Goal: Information Seeking & Learning: Learn about a topic

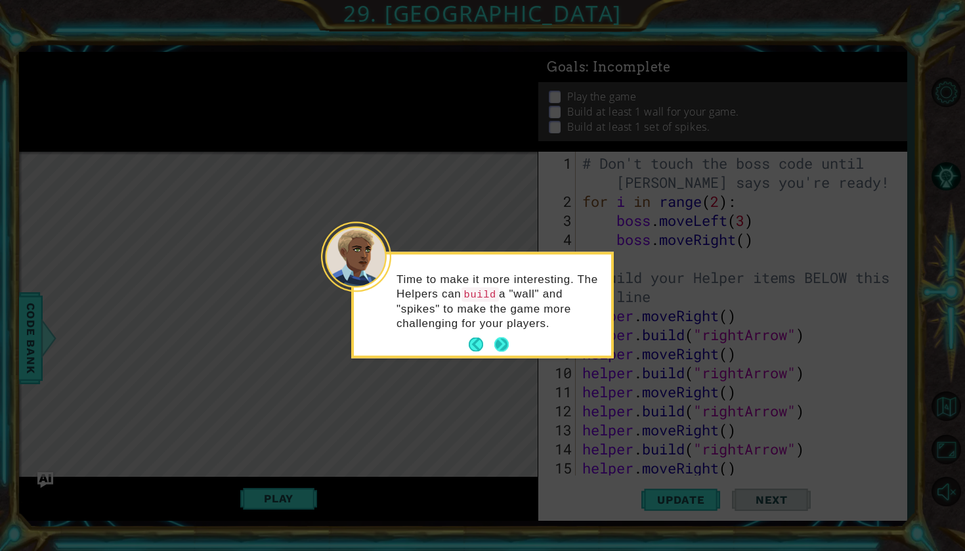
click at [505, 343] on button "Next" at bounding box center [501, 344] width 15 height 15
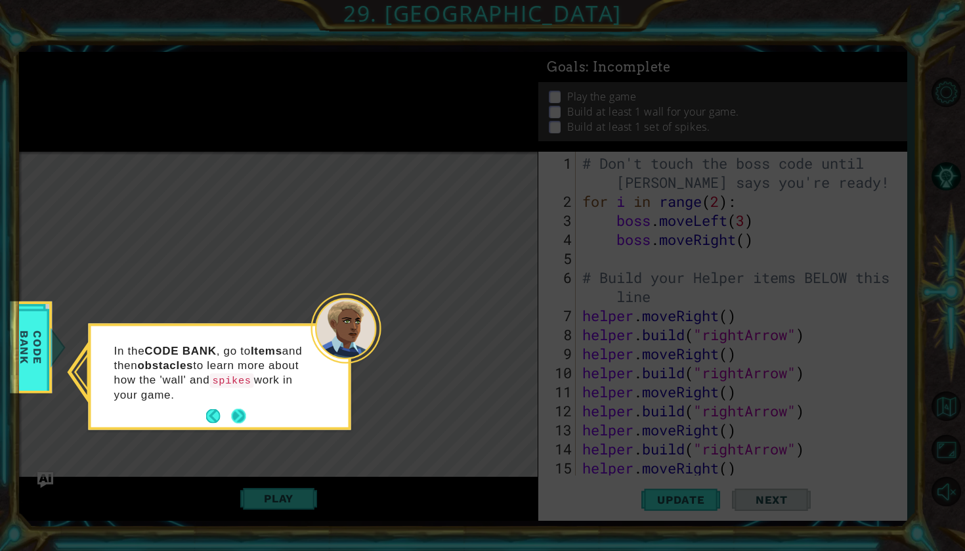
click at [241, 409] on button "Next" at bounding box center [238, 416] width 14 height 14
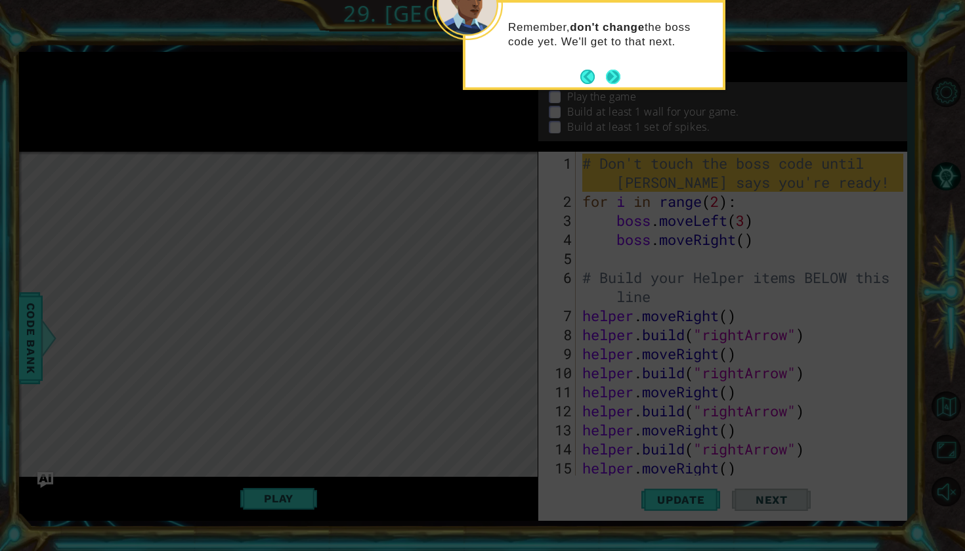
click at [615, 77] on button "Next" at bounding box center [613, 77] width 14 height 14
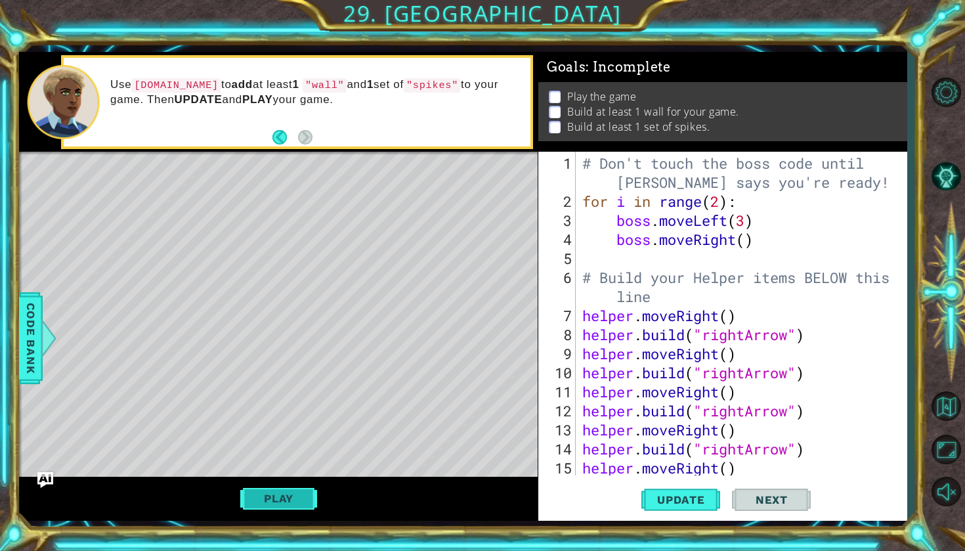
click at [303, 496] on button "Play" at bounding box center [278, 498] width 77 height 25
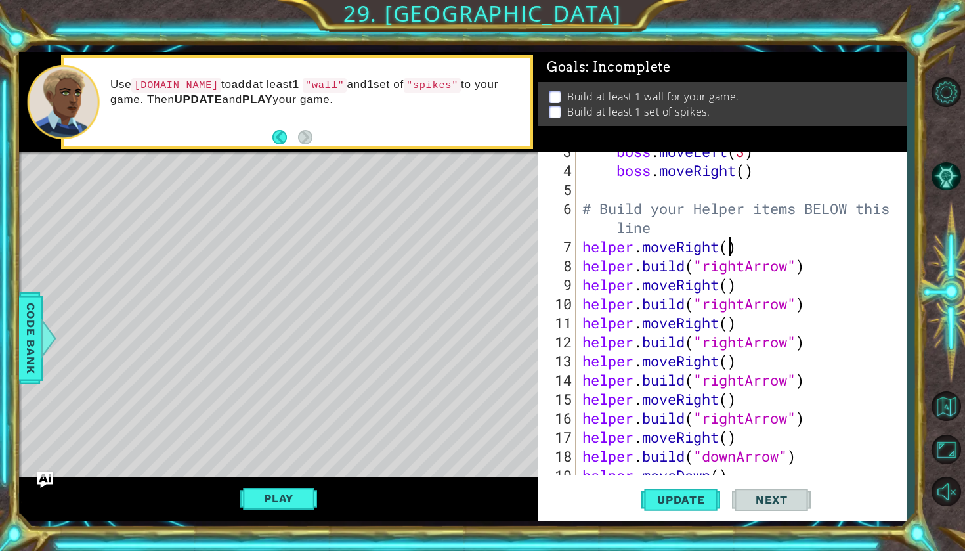
click at [731, 251] on div "boss . moveLeft ( 3 ) boss . moveRight ( ) # Build your Helper items BELOW this…" at bounding box center [745, 323] width 330 height 362
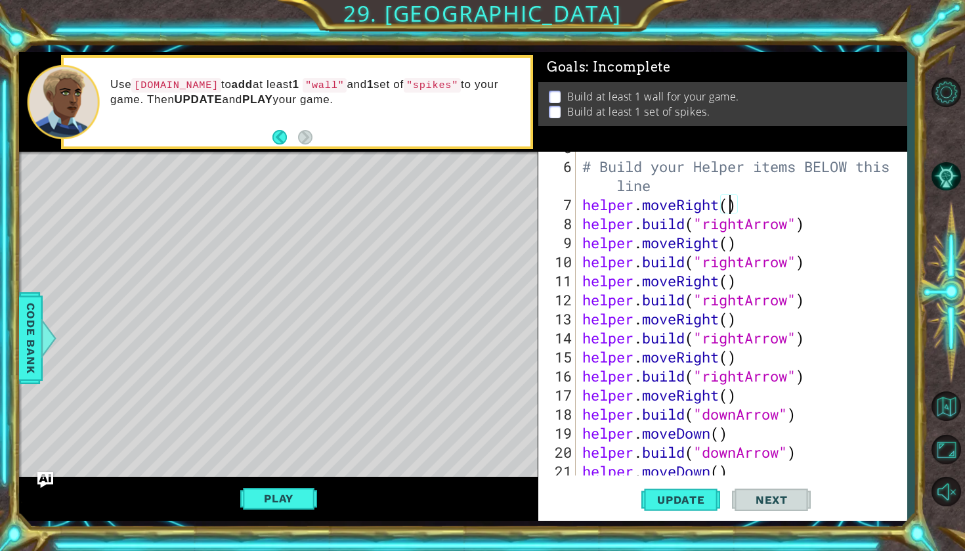
click at [731, 251] on div "# Build your Helper items BELOW this line helper . moveRight ( ) helper . build…" at bounding box center [745, 319] width 330 height 362
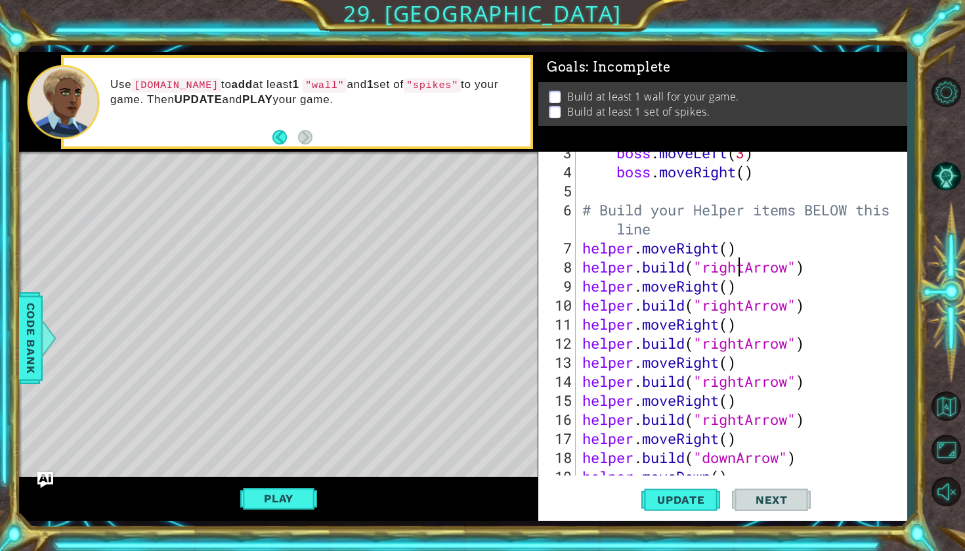
click at [734, 256] on div "boss . moveLeft ( 3 ) boss . moveRight ( ) # Build your Helper items BELOW this…" at bounding box center [745, 324] width 330 height 362
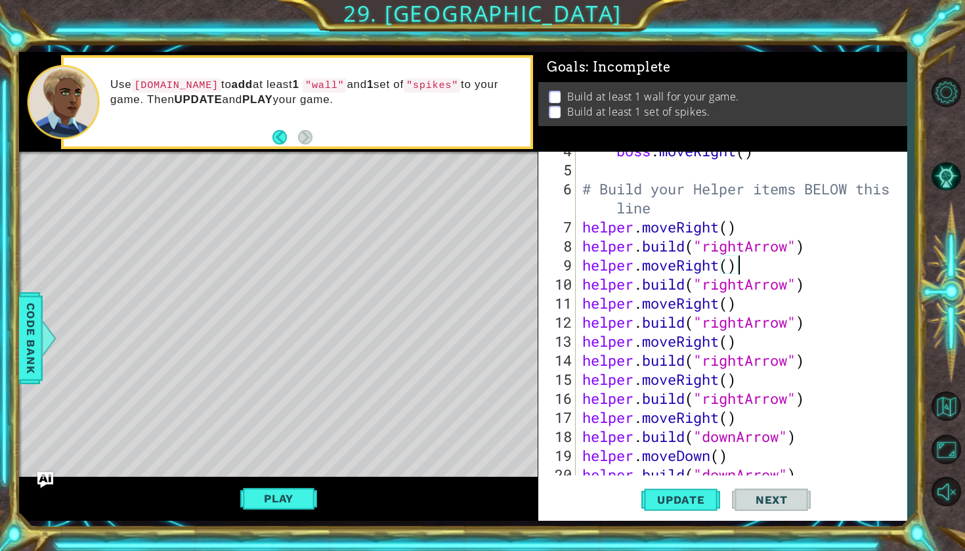
click at [754, 260] on div "boss . moveRight ( ) # Build your Helper items BELOW this line helper . moveRig…" at bounding box center [745, 322] width 330 height 362
click at [733, 232] on div "boss . moveRight ( ) # Build your Helper items BELOW this line helper . moveRig…" at bounding box center [745, 322] width 330 height 362
click at [755, 231] on div "boss . moveRight ( ) # Build your Helper items BELOW this line helper . moveRig…" at bounding box center [745, 322] width 330 height 362
click at [812, 248] on div "boss . moveRight ( ) # Build your Helper items BELOW this line helper . moveRig…" at bounding box center [745, 322] width 330 height 362
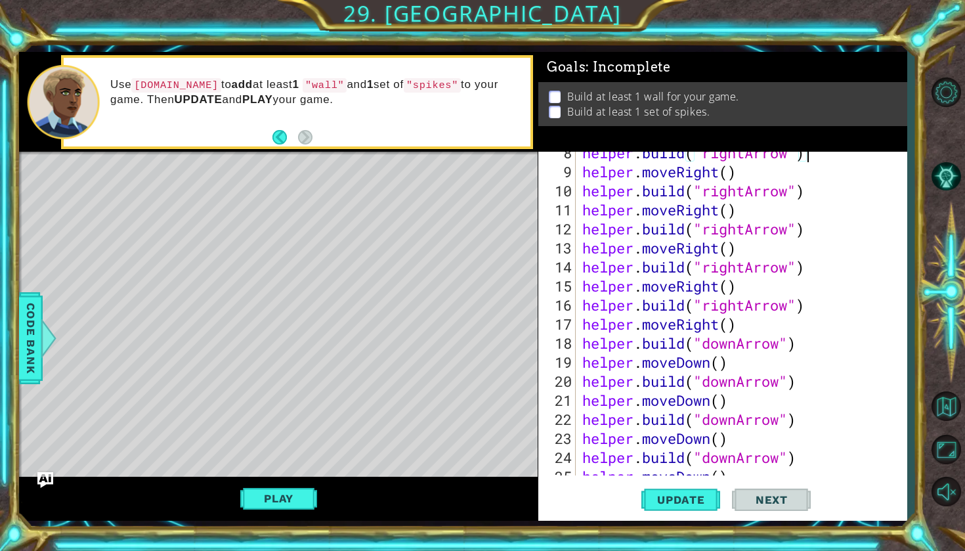
scroll to position [182, 0]
click at [754, 323] on div "helper . build ( "rightArrow" ) helper . moveRight ( ) helper . build ( "rightA…" at bounding box center [745, 324] width 330 height 362
type textarea "helper.moveRight()"
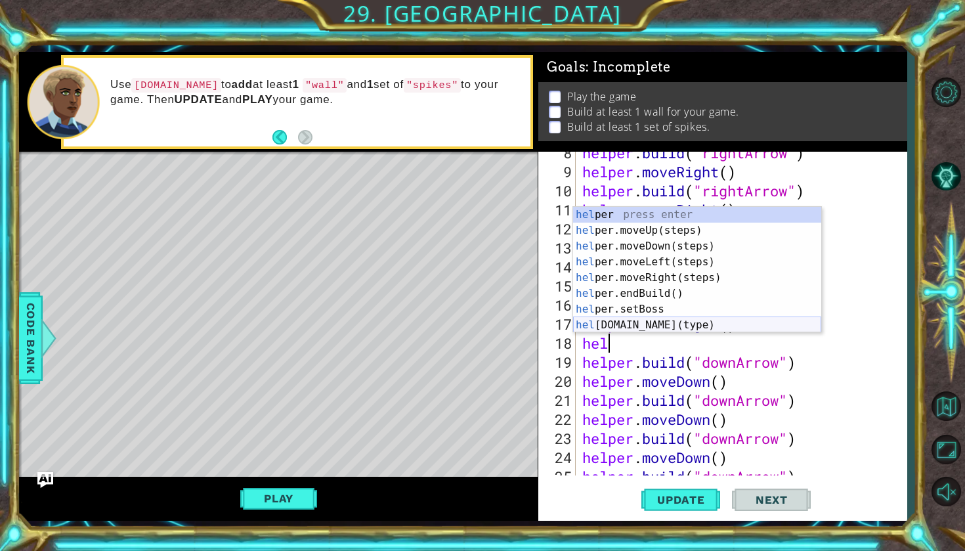
click at [673, 325] on div "hel per press enter hel per.moveUp(steps) press enter hel per.moveDown(steps) p…" at bounding box center [697, 286] width 248 height 158
type textarea "[DOMAIN_NAME]("wall")"
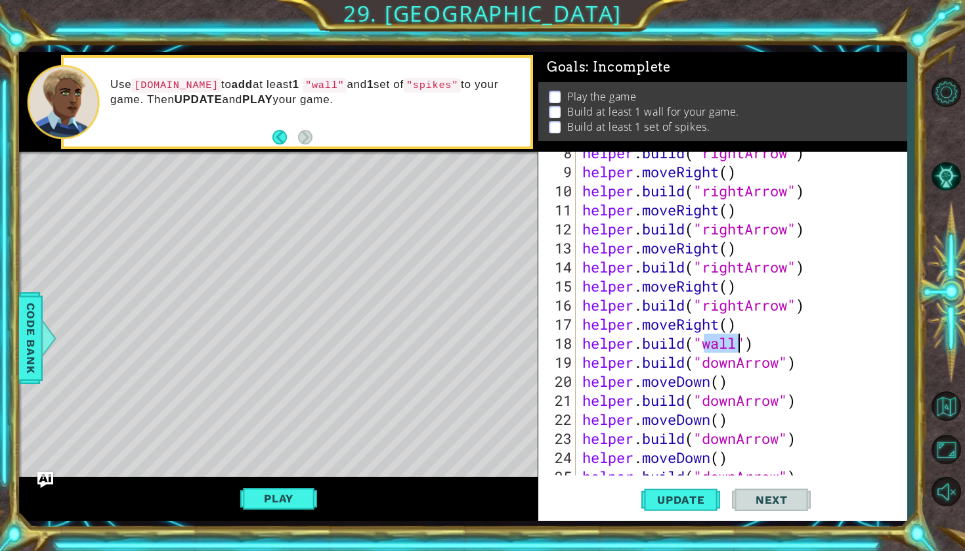
click at [771, 346] on div "helper . build ( "rightArrow" ) helper . moveRight ( ) helper . build ( "rightA…" at bounding box center [745, 324] width 330 height 362
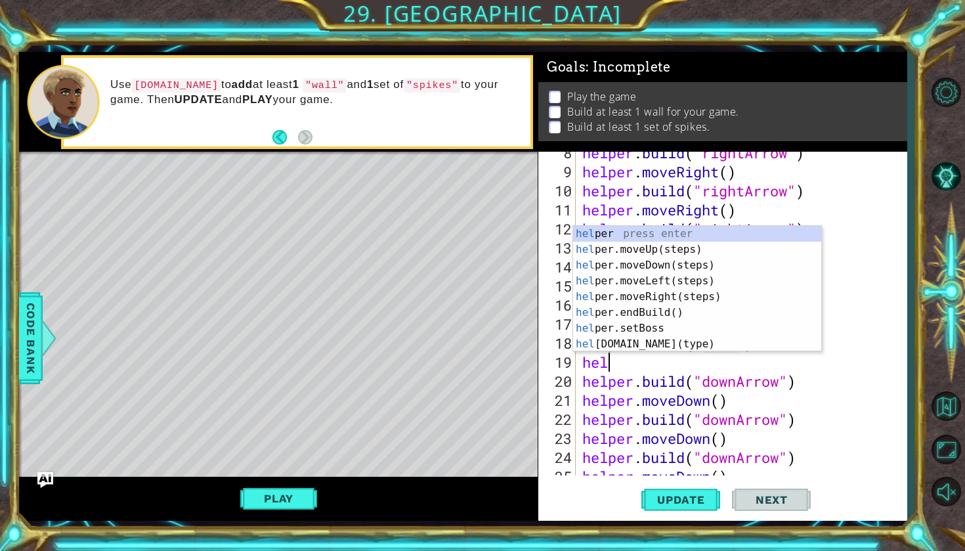
scroll to position [0, 1]
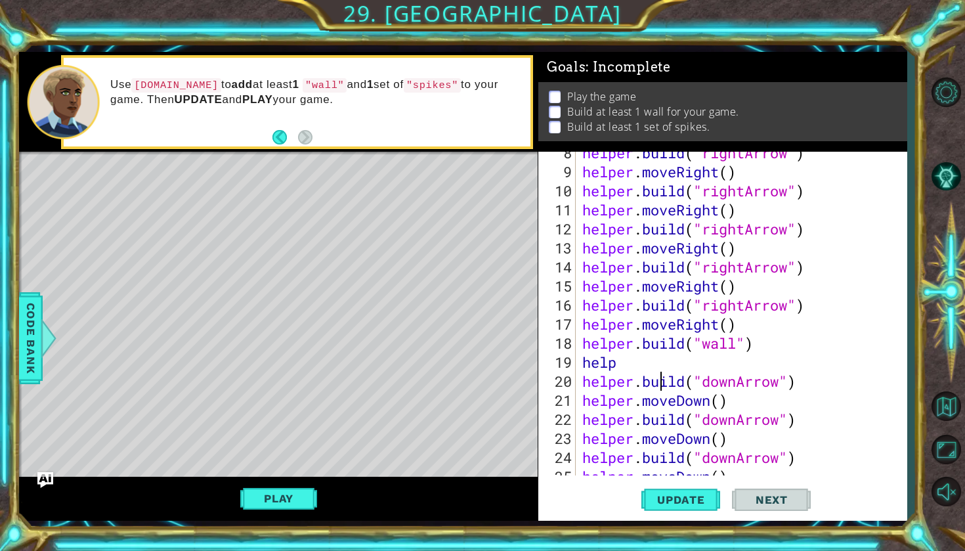
click at [661, 371] on div "helper . build ( "rightArrow" ) helper . moveRight ( ) helper . build ( "rightA…" at bounding box center [745, 324] width 330 height 362
click at [737, 324] on div "helper . build ( "rightArrow" ) helper . moveRight ( ) helper . build ( "rightA…" at bounding box center [745, 324] width 330 height 362
type textarea "helper.moveRight()"
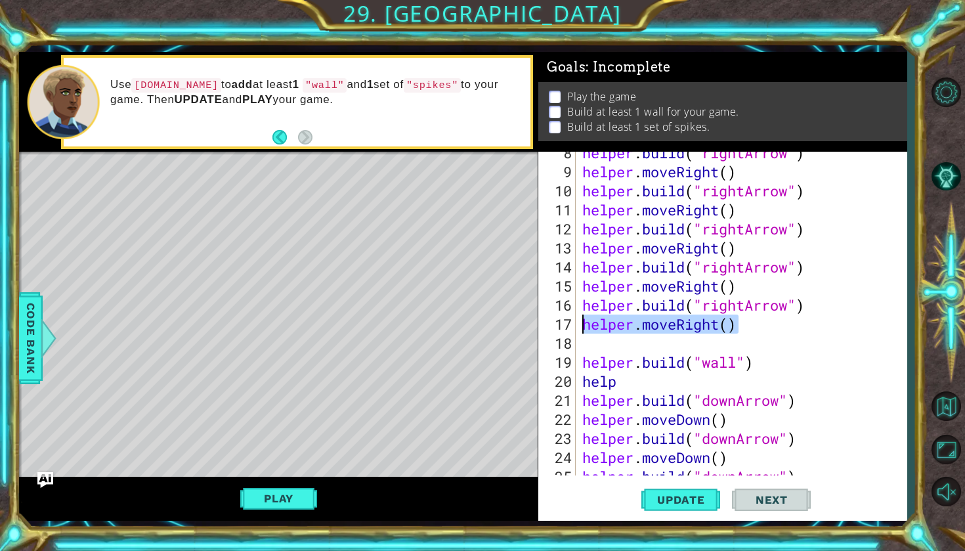
drag, startPoint x: 748, startPoint y: 327, endPoint x: 574, endPoint y: 330, distance: 174.0
click at [574, 330] on div "8 9 10 11 12 13 14 15 16 17 18 19 20 21 22 23 24 25 26 helper . build ( "rightA…" at bounding box center [720, 314] width 365 height 324
type textarea "helper.moveRight()"
type textarea "[DOMAIN_NAME]("rightArrow")"
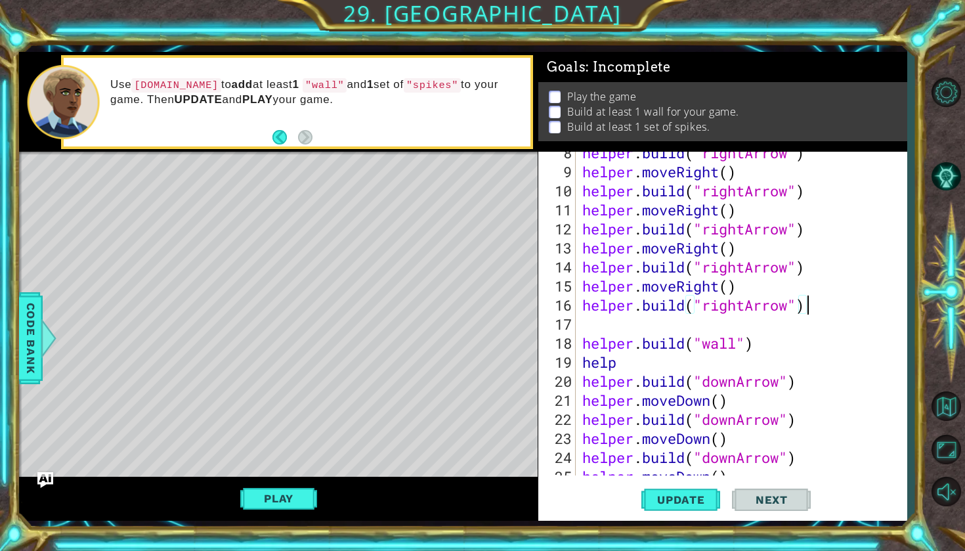
click at [599, 318] on div "helper . build ( "rightArrow" ) helper . moveRight ( ) helper . build ( "rightA…" at bounding box center [745, 324] width 330 height 362
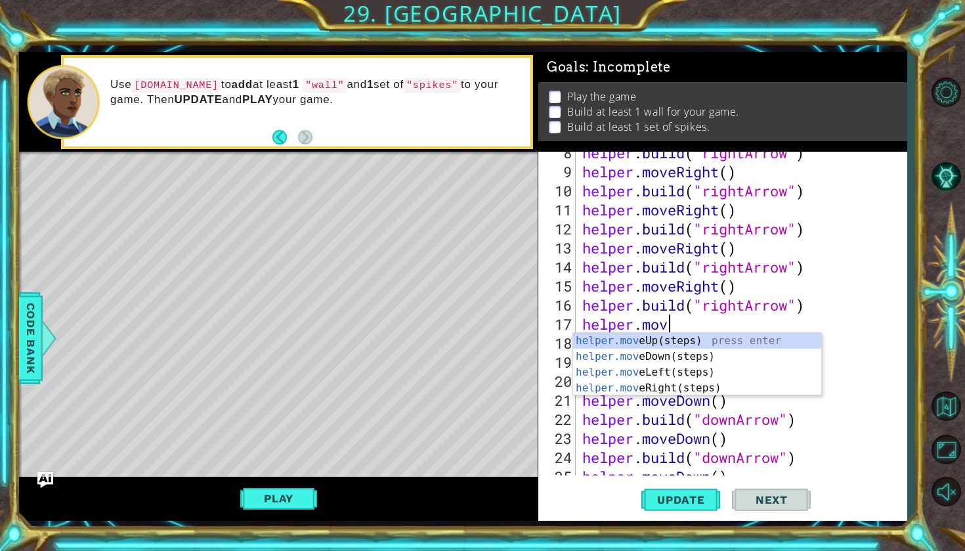
scroll to position [0, 3]
type textarea "helper.move"
click at [636, 342] on div "helper.move Up(steps) press enter helper.move Down(steps) press enter helper.mo…" at bounding box center [697, 380] width 248 height 95
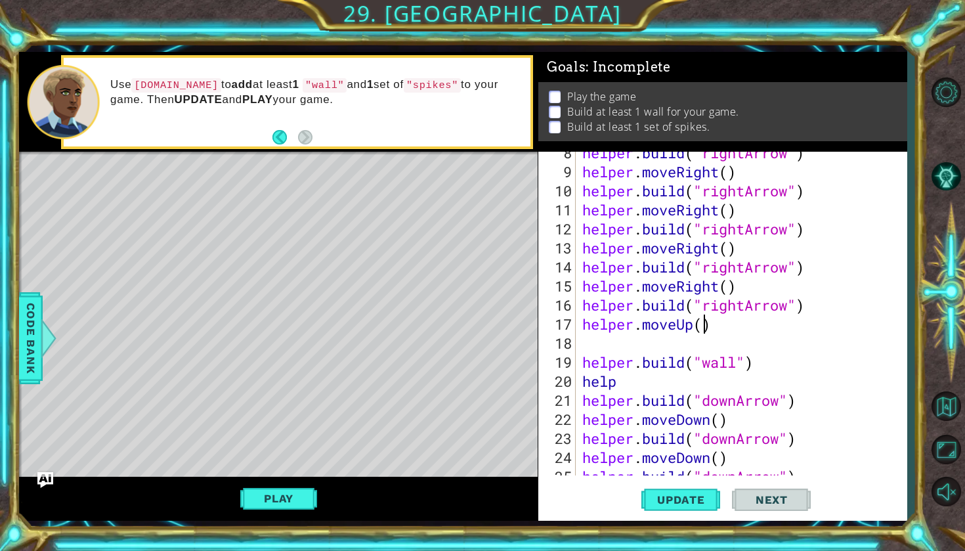
click at [703, 330] on div "helper . build ( "rightArrow" ) helper . moveRight ( ) helper . build ( "rightA…" at bounding box center [745, 324] width 330 height 362
click at [695, 330] on div "helper . build ( "rightArrow" ) helper . moveRight ( ) helper . build ( "rightA…" at bounding box center [745, 324] width 330 height 362
type textarea "helper.move"
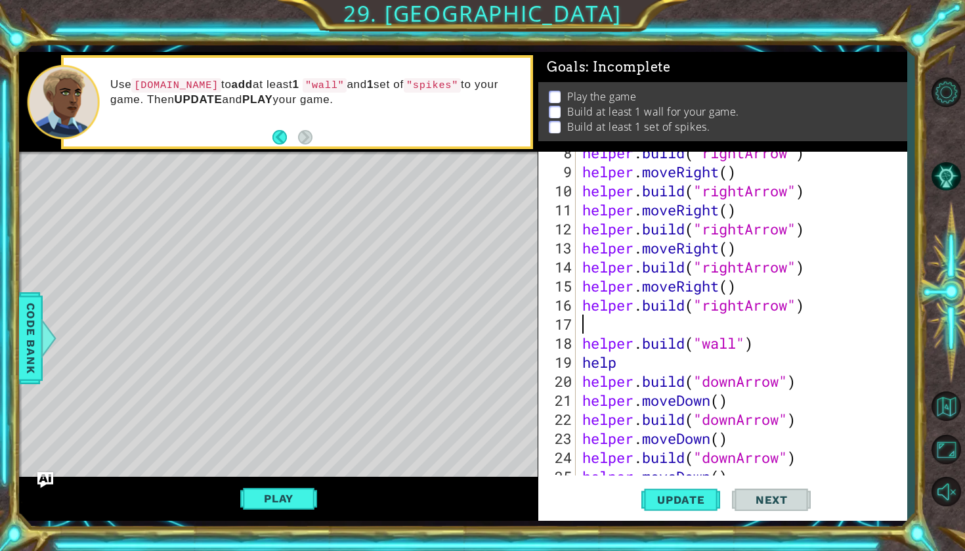
scroll to position [0, 0]
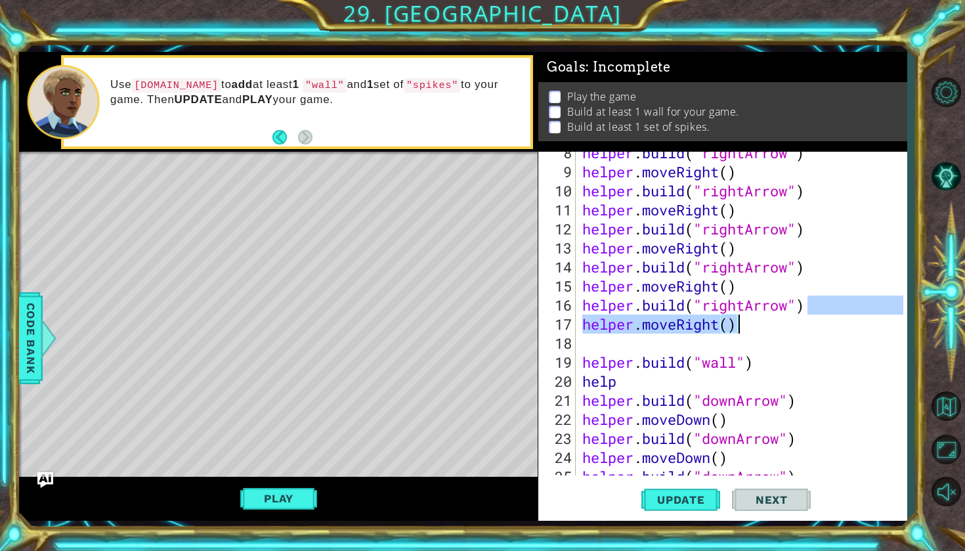
type textarea "helper.moveRight()"
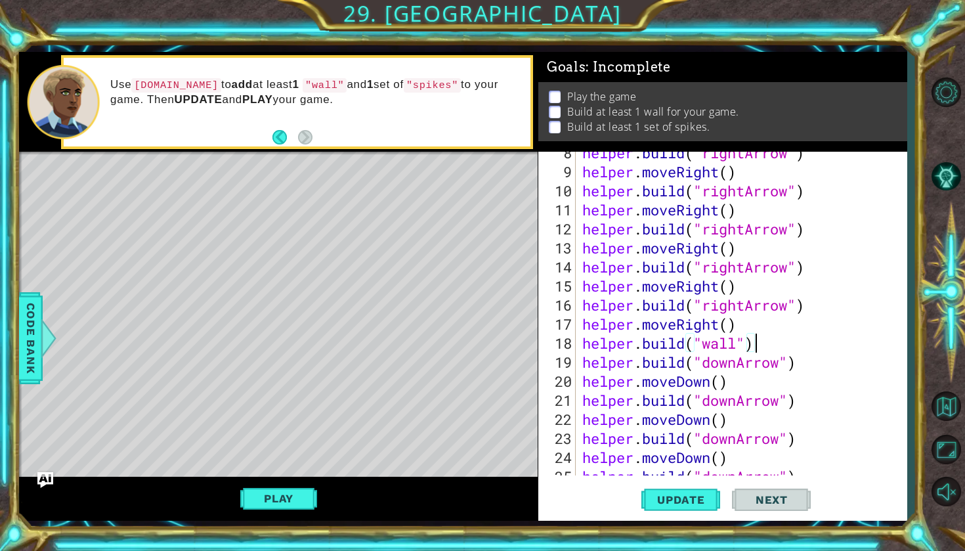
type textarea "hel"
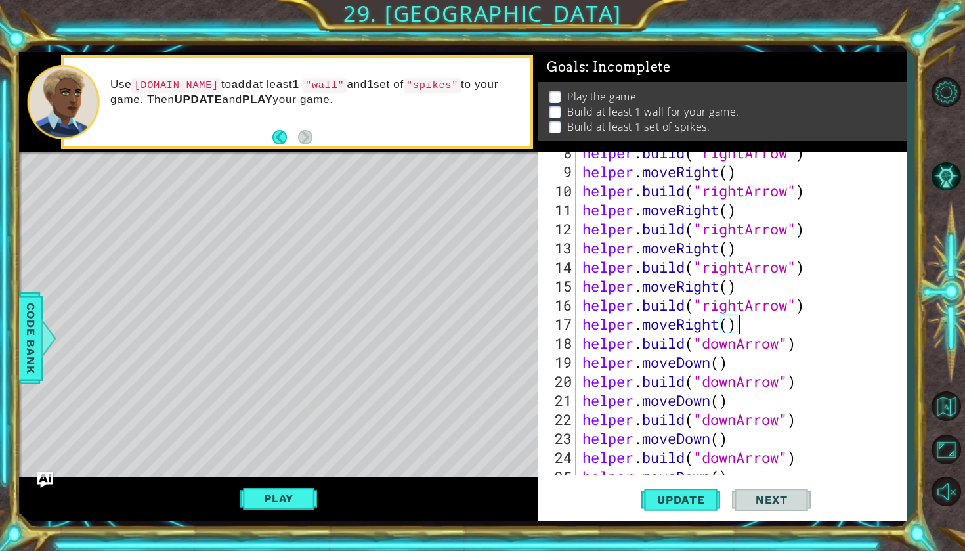
click at [856, 354] on div "helper . build ( "rightArrow" ) helper . moveRight ( ) helper . build ( "rightA…" at bounding box center [745, 324] width 330 height 362
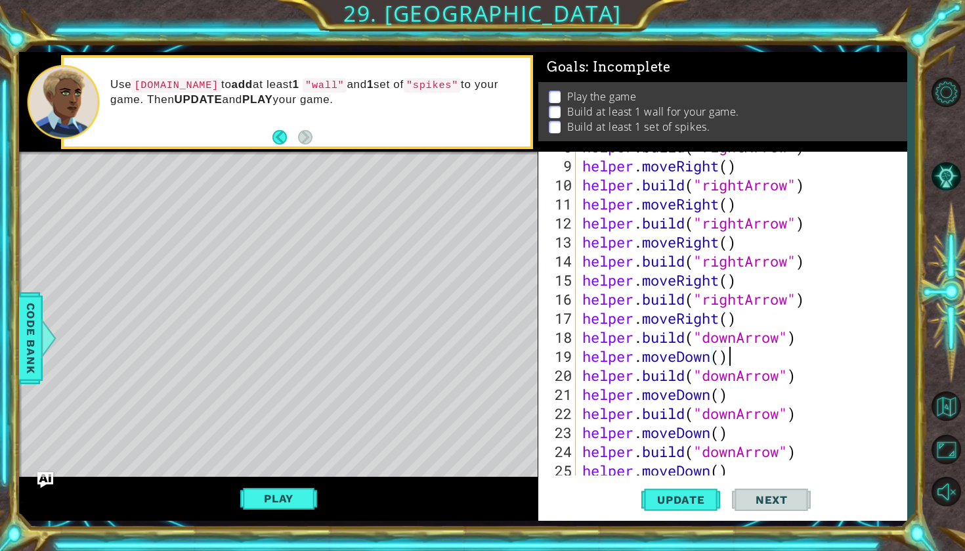
scroll to position [204, 0]
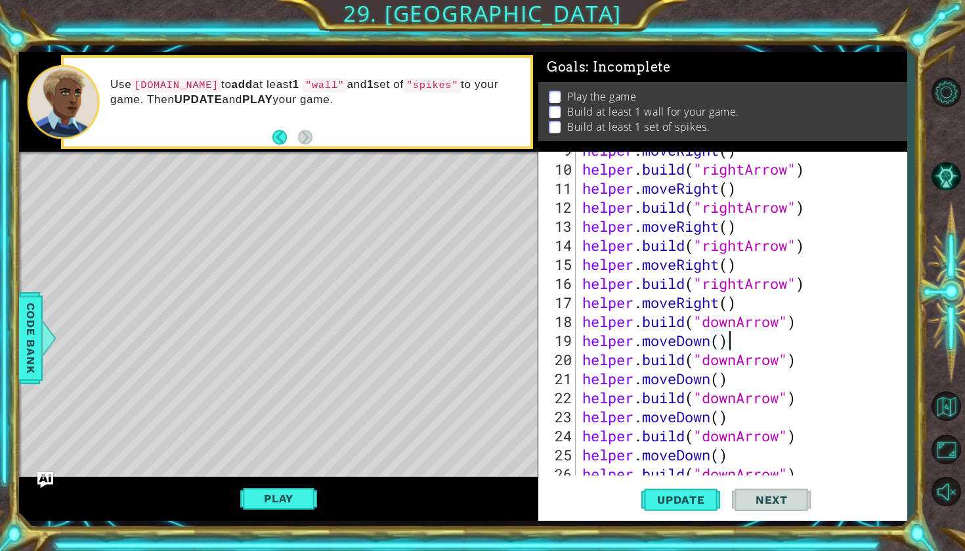
click at [827, 362] on div "helper . moveRight ( ) helper . build ( "rightArrow" ) helper . moveRight ( ) h…" at bounding box center [745, 322] width 330 height 362
click at [766, 341] on div "helper . moveRight ( ) helper . build ( "rightArrow" ) helper . moveRight ( ) h…" at bounding box center [745, 322] width 330 height 362
click at [807, 326] on div "helper . moveRight ( ) helper . build ( "rightArrow" ) helper . moveRight ( ) h…" at bounding box center [745, 322] width 330 height 362
type textarea "[DOMAIN_NAME]("downArrow")"
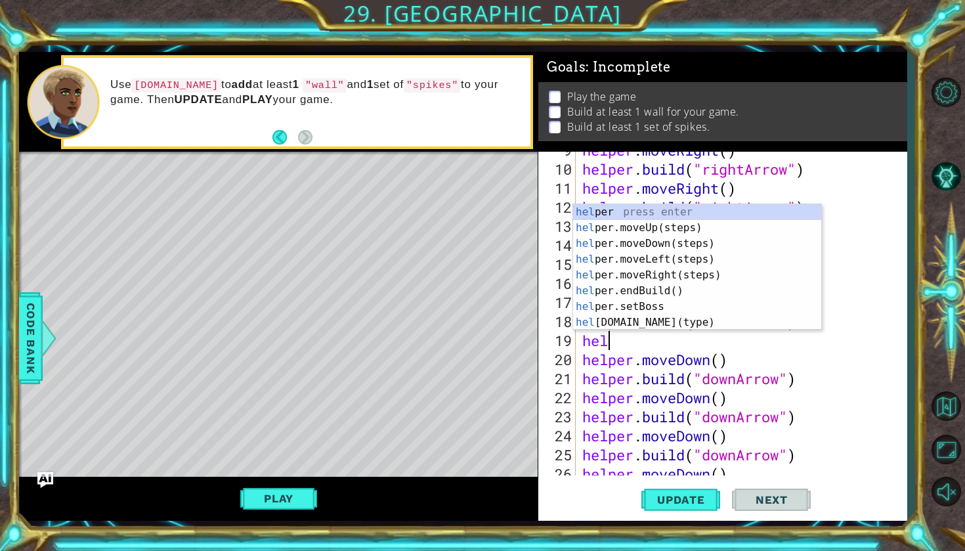
scroll to position [0, 1]
click at [700, 318] on div "helper press enter helper .moveUp(steps) press enter helper .moveDown(steps) pr…" at bounding box center [697, 283] width 248 height 158
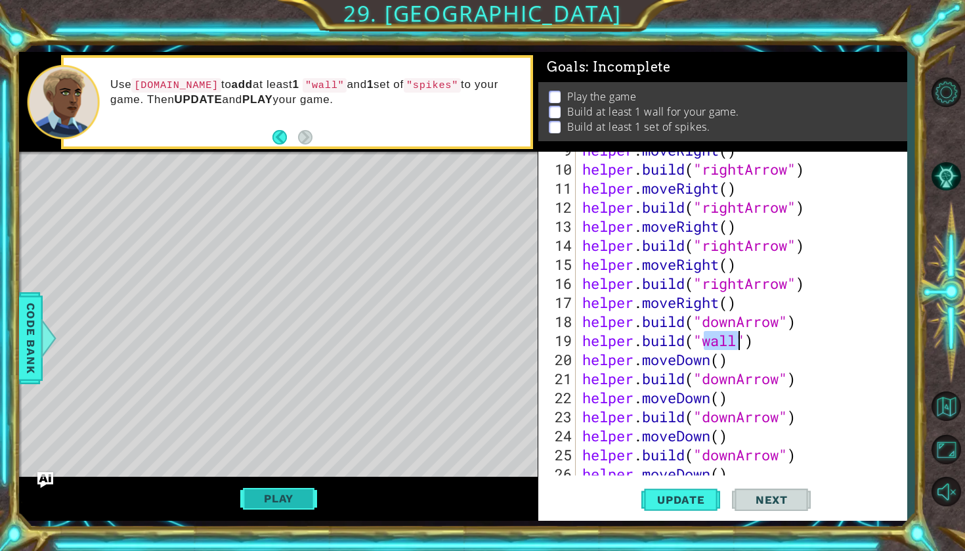
click at [311, 491] on button "Play" at bounding box center [278, 498] width 77 height 25
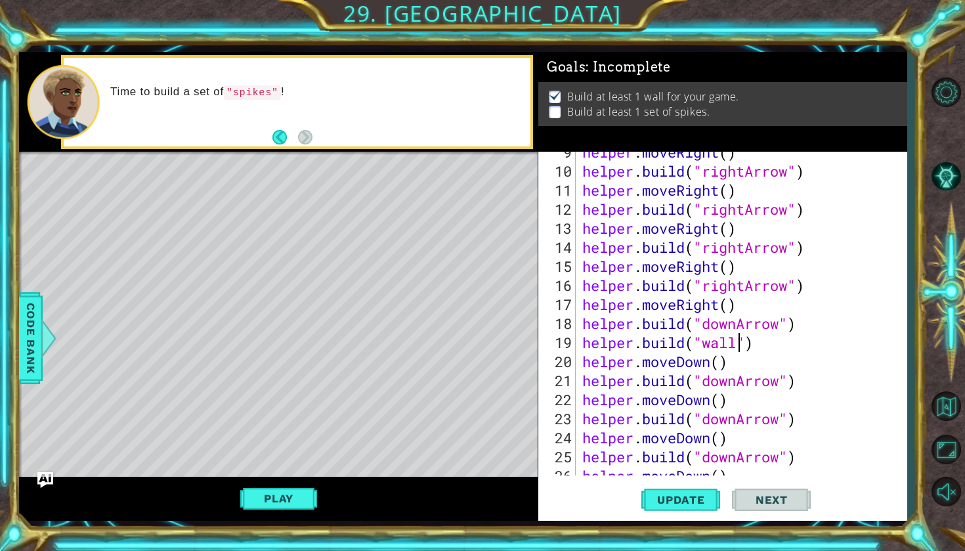
scroll to position [234, 0]
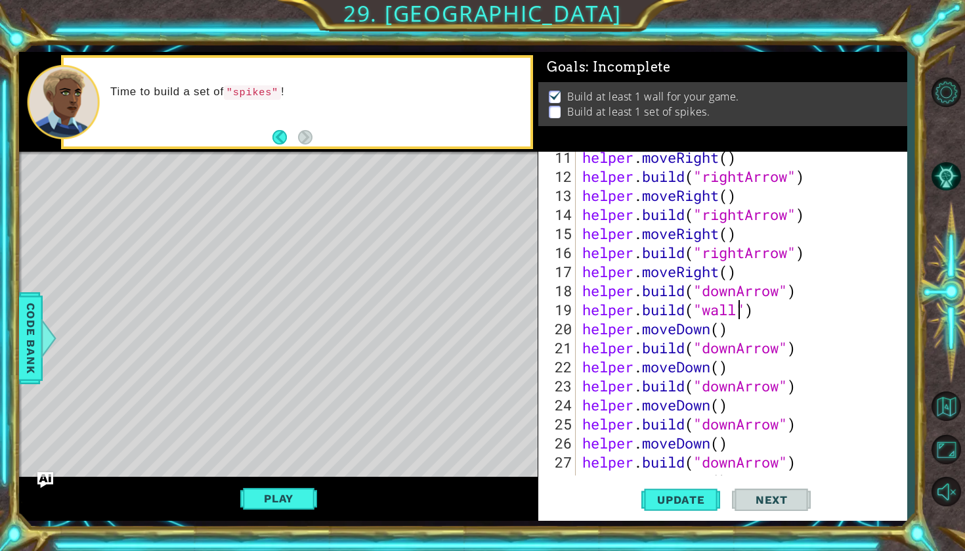
click at [758, 330] on div "helper . moveRight ( ) helper . build ( "rightArrow" ) helper . moveRight ( ) h…" at bounding box center [745, 329] width 330 height 362
type textarea "helper.moveDown()"
click at [774, 326] on div "helper . moveRight ( ) helper . build ( "rightArrow" ) helper . moveRight ( ) h…" at bounding box center [745, 329] width 330 height 362
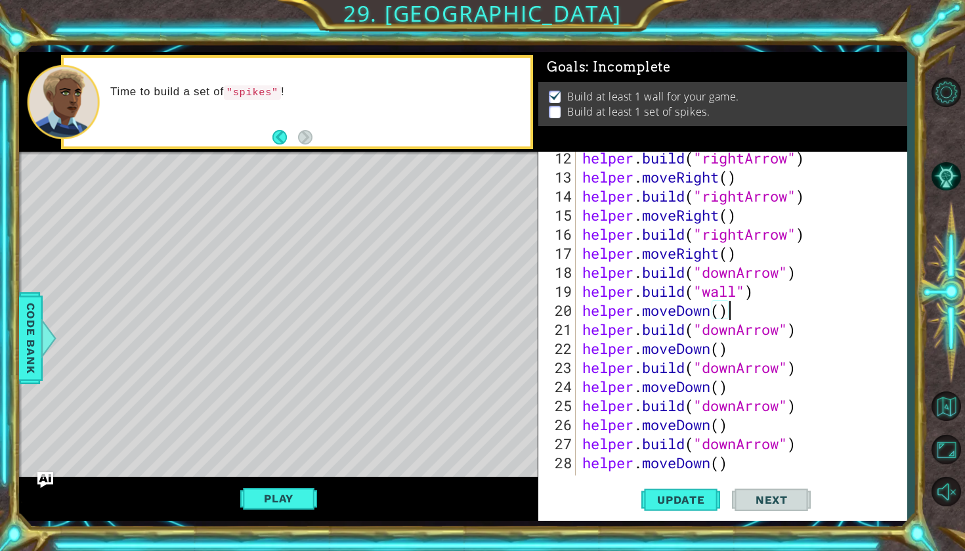
scroll to position [267, 0]
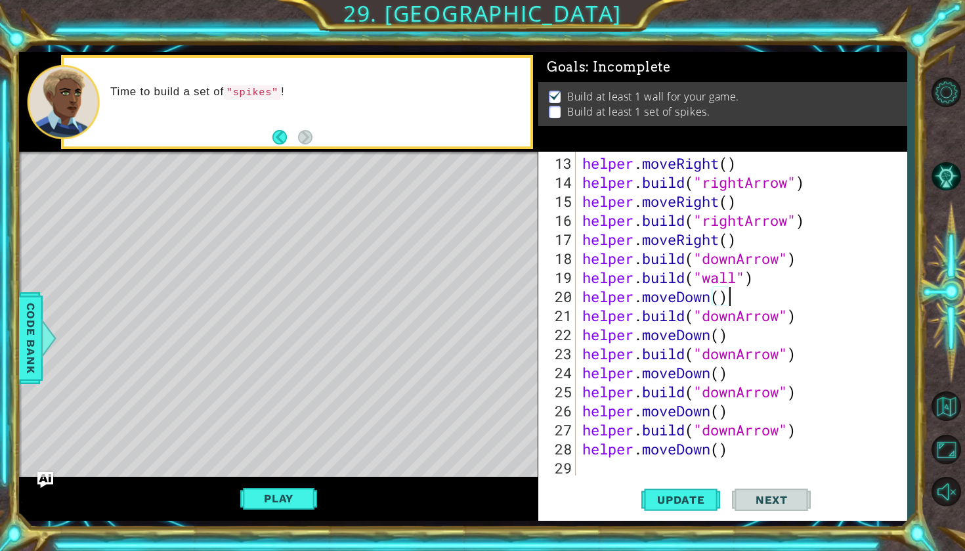
click at [746, 449] on div "helper . moveRight ( ) helper . build ( "rightArrow" ) helper . moveRight ( ) h…" at bounding box center [745, 335] width 330 height 362
click at [741, 471] on div "helper . moveRight ( ) helper . build ( "rightArrow" ) helper . moveRight ( ) h…" at bounding box center [745, 335] width 330 height 362
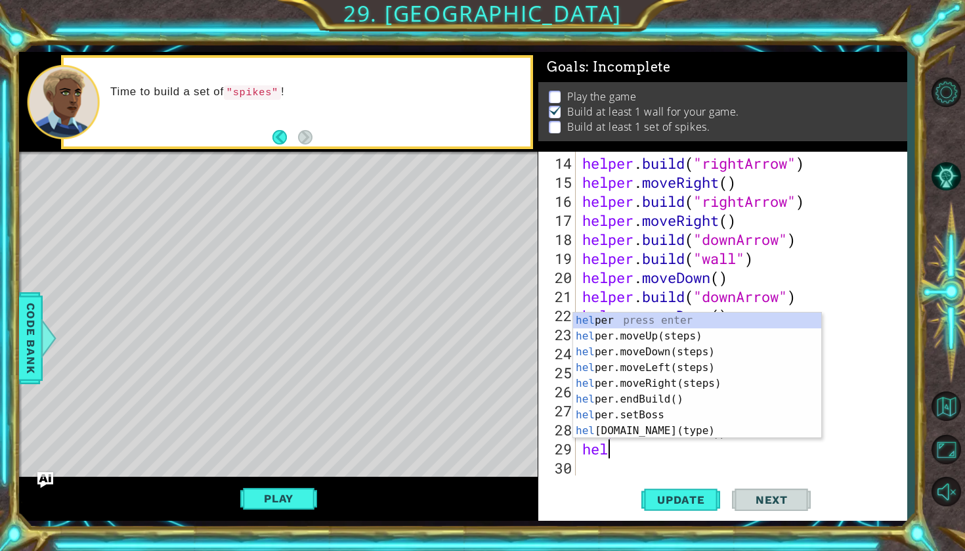
scroll to position [0, 1]
click at [678, 432] on div "helper press enter helper .moveUp(steps) press enter helper .moveDown(steps) pr…" at bounding box center [697, 392] width 248 height 158
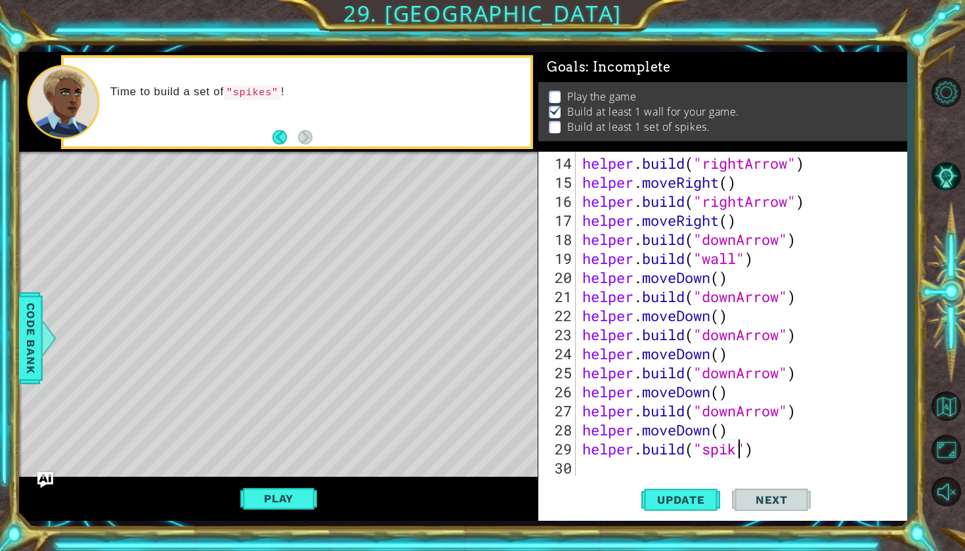
scroll to position [0, 7]
click at [735, 431] on div "helper . build ( "rightArrow" ) helper . moveRight ( ) helper . build ( "rightA…" at bounding box center [745, 335] width 330 height 362
type textarea "helper.moveDown()"
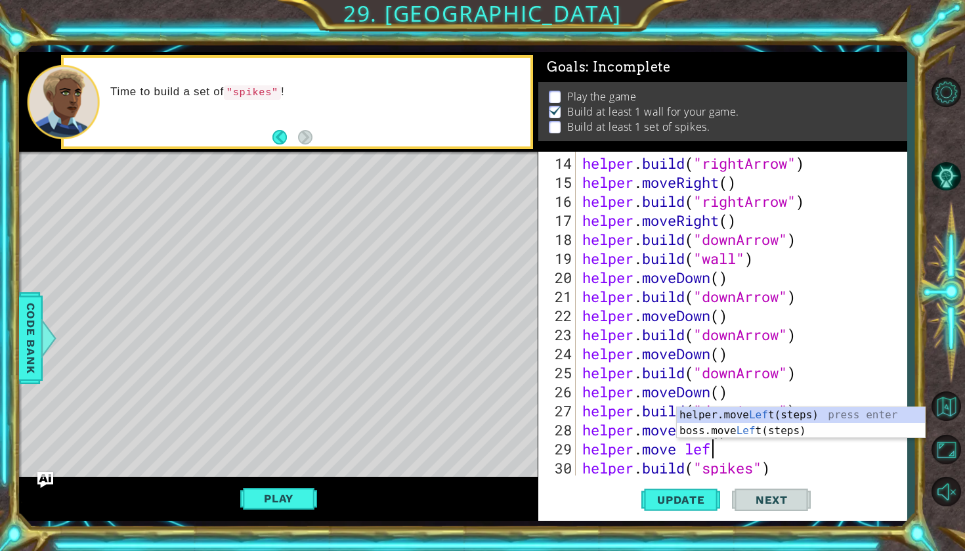
scroll to position [0, 5]
type textarea "helper.move left"
click at [764, 413] on div "helper.move Left (steps) press enter boss.move Left (steps) press enter" at bounding box center [801, 438] width 248 height 63
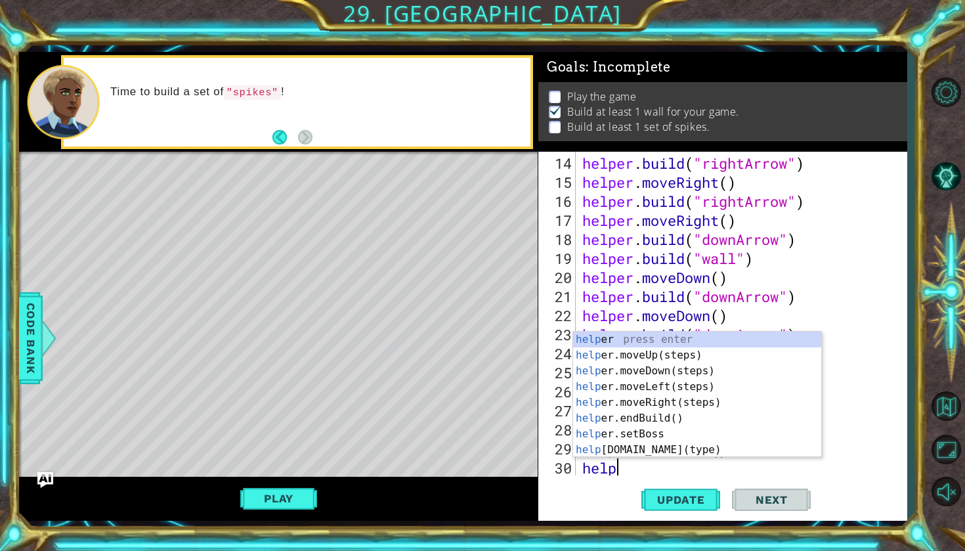
scroll to position [0, 1]
click at [641, 447] on div "help er press enter help er.moveUp(steps) press enter help er.moveDown(steps) p…" at bounding box center [697, 411] width 248 height 158
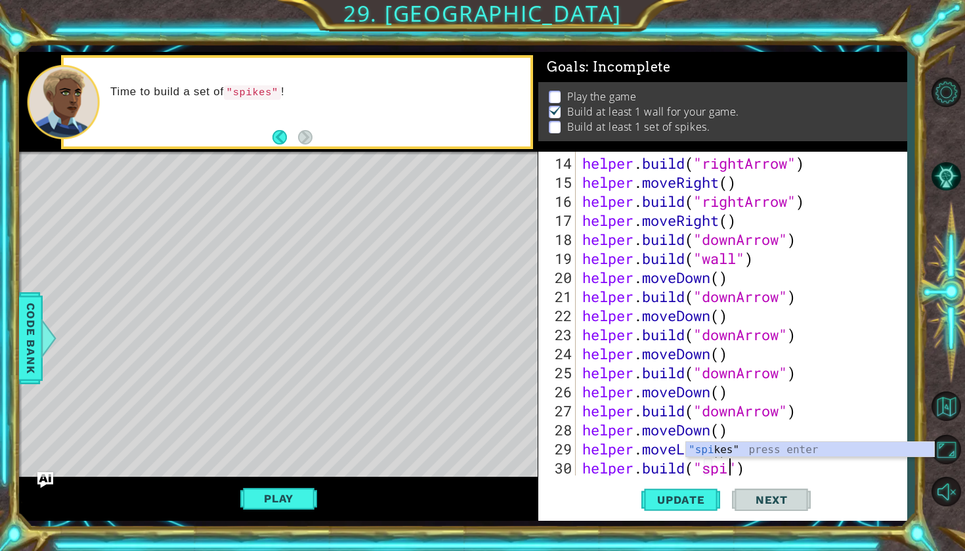
scroll to position [0, 7]
type textarea "[DOMAIN_NAME]("spikes")"
click at [775, 470] on div "helper . build ( "rightArrow" ) helper . moveRight ( ) helper . build ( "rightA…" at bounding box center [745, 335] width 330 height 362
click at [796, 477] on div "14 15 16 17 18 19 20 21 22 23 24 25 26 27 28 29 30 31 helper . build ( "rightAr…" at bounding box center [722, 336] width 369 height 369
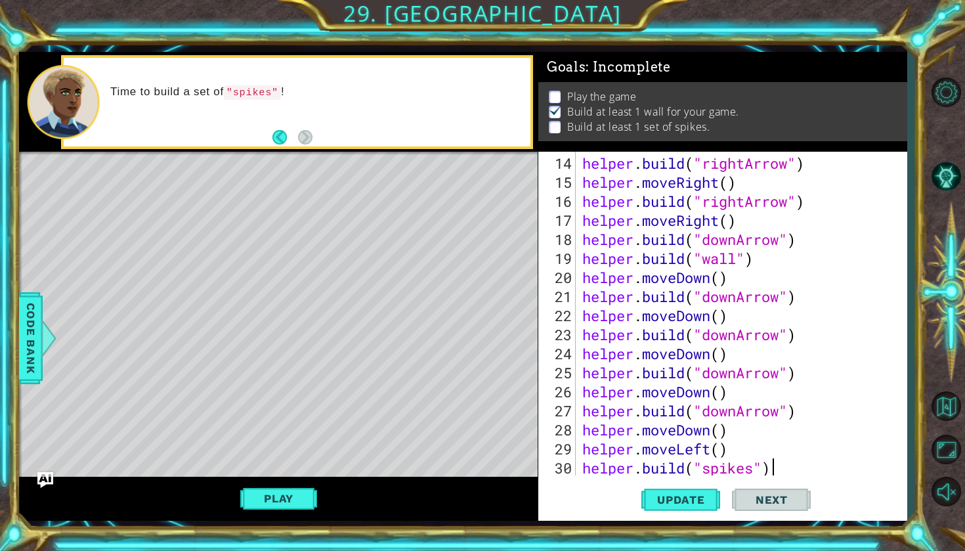
click at [796, 473] on div "helper . build ( "rightArrow" ) helper . moveRight ( ) helper . build ( "rightA…" at bounding box center [745, 335] width 330 height 362
type textarea "[DOMAIN_NAME]("spikes")"
click at [788, 467] on div "helper . build ( "rightArrow" ) helper . moveRight ( ) helper . build ( "rightA…" at bounding box center [745, 335] width 330 height 362
type textarea "[DOMAIN_NAME]("spikes")"
click at [663, 508] on button "Update" at bounding box center [680, 499] width 79 height 37
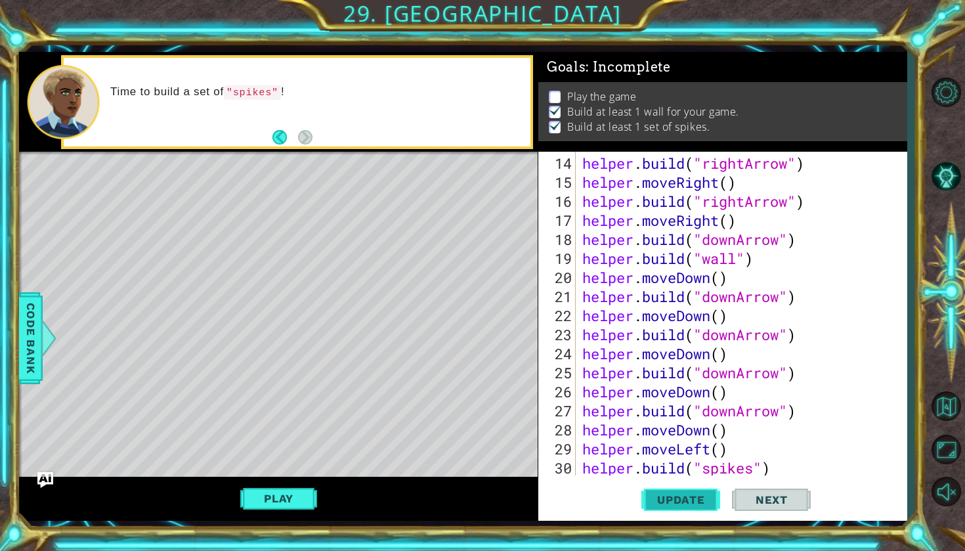
click at [663, 505] on span "Update" at bounding box center [681, 499] width 74 height 13
click at [288, 491] on button "Play" at bounding box center [278, 498] width 77 height 25
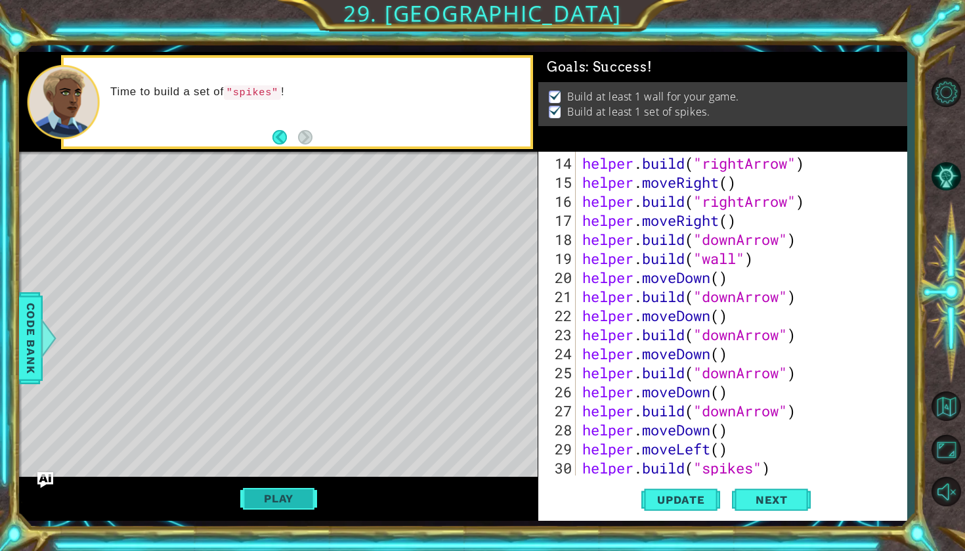
type textarea "[DOMAIN_NAME]("spikes")"
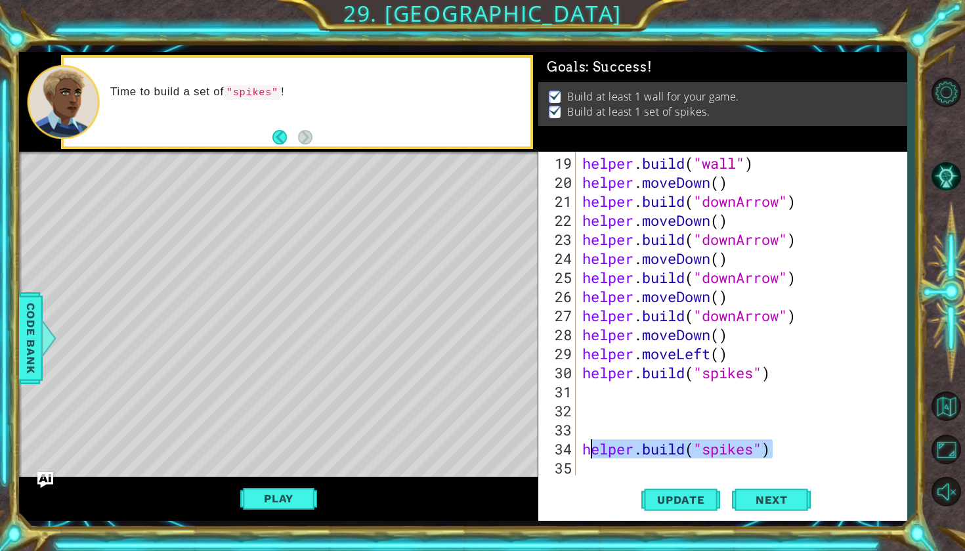
drag, startPoint x: 797, startPoint y: 449, endPoint x: 579, endPoint y: 446, distance: 218.0
click at [580, 446] on div "helper . build ( "wall" ) helper . moveDown ( ) helper . build ( "downArrow" ) …" at bounding box center [742, 314] width 324 height 324
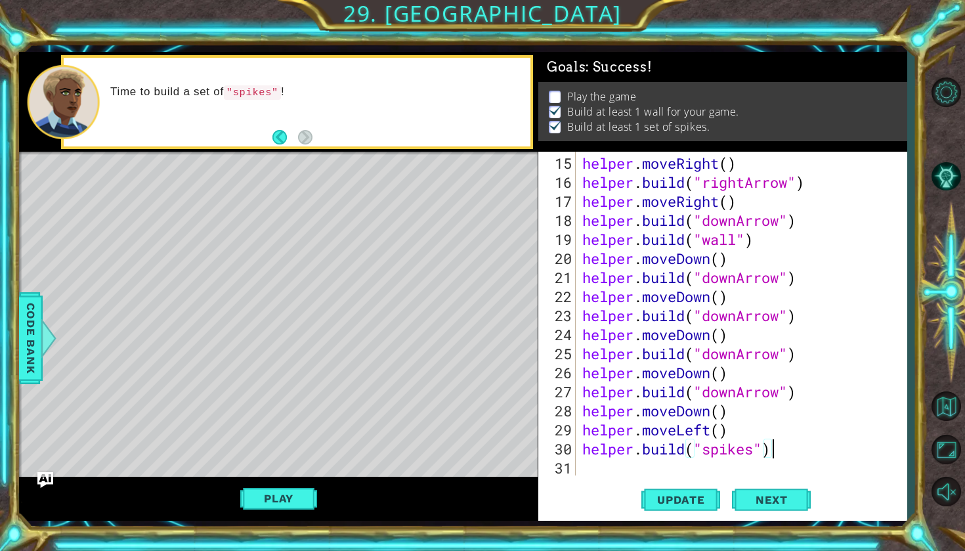
scroll to position [305, 0]
click at [754, 499] on span "Next" at bounding box center [772, 499] width 58 height 13
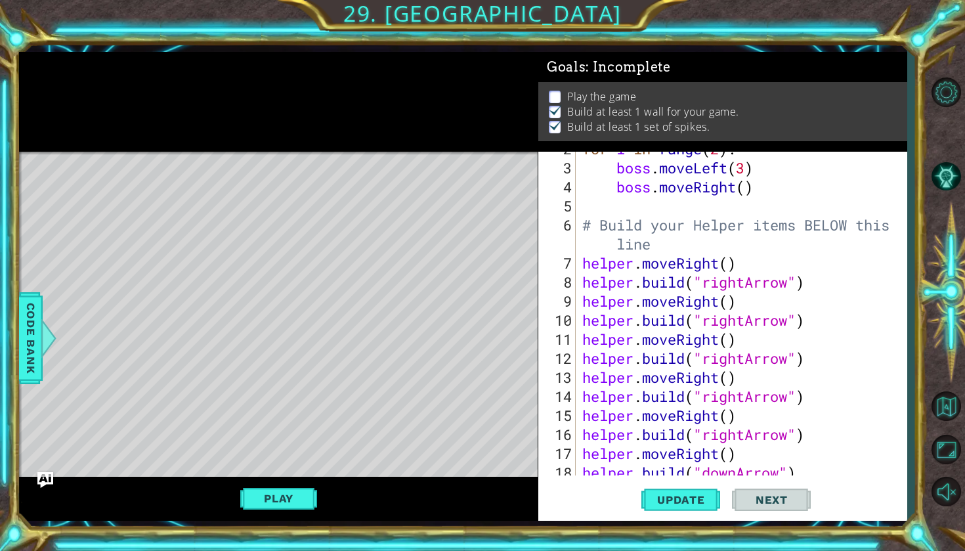
scroll to position [0, 0]
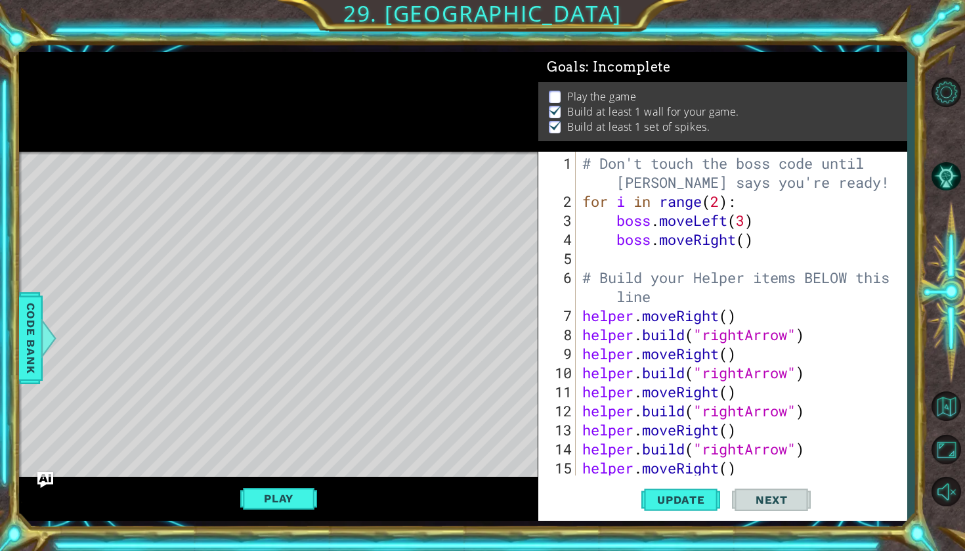
click at [780, 498] on span "Next" at bounding box center [772, 501] width 58 height 13
click at [274, 494] on button "Play" at bounding box center [278, 498] width 77 height 25
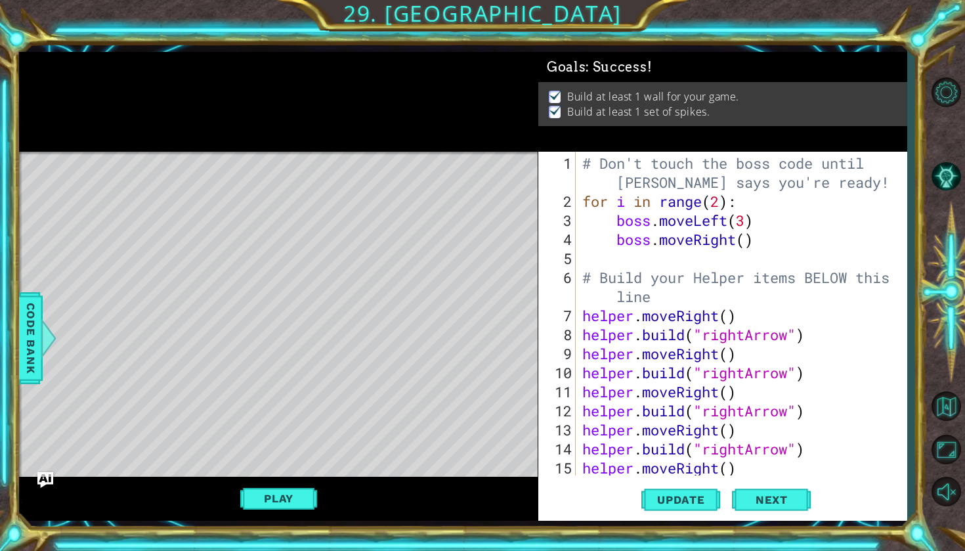
scroll to position [0, 8]
click at [772, 500] on span "Next" at bounding box center [772, 499] width 58 height 13
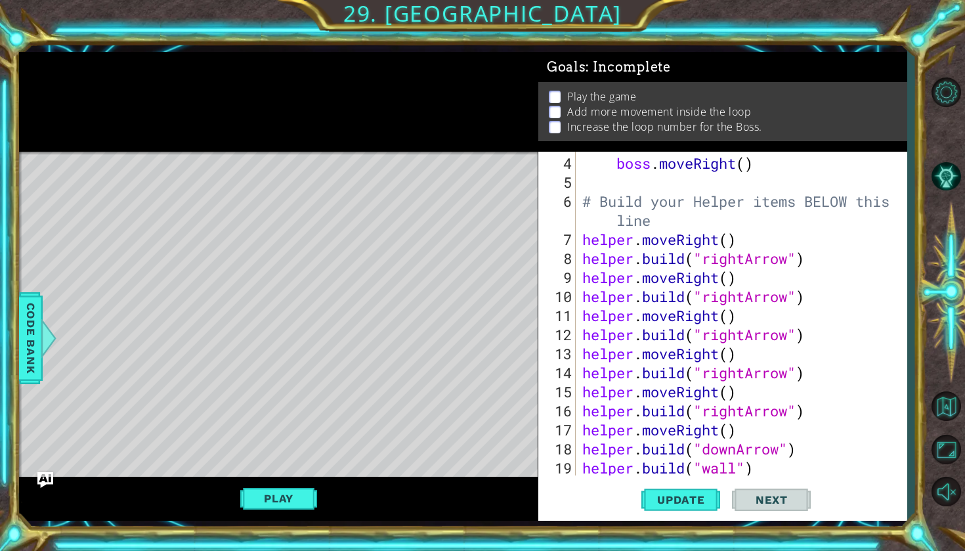
scroll to position [0, 0]
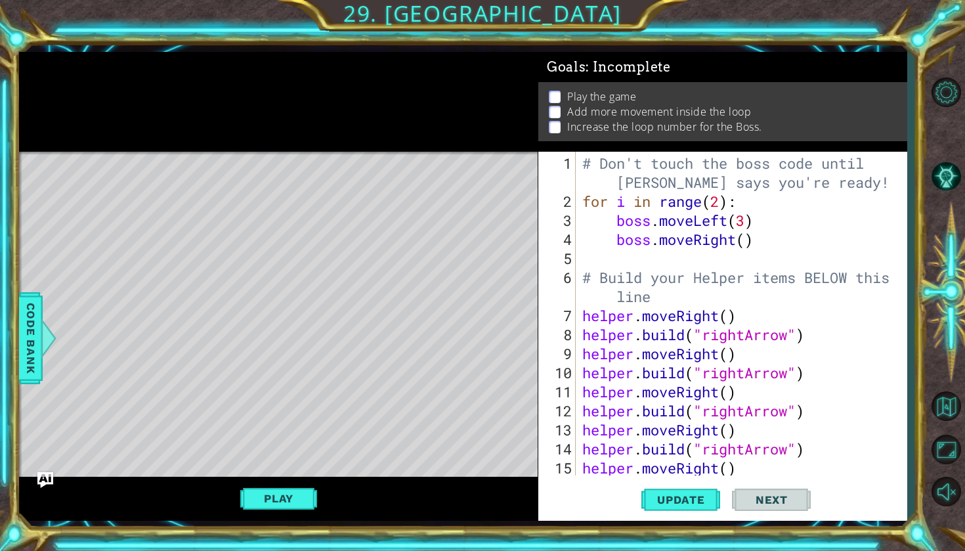
click at [768, 243] on div "# Don't touch the boss code until [PERSON_NAME] says you're ready! for i in ran…" at bounding box center [745, 344] width 330 height 381
type textarea "boss.moveRight()"
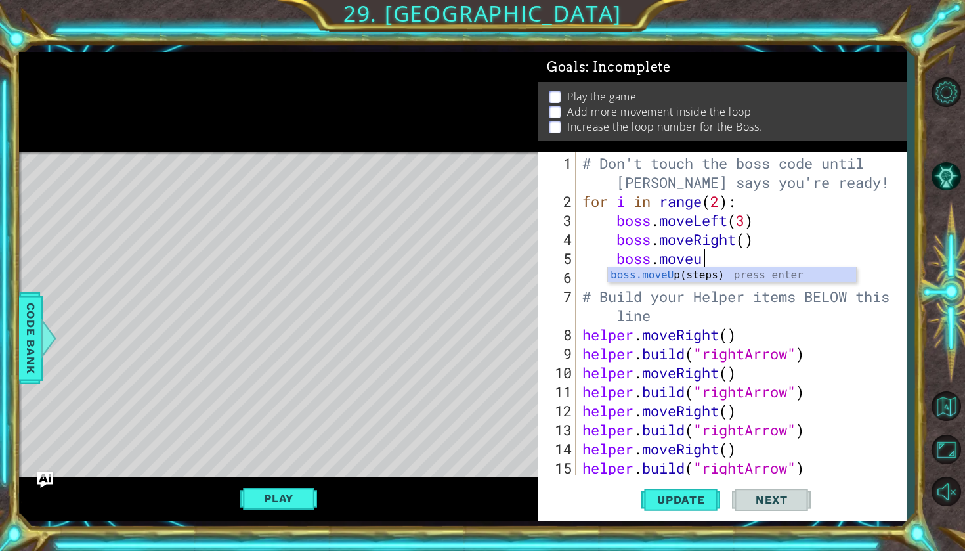
scroll to position [0, 5]
type textarea "boss.move"
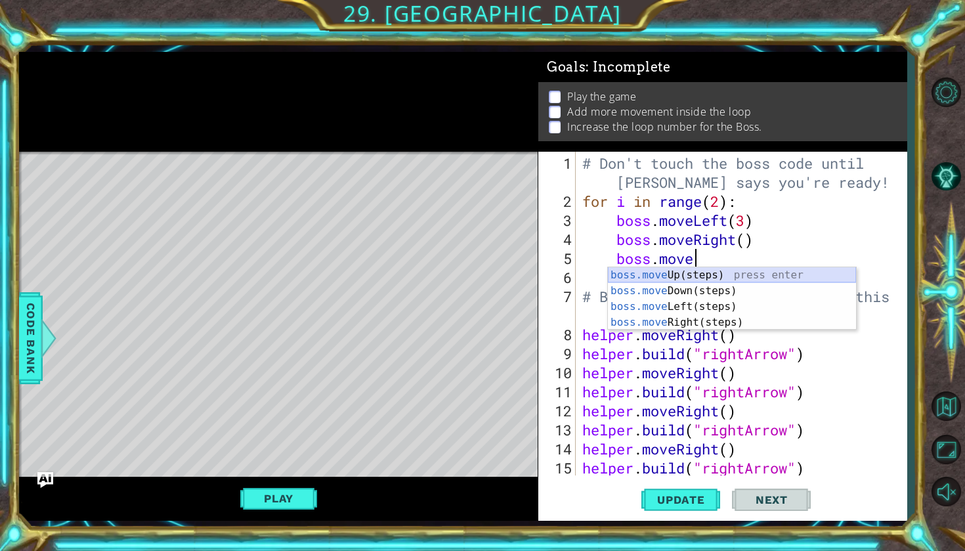
click at [719, 278] on div "boss.move Up(steps) press enter boss.move Down(steps) press enter boss.move Lef…" at bounding box center [732, 314] width 248 height 95
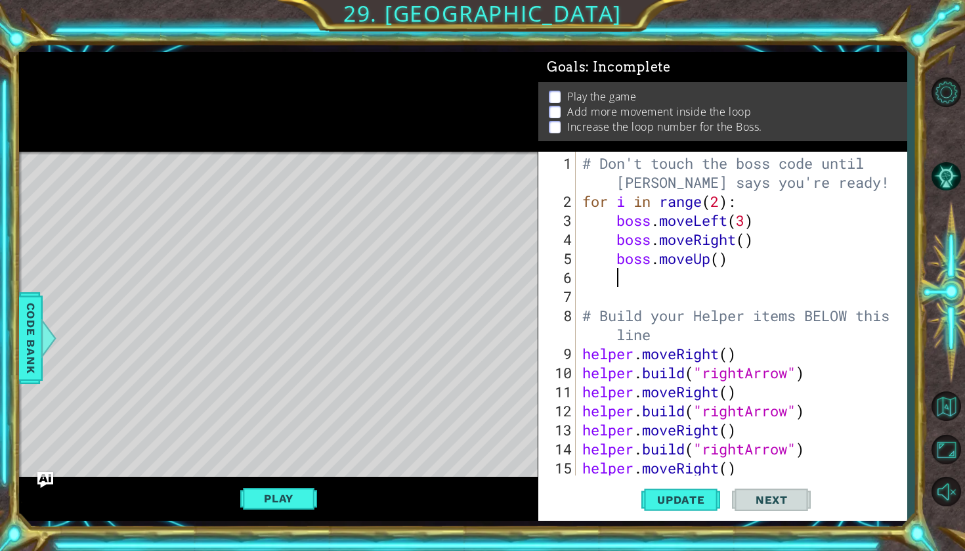
click at [720, 263] on div "# Don't touch the boss code until [PERSON_NAME] says you're ready! for i in ran…" at bounding box center [745, 344] width 330 height 381
type textarea "boss.moveUp(3)"
click at [673, 288] on div "# Don't touch the boss code until [PERSON_NAME] says you're ready! for i in ran…" at bounding box center [745, 344] width 330 height 381
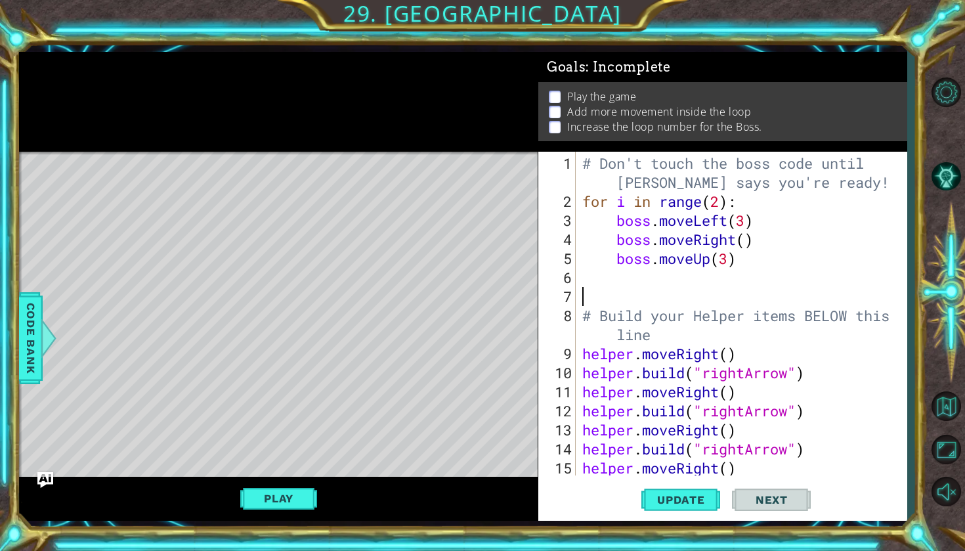
click at [681, 282] on div "# Don't touch the boss code until [PERSON_NAME] says you're ready! for i in ran…" at bounding box center [745, 344] width 330 height 381
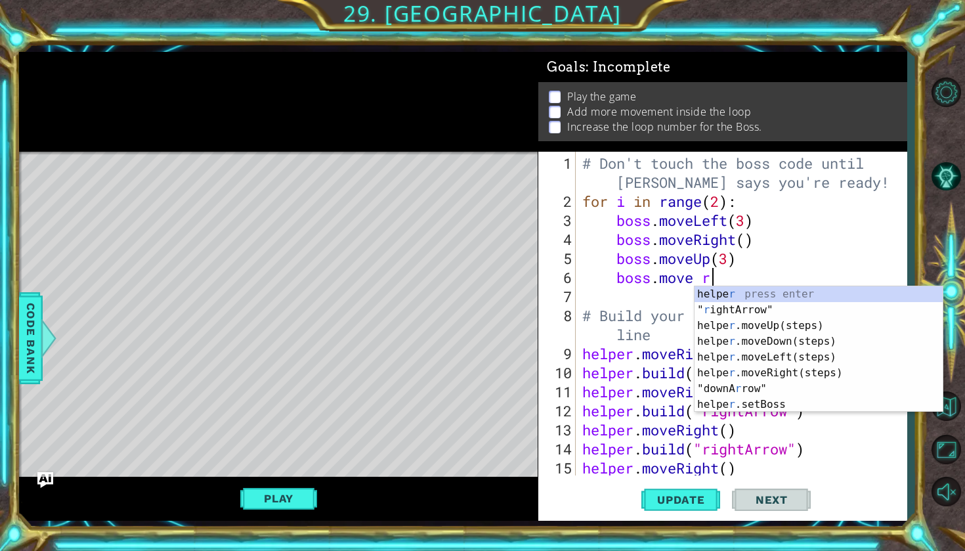
scroll to position [0, 5]
type textarea "boss.move"
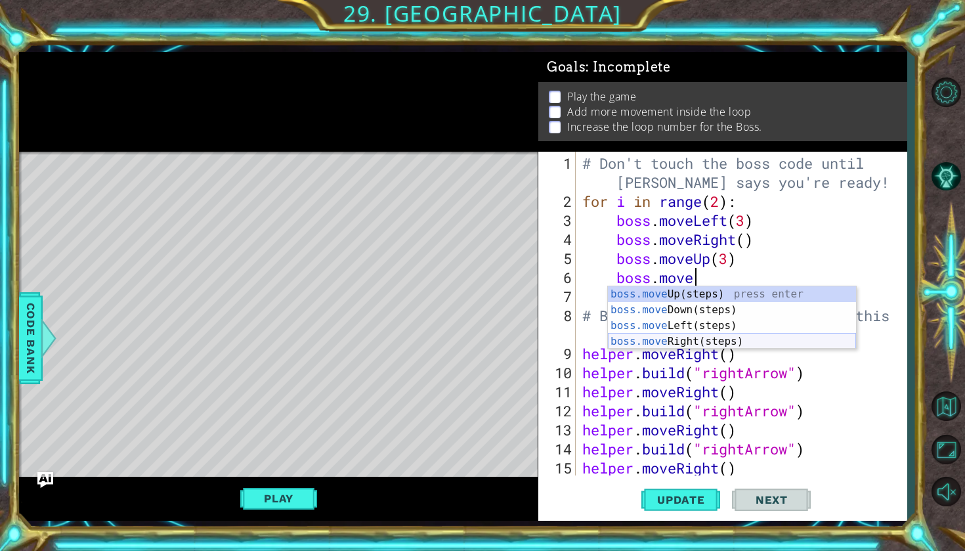
click at [659, 343] on div "boss.move Up(steps) press enter boss.move Down(steps) press enter boss.move Lef…" at bounding box center [732, 333] width 248 height 95
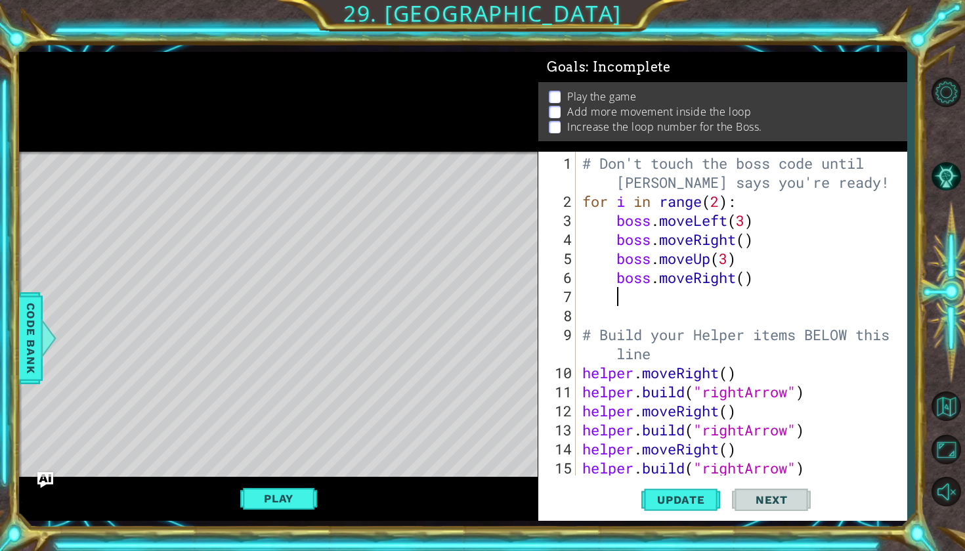
scroll to position [0, 1]
click at [747, 276] on div "# Don't touch the boss code until [PERSON_NAME] says you're ready! for i in ran…" at bounding box center [745, 344] width 330 height 381
type textarea "boss.moveRight(3)"
click at [734, 298] on div "# Don't touch the boss code until [PERSON_NAME] says you're ready! for i in ran…" at bounding box center [745, 344] width 330 height 381
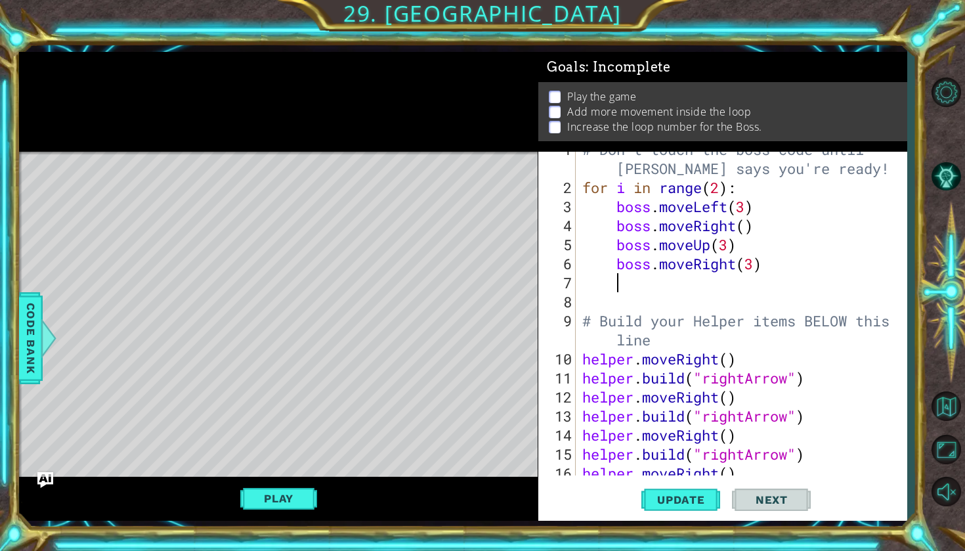
scroll to position [3, 0]
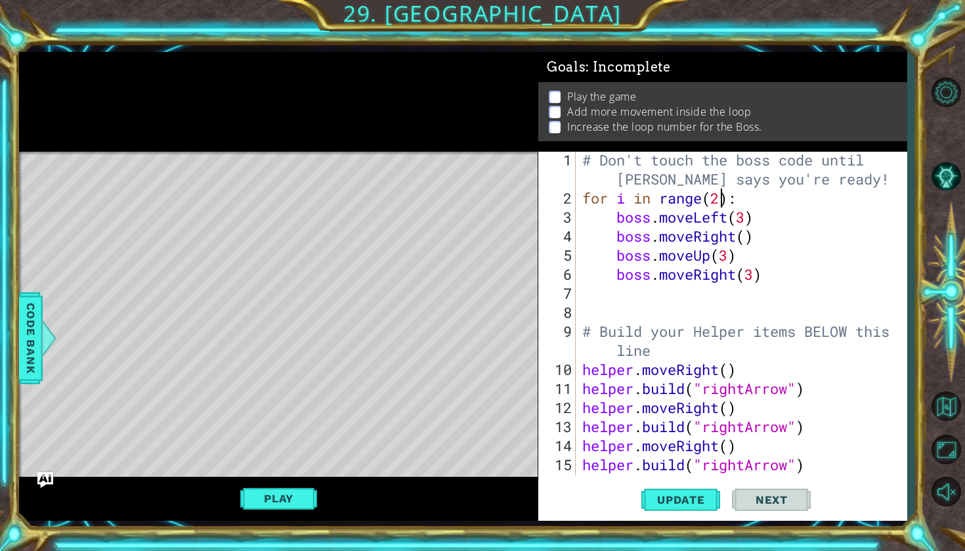
click at [722, 200] on div "# Don't touch the boss code until [PERSON_NAME] says you're ready! for i in ran…" at bounding box center [745, 340] width 330 height 381
click at [294, 502] on button "Play" at bounding box center [278, 498] width 77 height 25
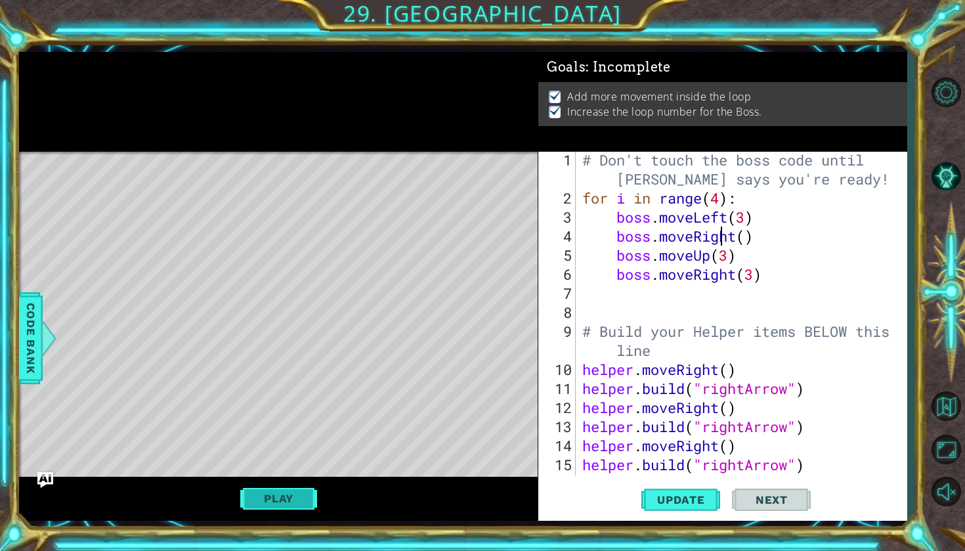
type textarea "boss.moveRight(3)"
click at [687, 315] on div "# Don't touch the boss code until [PERSON_NAME] says you're ready! for i in ran…" at bounding box center [745, 340] width 330 height 381
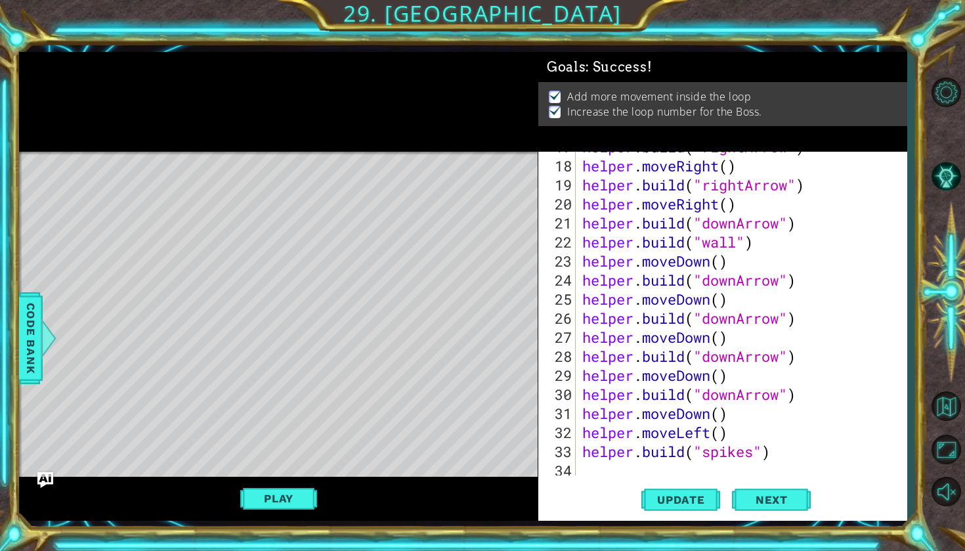
scroll to position [362, 0]
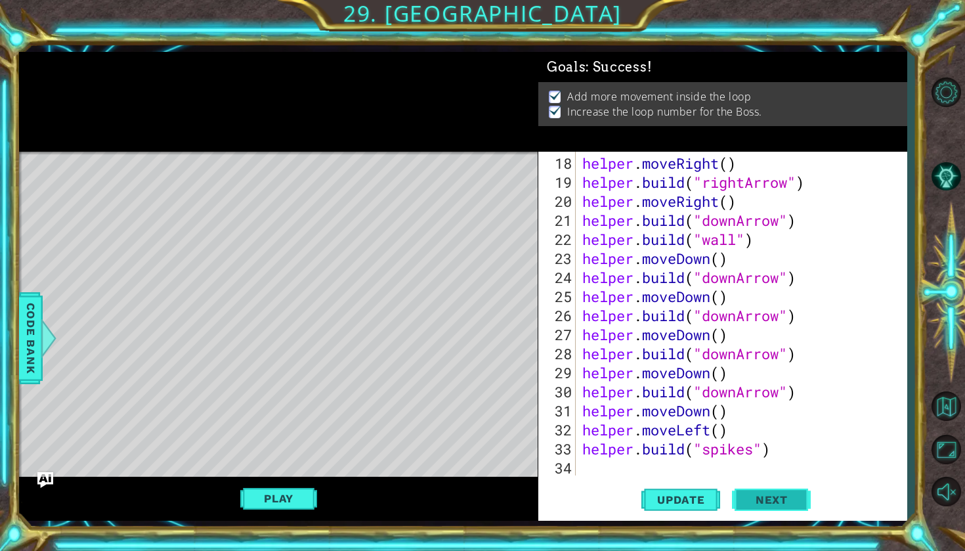
click at [771, 500] on span "Next" at bounding box center [772, 500] width 58 height 13
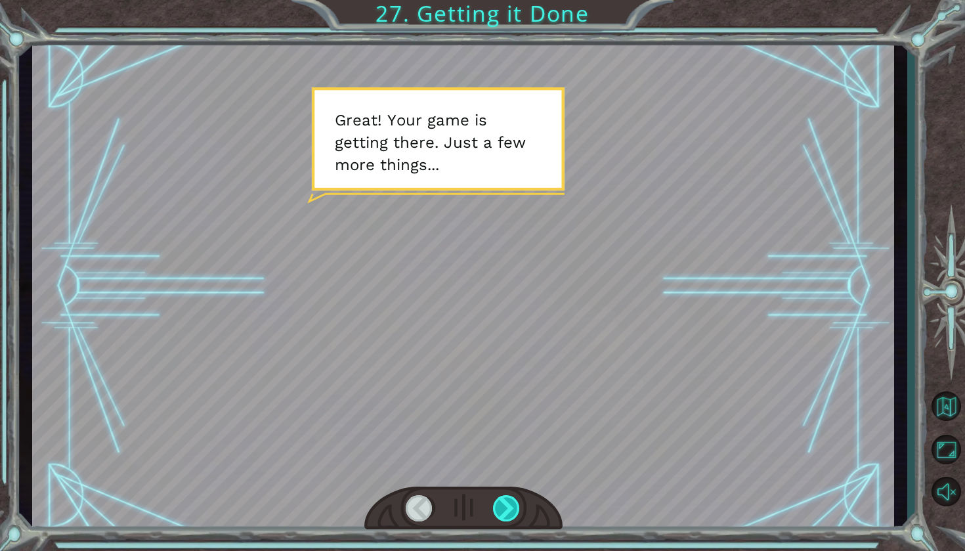
click at [515, 508] on div at bounding box center [507, 508] width 28 height 26
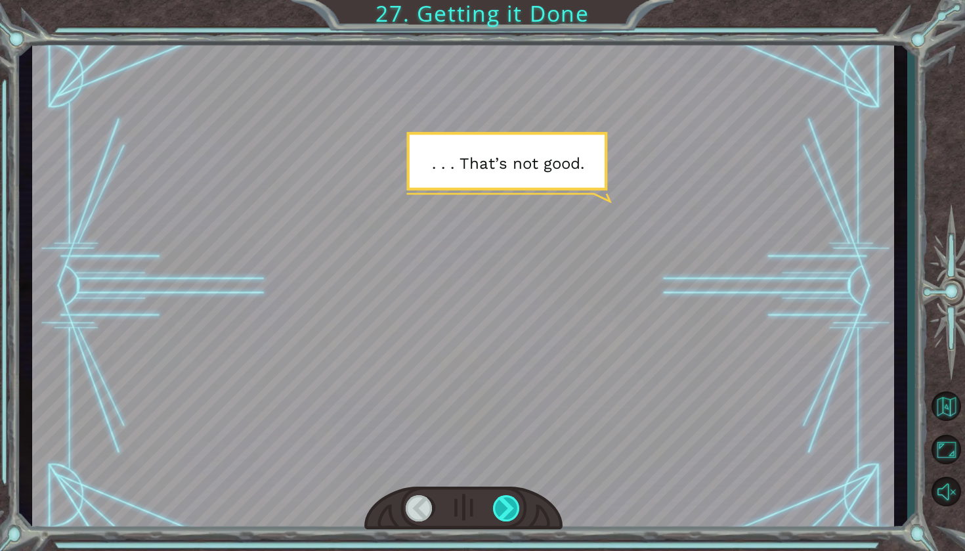
click at [514, 508] on div at bounding box center [507, 508] width 28 height 26
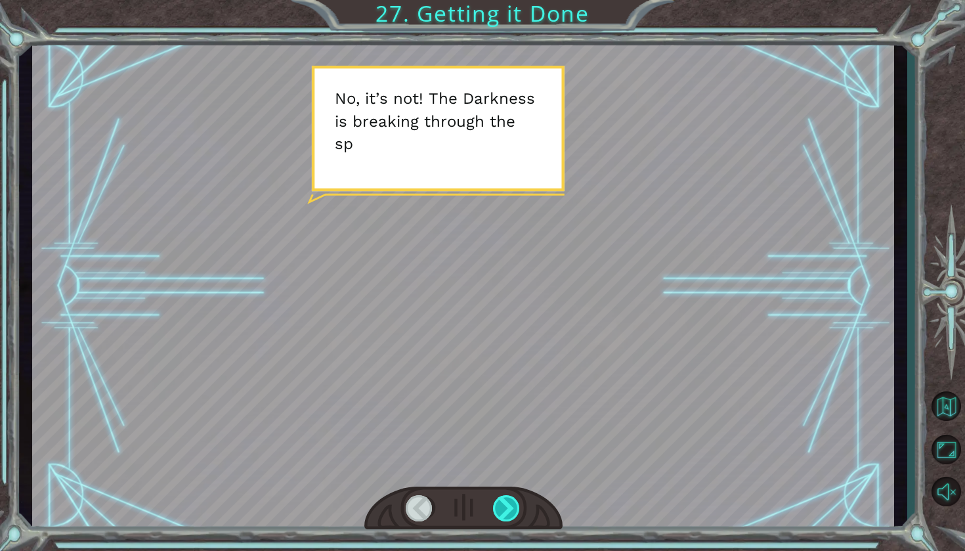
click at [514, 508] on div at bounding box center [507, 508] width 28 height 26
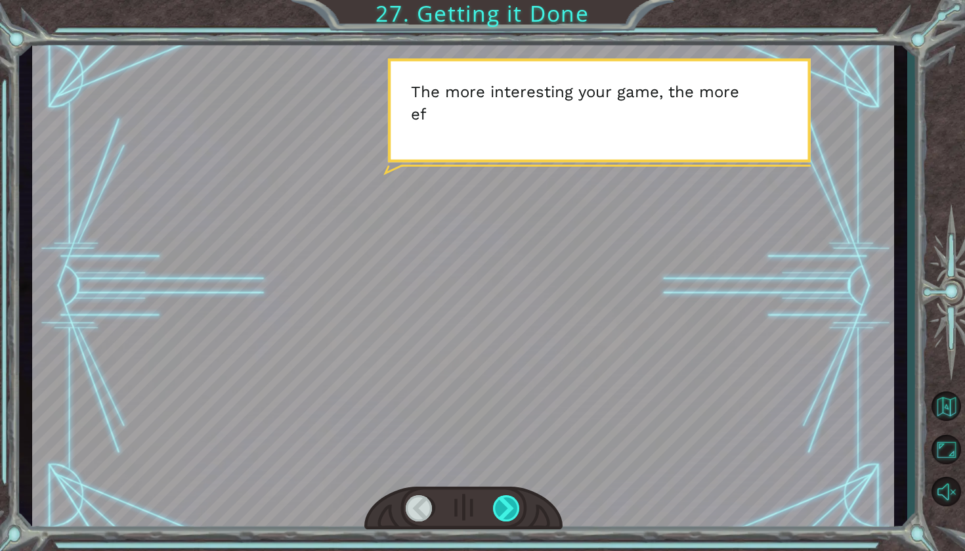
click at [514, 508] on div at bounding box center [507, 508] width 28 height 26
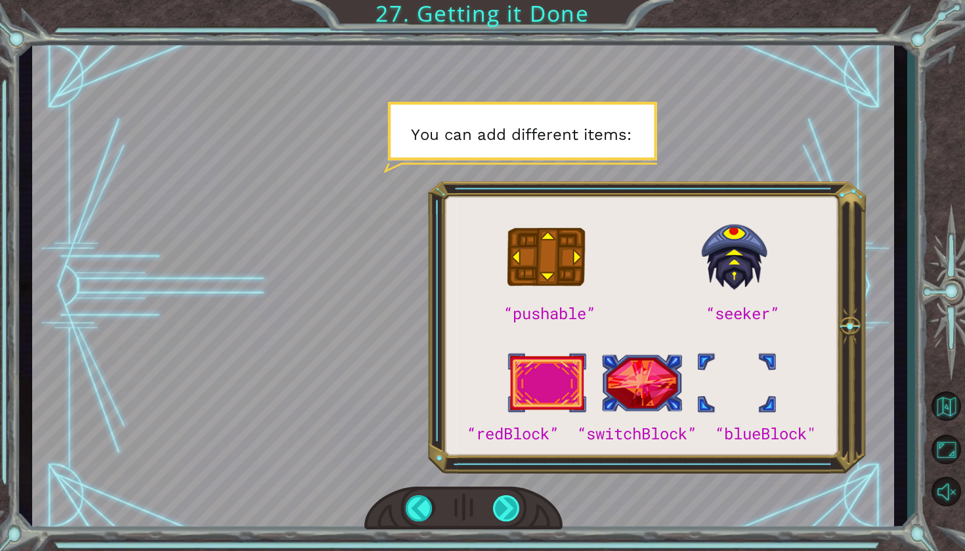
click at [514, 508] on div at bounding box center [507, 508] width 28 height 26
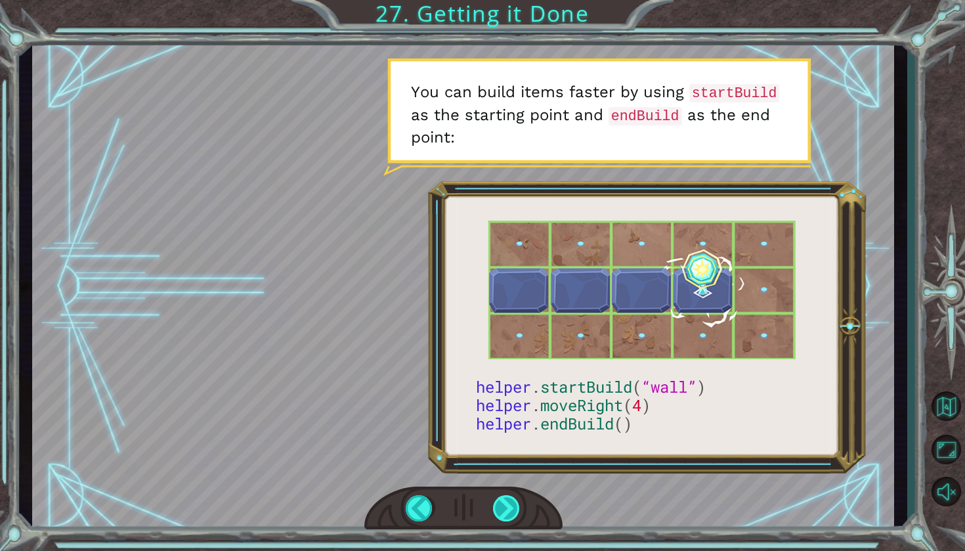
click at [500, 513] on div at bounding box center [507, 508] width 28 height 26
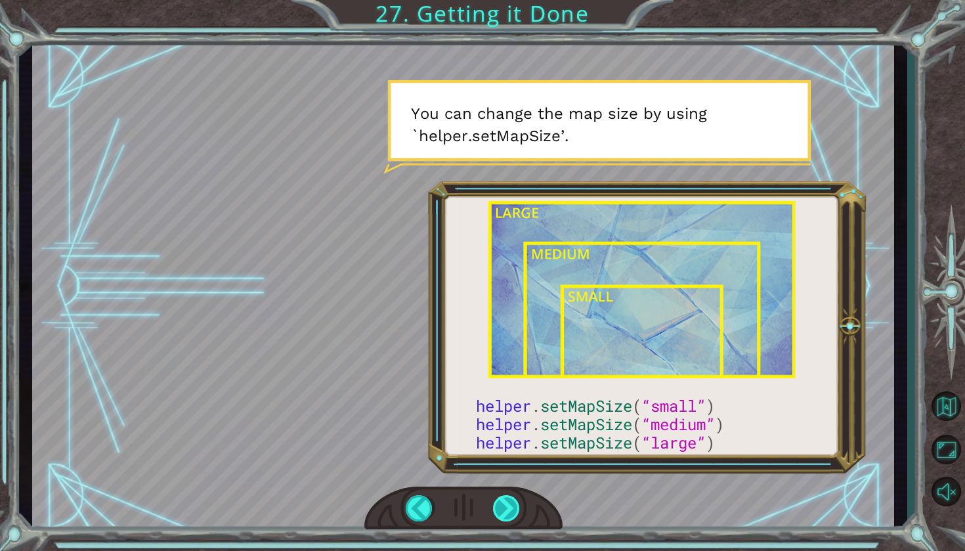
click at [504, 511] on div at bounding box center [507, 508] width 28 height 26
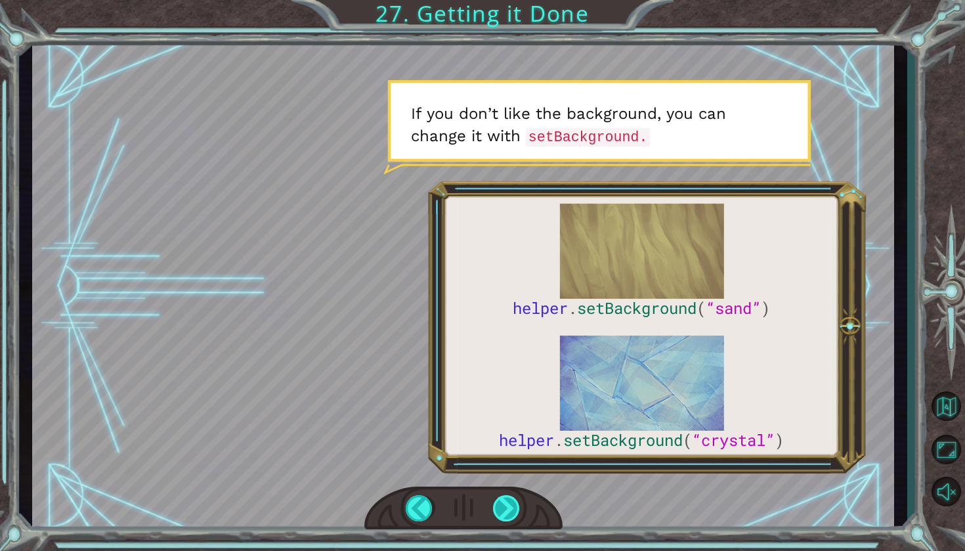
click at [504, 510] on div at bounding box center [507, 508] width 28 height 26
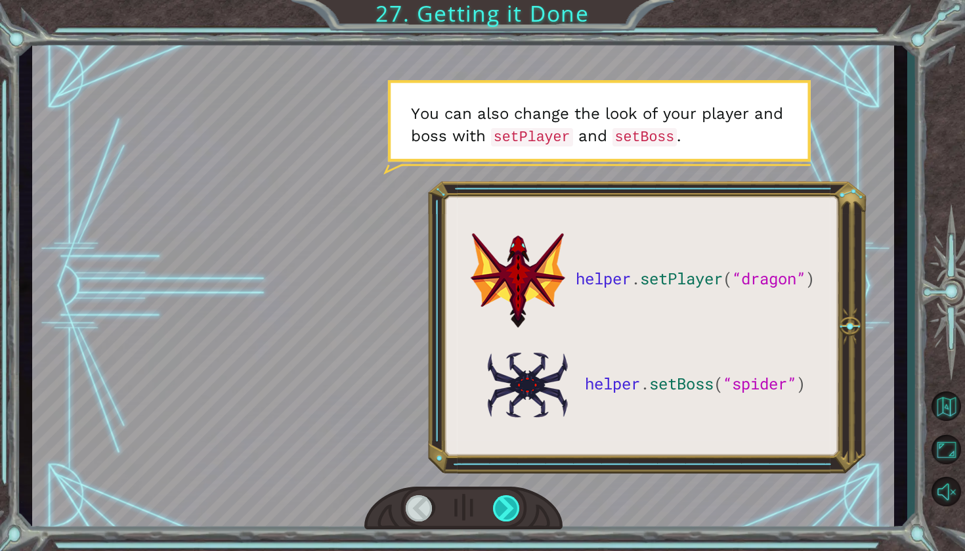
click at [505, 510] on div at bounding box center [507, 508] width 28 height 26
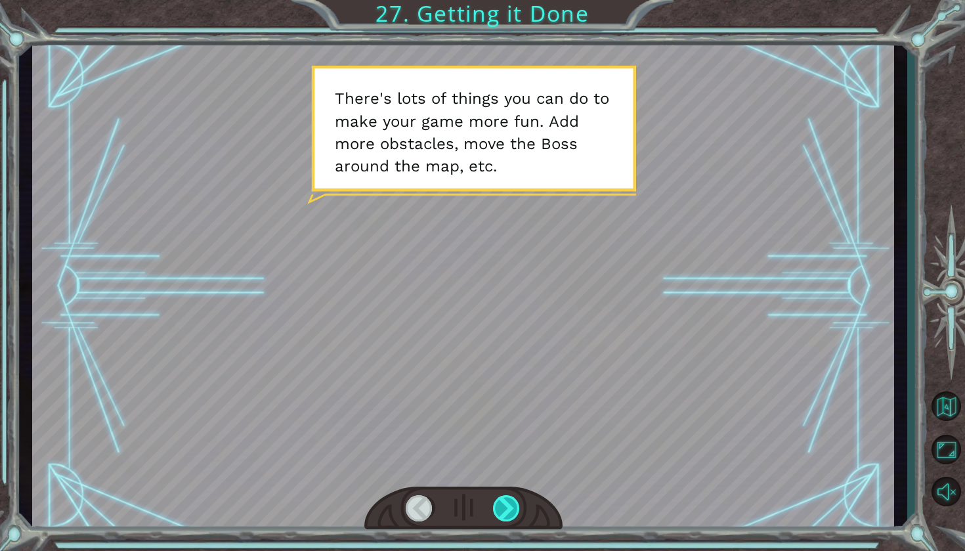
click at [505, 510] on div at bounding box center [507, 508] width 28 height 26
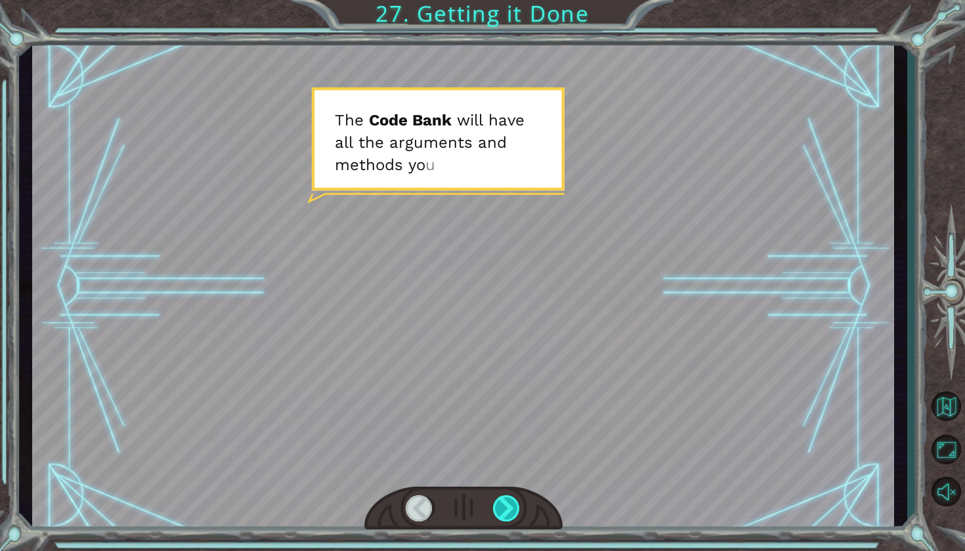
click at [505, 511] on div at bounding box center [507, 508] width 28 height 26
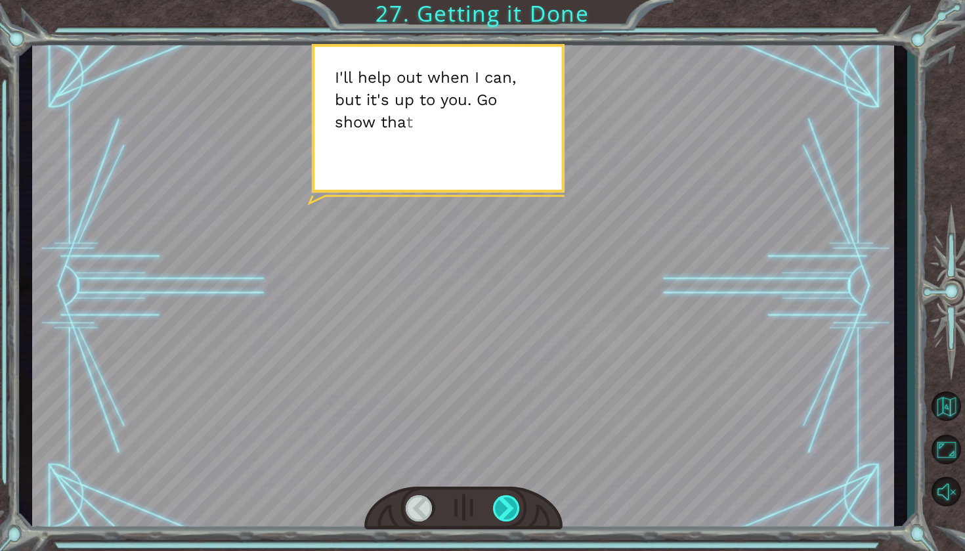
click at [505, 511] on div at bounding box center [507, 508] width 28 height 26
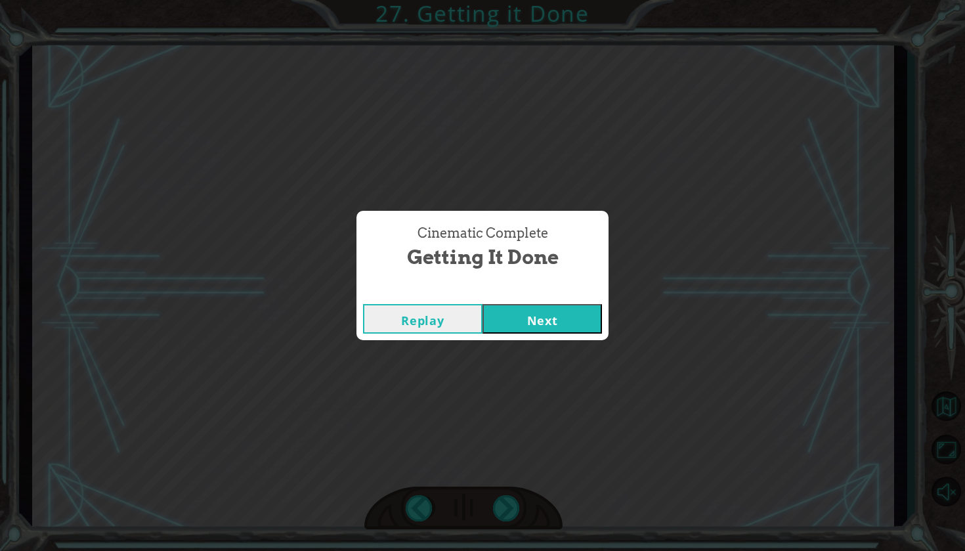
click at [553, 311] on button "Next" at bounding box center [542, 319] width 119 height 30
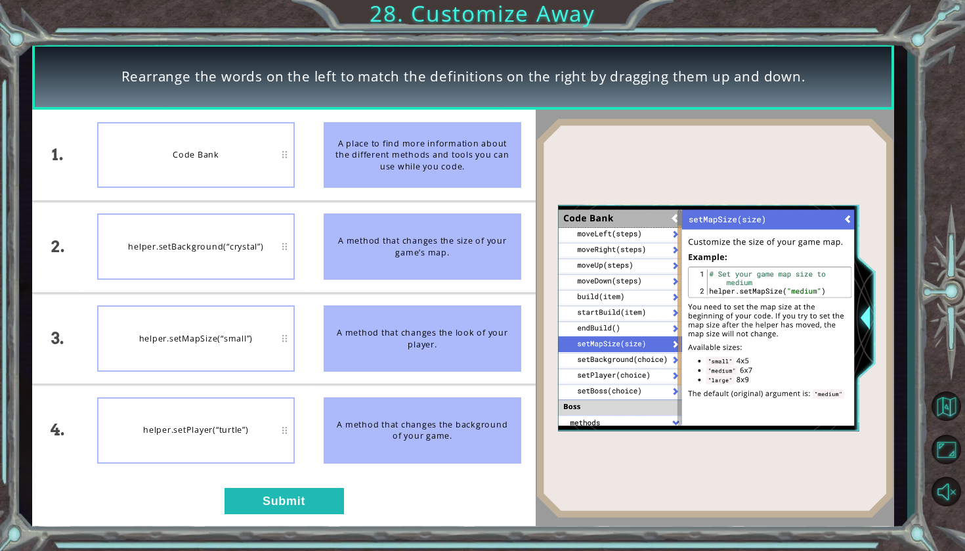
drag, startPoint x: 387, startPoint y: 245, endPoint x: 388, endPoint y: 272, distance: 27.6
click at [388, 273] on div "A method that changes the size of your game’s map." at bounding box center [423, 246] width 198 height 66
click at [313, 504] on button "Submit" at bounding box center [284, 501] width 119 height 26
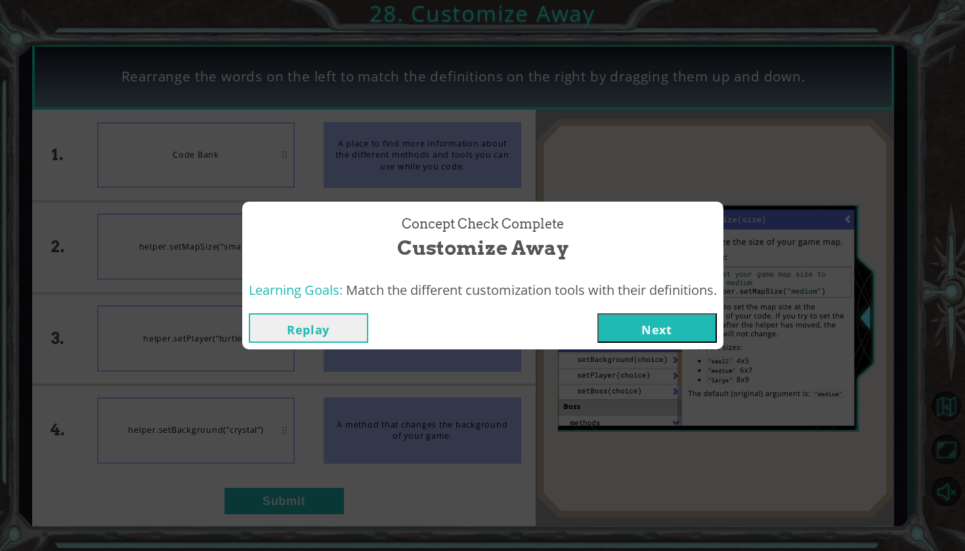
click at [626, 333] on button "Next" at bounding box center [656, 328] width 119 height 30
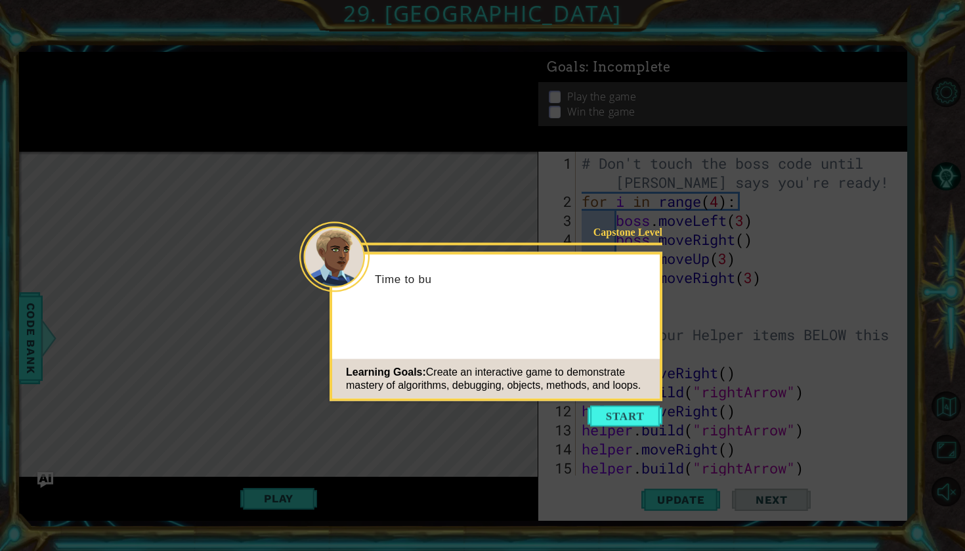
scroll to position [362, 0]
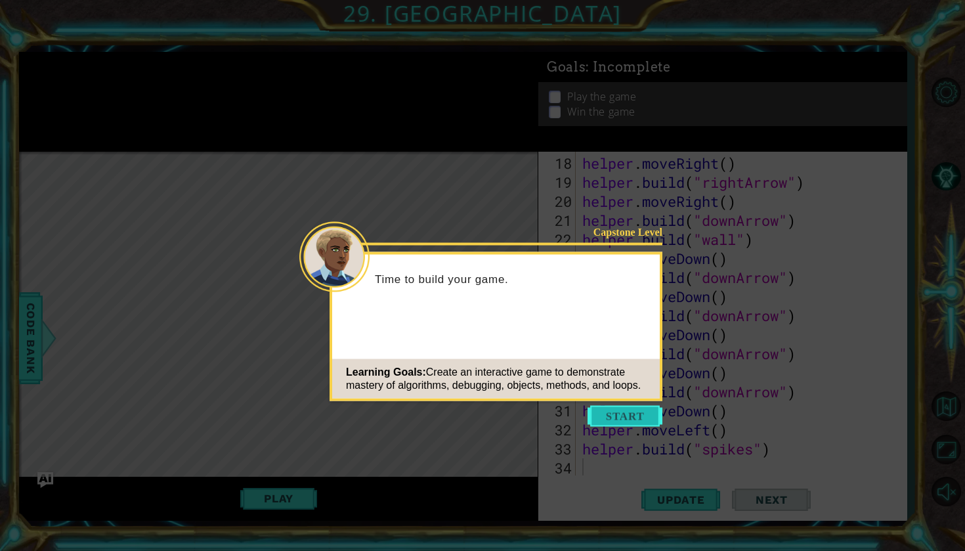
click at [623, 416] on button "Start" at bounding box center [625, 416] width 75 height 21
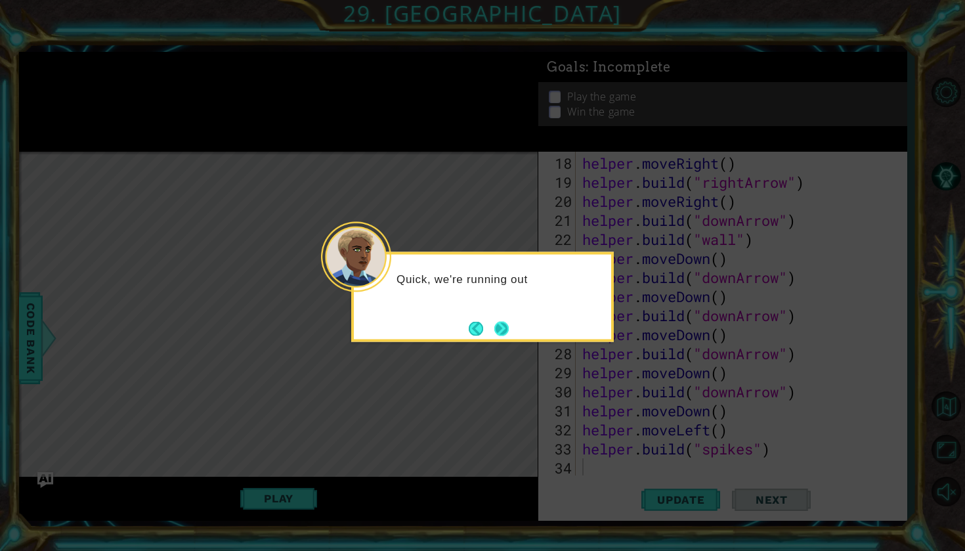
click at [509, 330] on button "Next" at bounding box center [501, 328] width 14 height 14
click at [506, 328] on button "Next" at bounding box center [501, 328] width 14 height 14
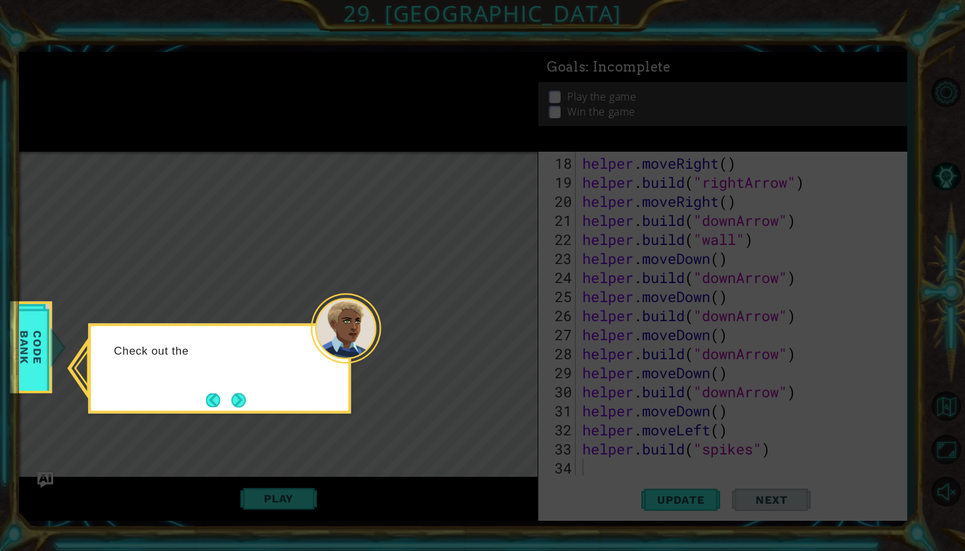
click at [255, 399] on div "Check out the" at bounding box center [220, 369] width 263 height 90
click at [244, 399] on button "Next" at bounding box center [238, 400] width 14 height 14
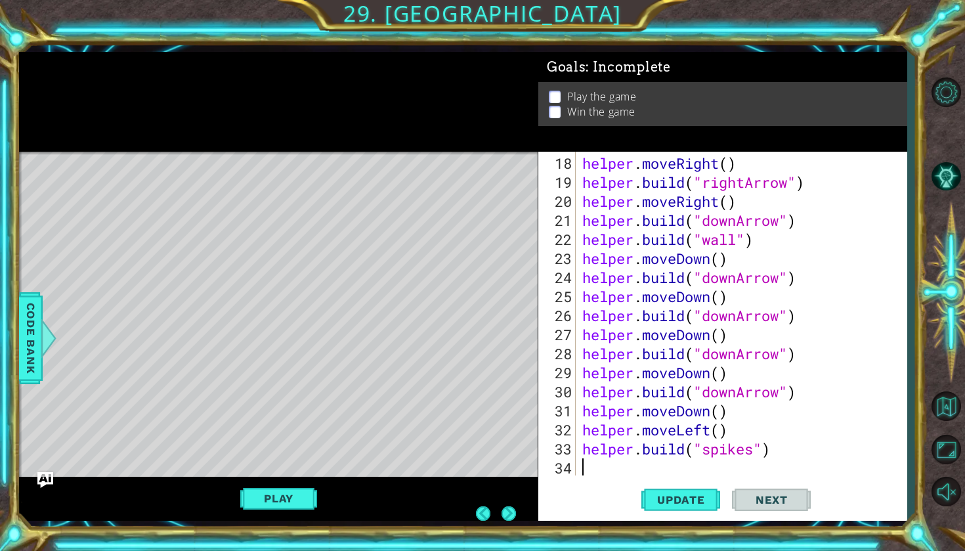
scroll to position [0, 0]
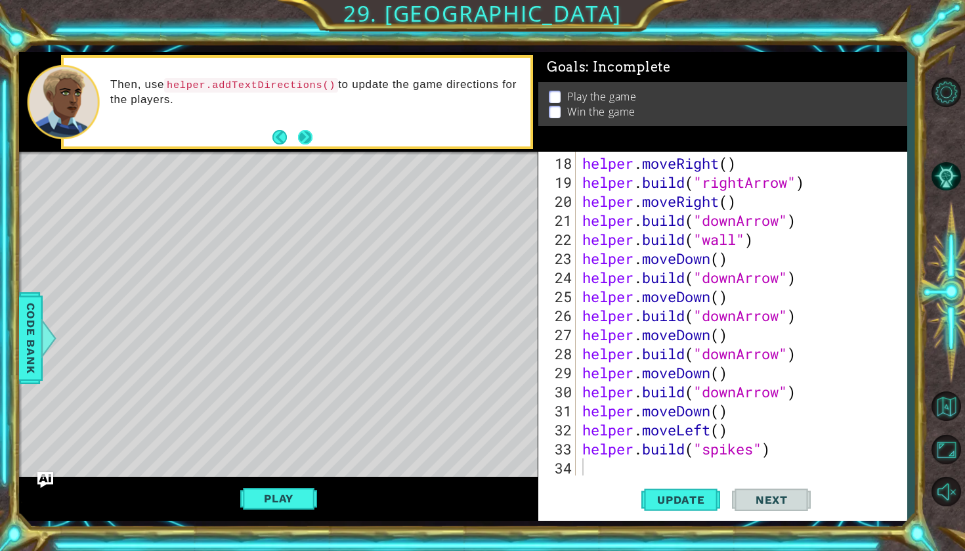
click at [306, 140] on button "Next" at bounding box center [304, 137] width 14 height 14
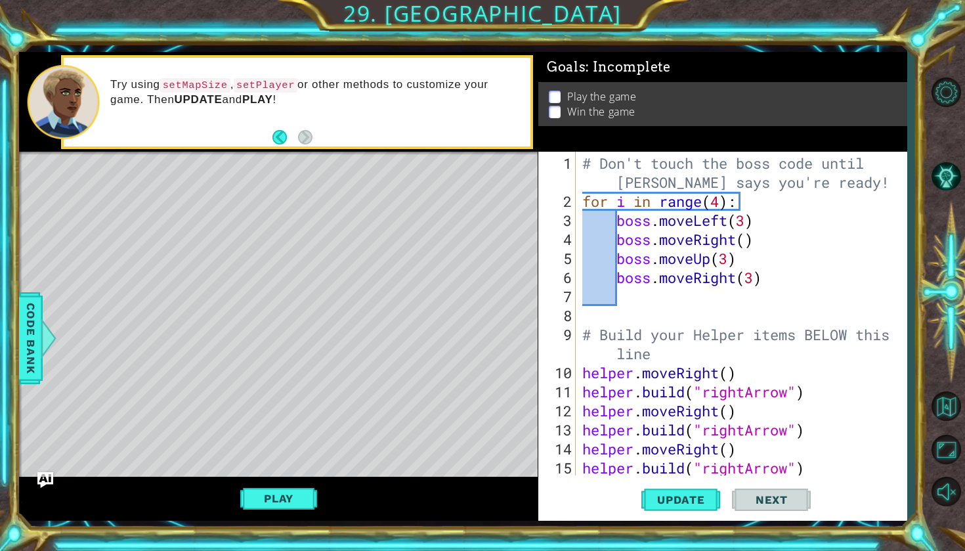
click at [664, 282] on div "# Don't touch the boss code until [PERSON_NAME] says you're ready! for i in ran…" at bounding box center [745, 344] width 330 height 381
type textarea "boss.moveRight(3)"
click at [703, 288] on div "# Don't touch the boss code until [PERSON_NAME] says you're ready! for i in ran…" at bounding box center [745, 344] width 330 height 381
click at [766, 203] on div "# Don't touch the boss code until [PERSON_NAME] says you're ready! for i in ran…" at bounding box center [745, 344] width 330 height 381
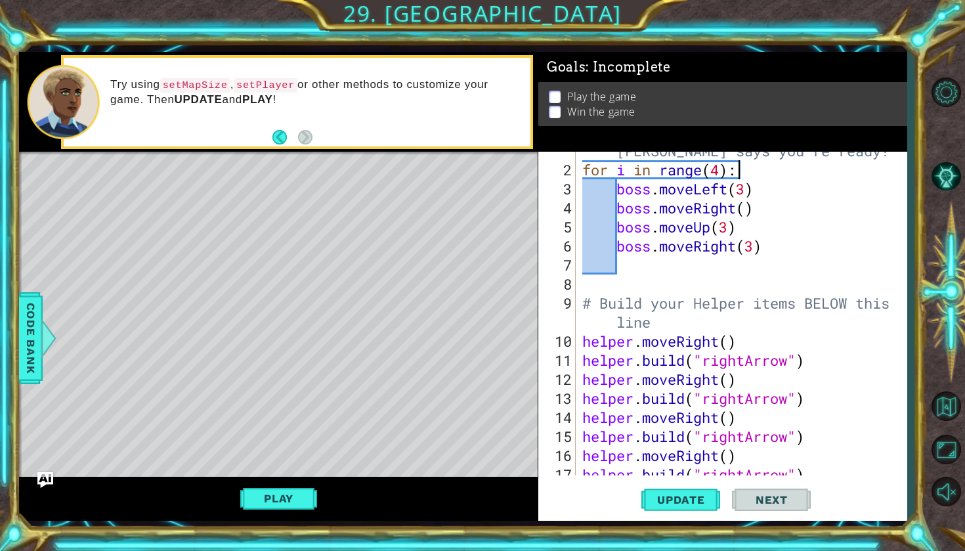
scroll to position [61, 0]
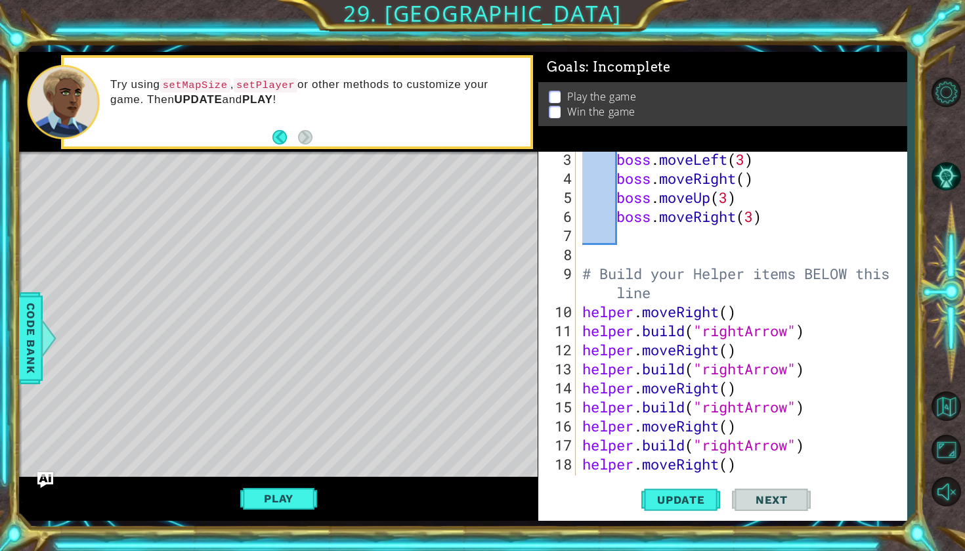
click at [672, 296] on div "boss . moveLeft ( 3 ) boss . moveRight ( ) boss . moveUp ( 3 ) boss . moveRight…" at bounding box center [745, 331] width 330 height 362
type textarea "# Build your Helper items BELOW this line"
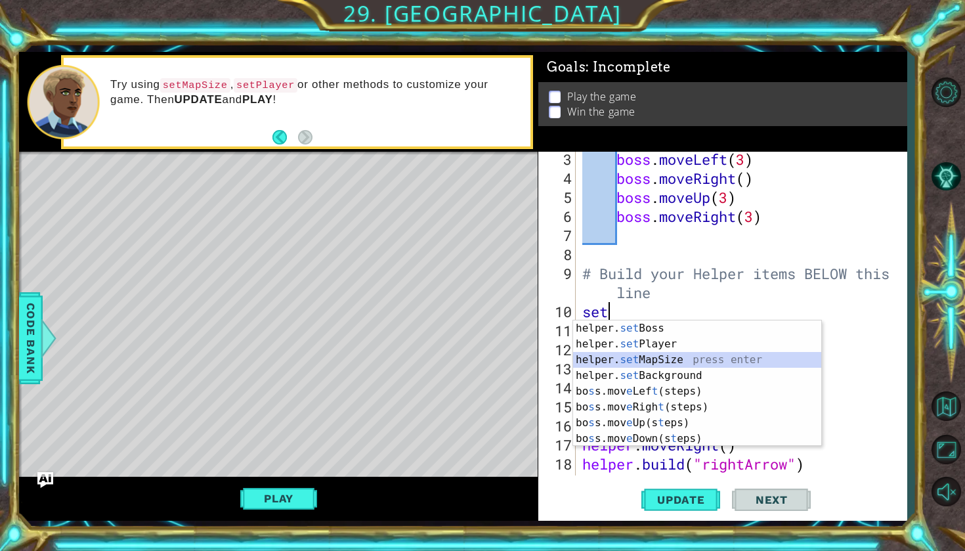
click at [680, 362] on div "helper. set Boss press enter helper. set Player press enter helper. set MapSize…" at bounding box center [697, 399] width 248 height 158
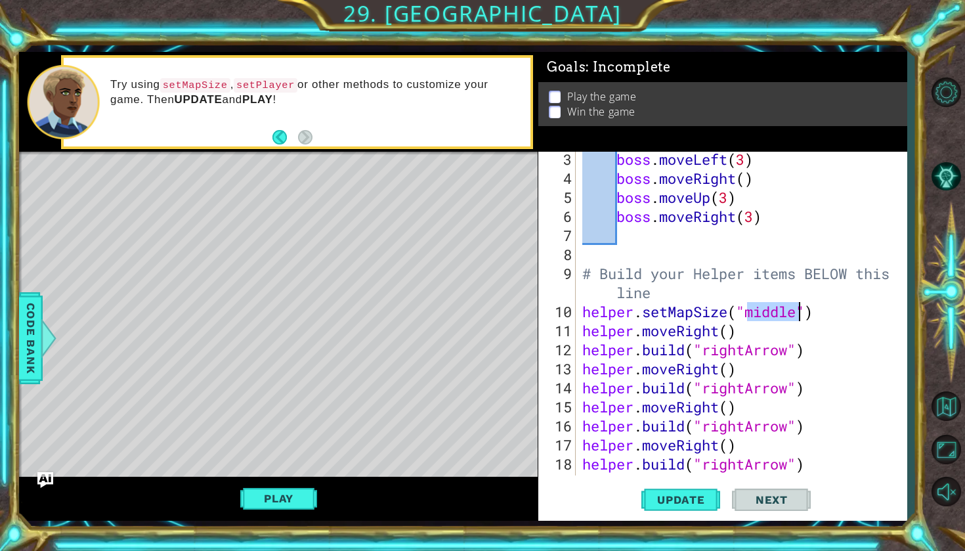
click at [762, 350] on div "boss . moveLeft ( 3 ) boss . moveRight ( ) boss . moveUp ( 3 ) boss . moveRight…" at bounding box center [745, 331] width 330 height 362
click at [757, 337] on div "boss . moveLeft ( 3 ) boss . moveRight ( ) boss . moveUp ( 3 ) boss . moveRight…" at bounding box center [745, 331] width 330 height 362
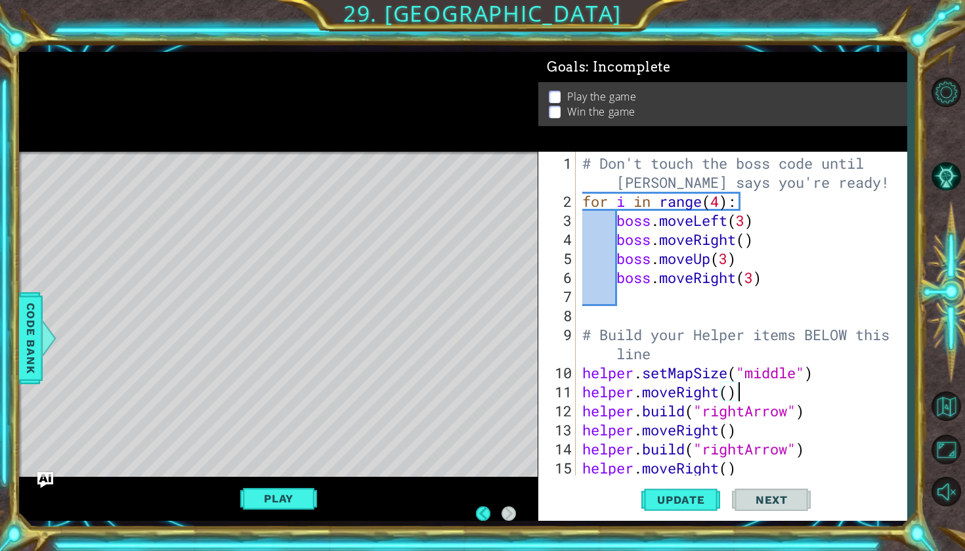
scroll to position [0, 0]
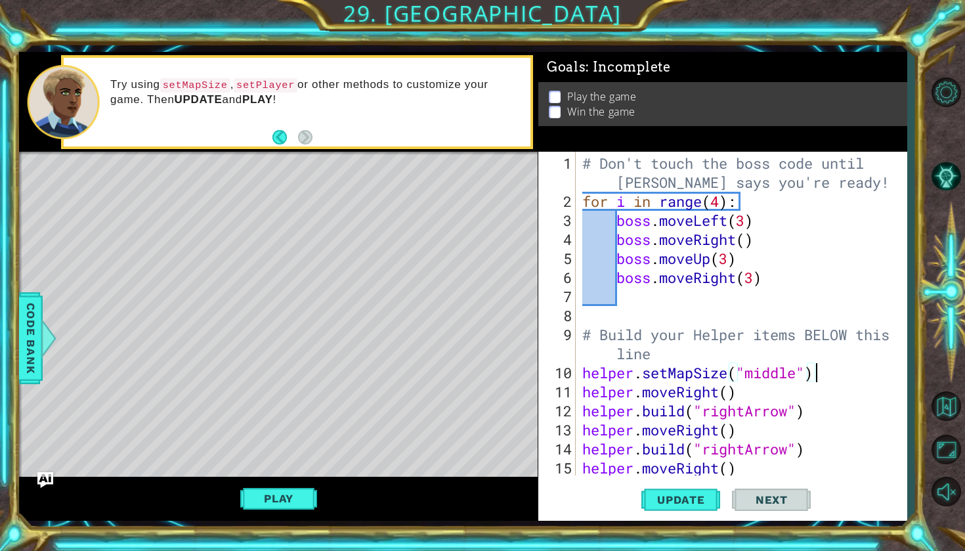
click at [817, 376] on div "# Don't touch the boss code until [PERSON_NAME] says you're ready! for i in ran…" at bounding box center [745, 344] width 330 height 381
type textarea "helper.setMapSize("middle")"
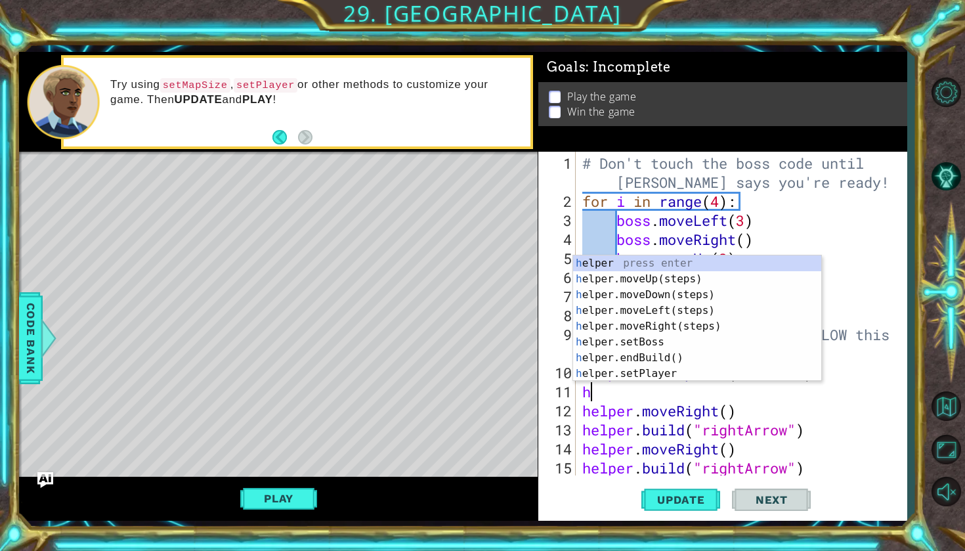
type textarea "hel"
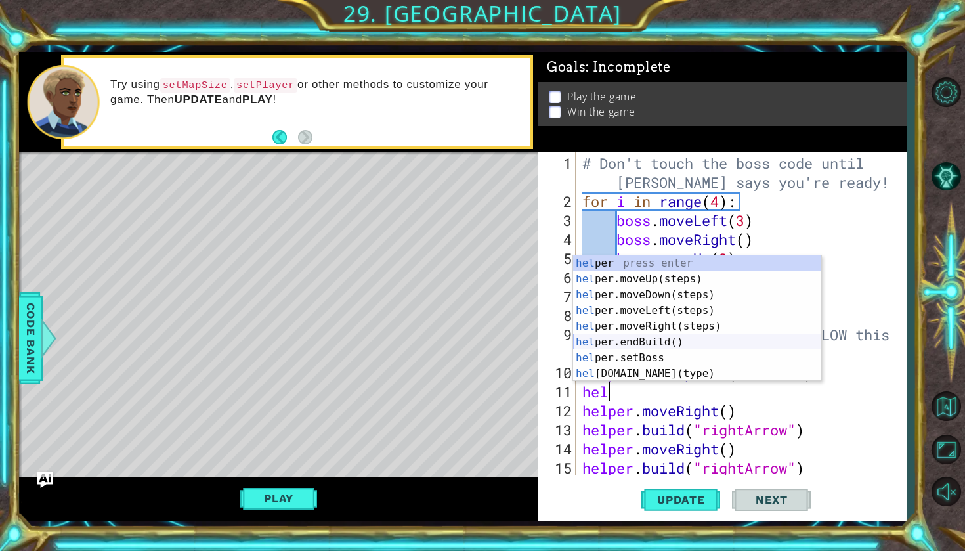
click at [712, 350] on div "hel per press enter hel per.moveUp(steps) press enter hel per.moveDown(steps) p…" at bounding box center [697, 334] width 248 height 158
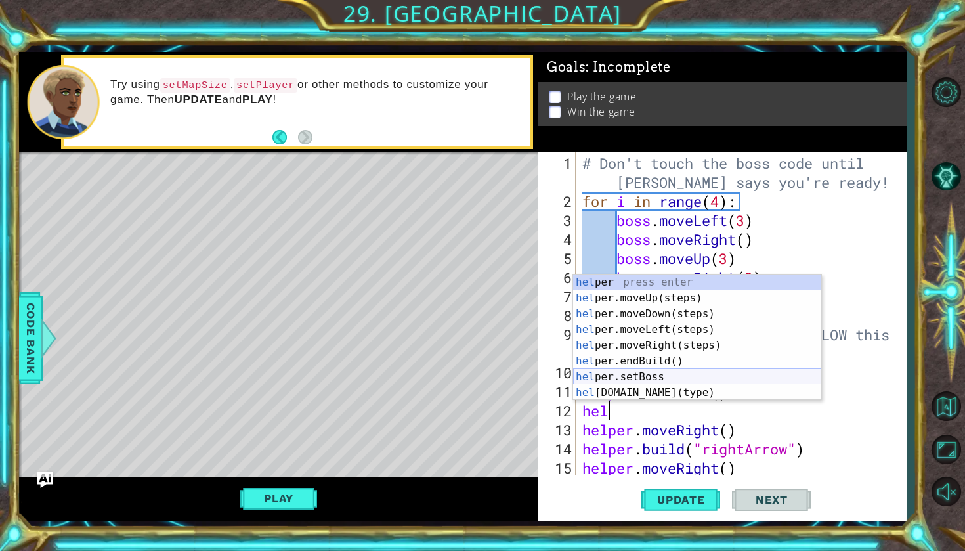
click at [654, 382] on div "hel per press enter hel per.moveUp(steps) press enter hel per.moveDown(steps) p…" at bounding box center [697, 353] width 248 height 158
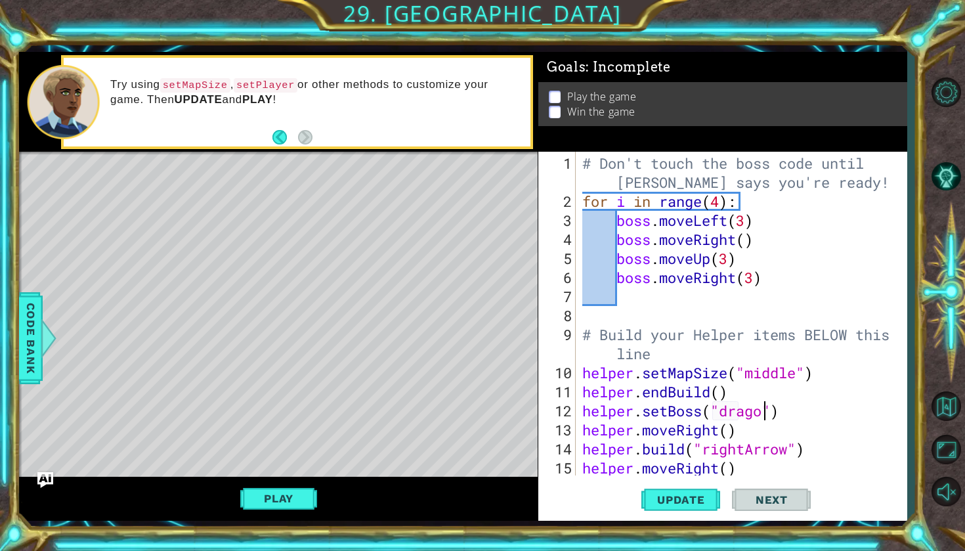
scroll to position [0, 8]
click at [789, 471] on div "# Don't touch the boss code until [PERSON_NAME] says you're ready! for i in ran…" at bounding box center [745, 344] width 330 height 381
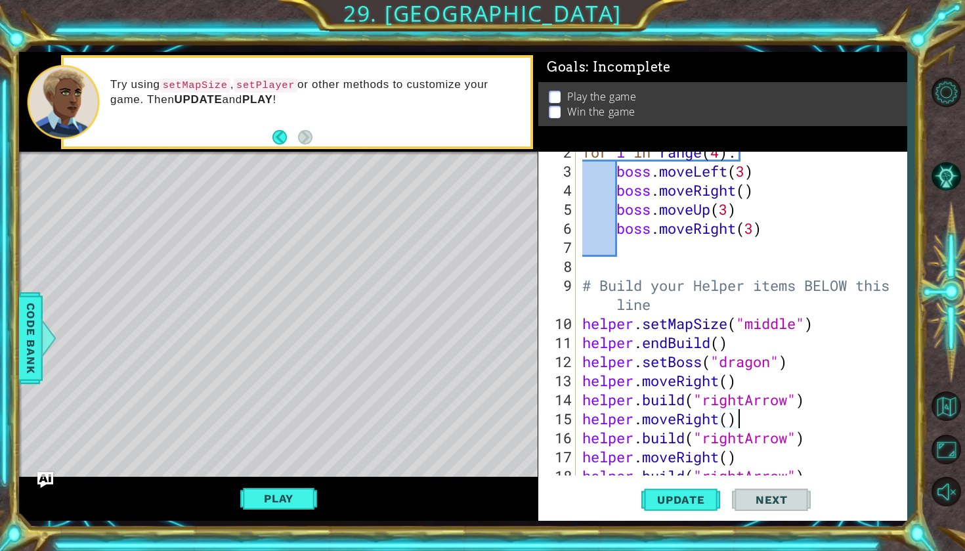
scroll to position [49, 0]
click at [706, 498] on span "Update" at bounding box center [681, 499] width 74 height 13
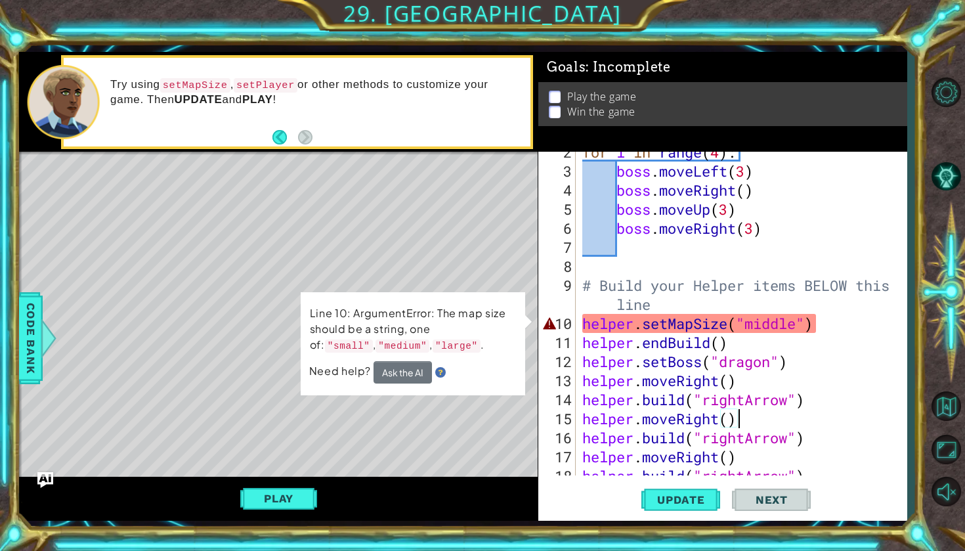
click at [796, 326] on div "for i in range ( 4 ) : boss . moveLeft ( 3 ) boss . moveRight ( ) boss . moveUp…" at bounding box center [745, 323] width 330 height 362
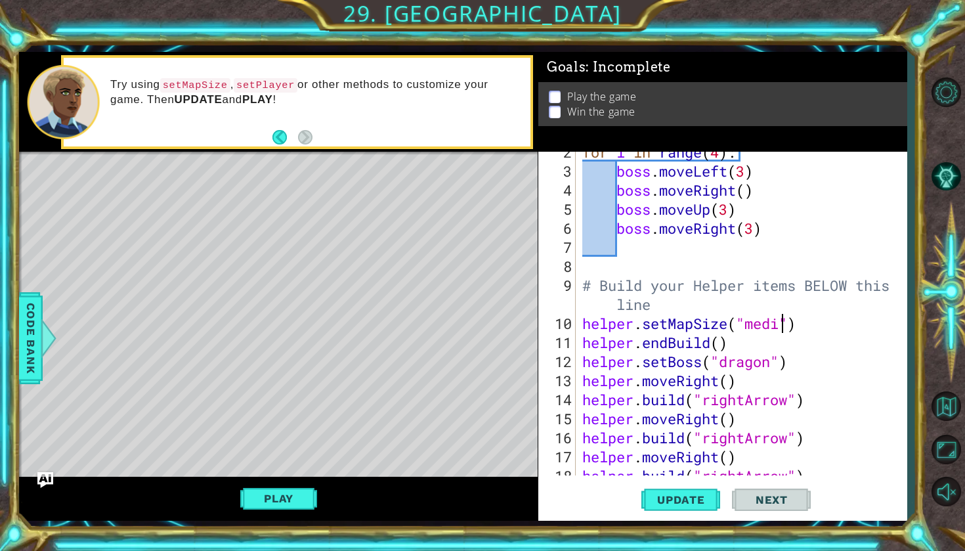
scroll to position [0, 9]
click at [793, 379] on div "for i in range ( 4 ) : boss . moveLeft ( 3 ) boss . moveRight ( ) boss . moveUp…" at bounding box center [745, 323] width 330 height 362
click at [654, 493] on span "Update" at bounding box center [681, 499] width 74 height 13
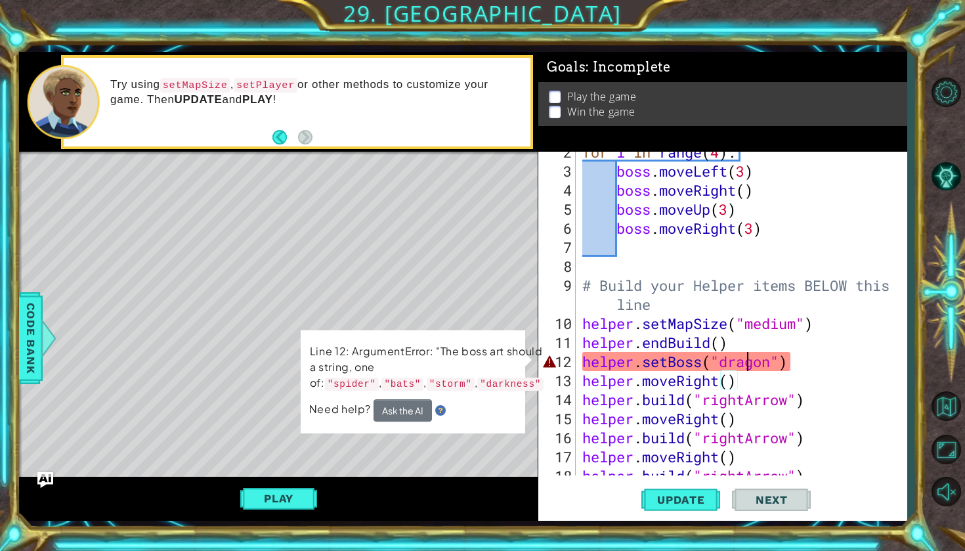
click at [743, 361] on div "for i in range ( 4 ) : boss . moveLeft ( 3 ) boss . moveRight ( ) boss . moveUp…" at bounding box center [745, 323] width 330 height 362
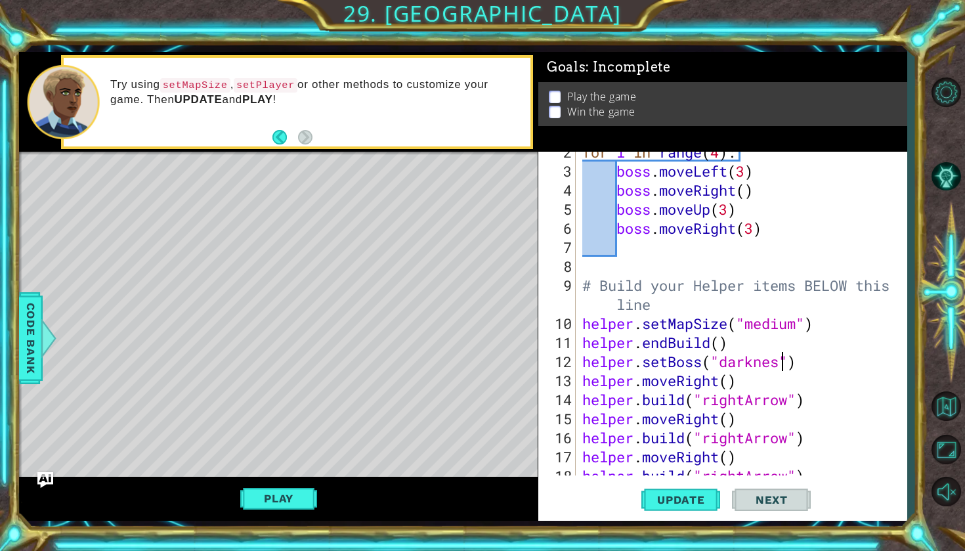
scroll to position [0, 9]
type textarea "helper.setBoss("darkness")"
click at [691, 495] on span "Update" at bounding box center [681, 499] width 74 height 13
click at [281, 496] on button "Play" at bounding box center [278, 498] width 77 height 25
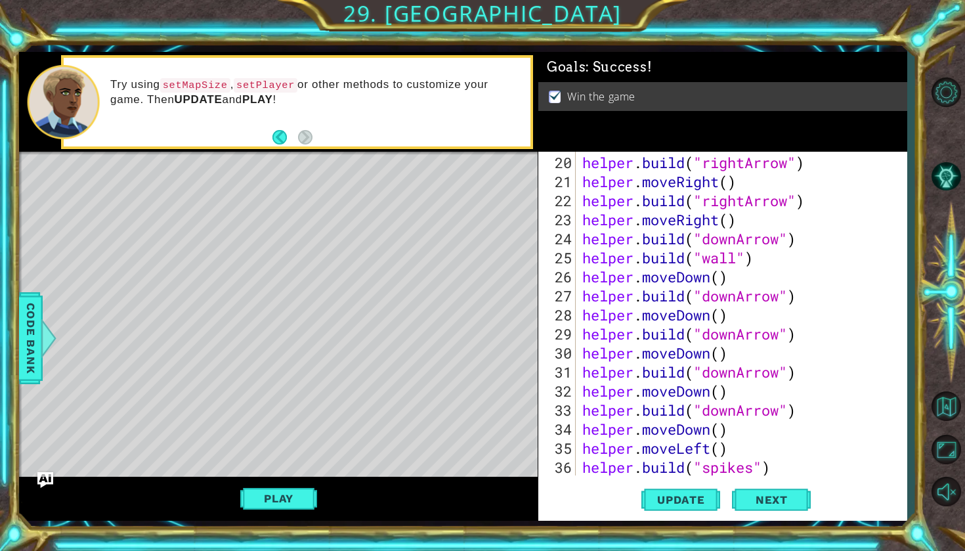
scroll to position [416, 0]
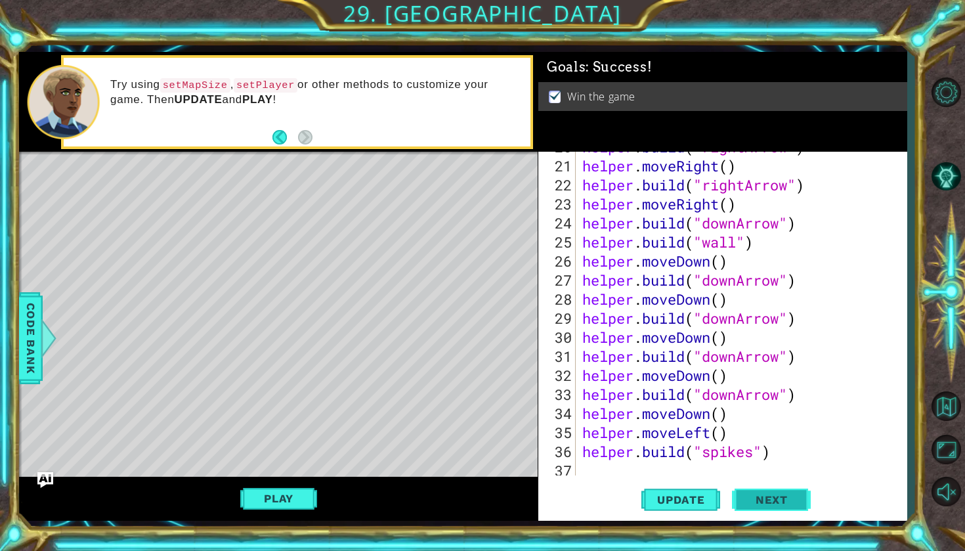
click at [777, 502] on span "Next" at bounding box center [772, 501] width 58 height 13
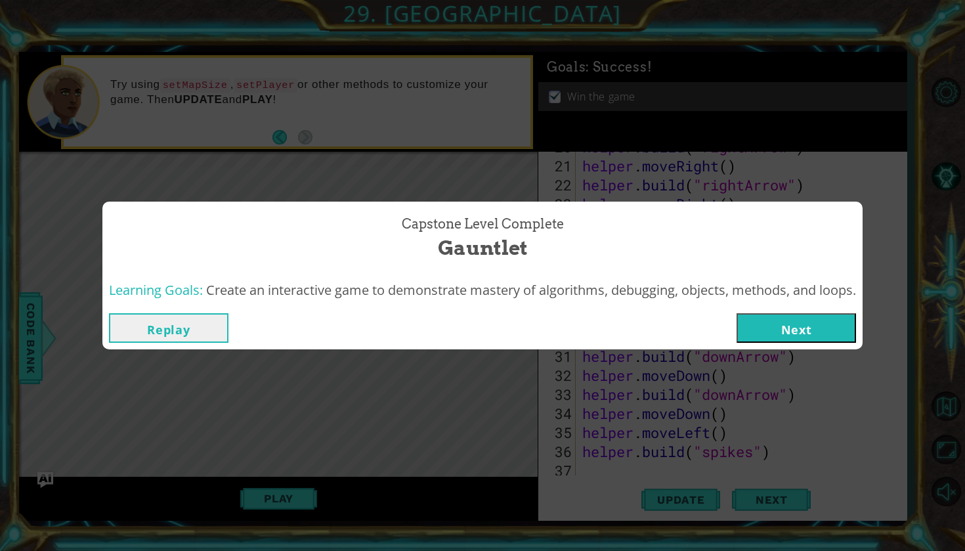
click at [831, 332] on button "Next" at bounding box center [796, 328] width 119 height 30
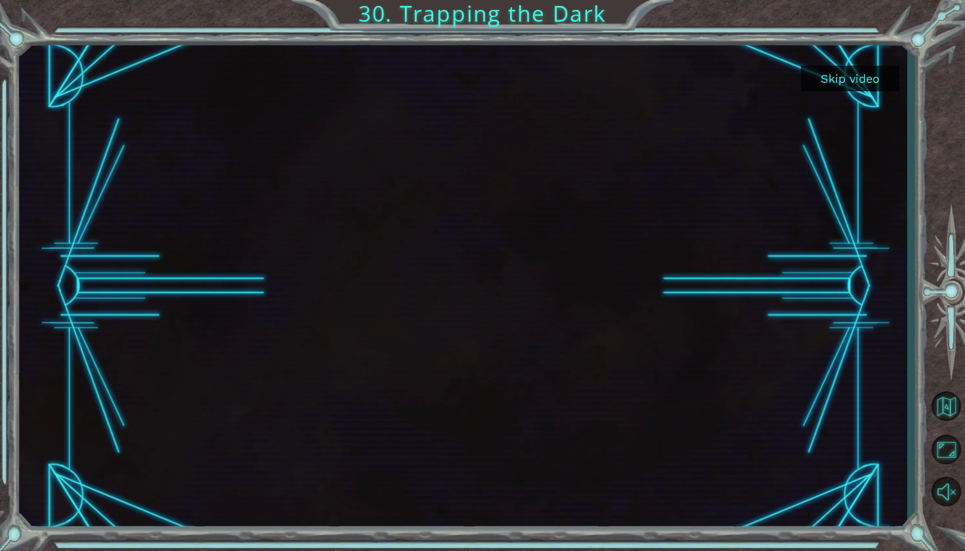
click at [857, 77] on button "Skip video" at bounding box center [850, 79] width 98 height 26
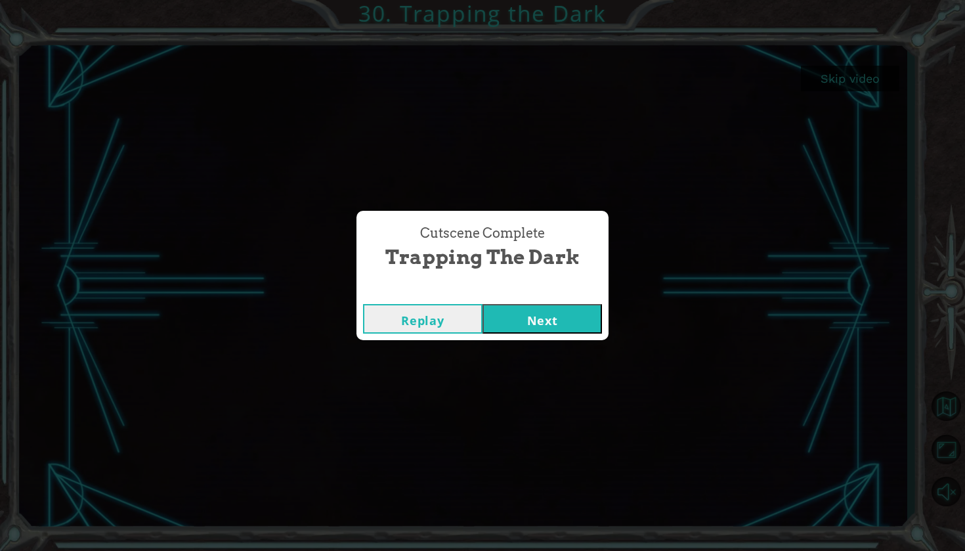
click at [557, 318] on button "Next" at bounding box center [542, 319] width 119 height 30
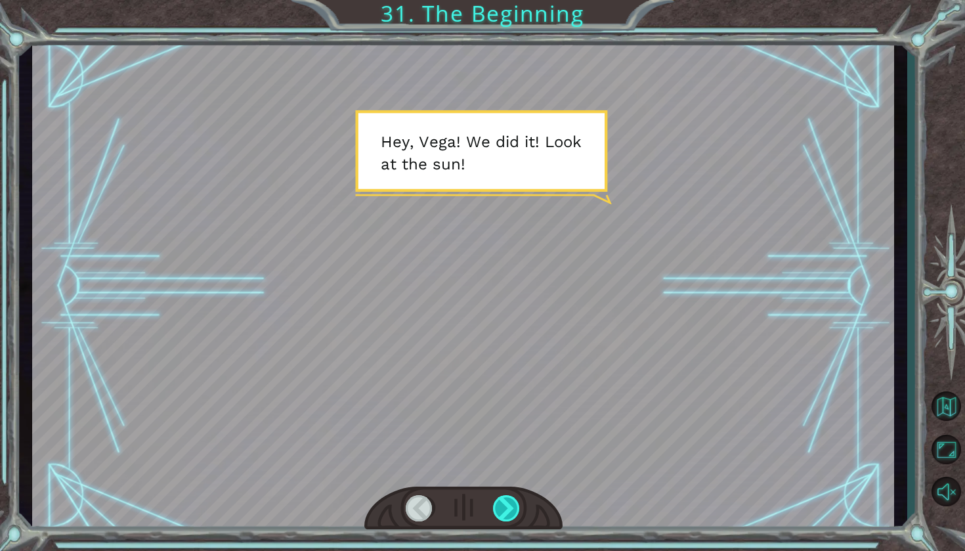
click at [508, 509] on div at bounding box center [507, 508] width 28 height 26
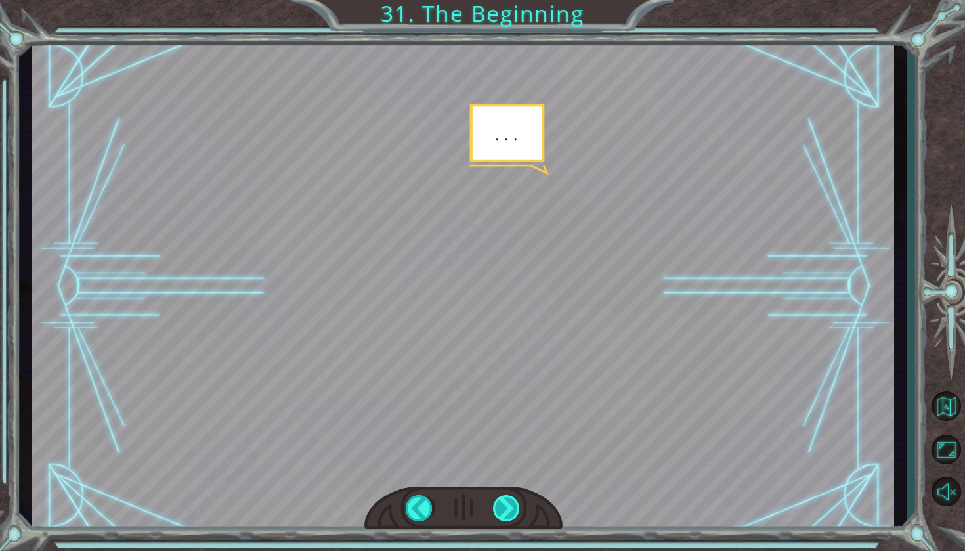
click at [508, 508] on div at bounding box center [507, 508] width 28 height 26
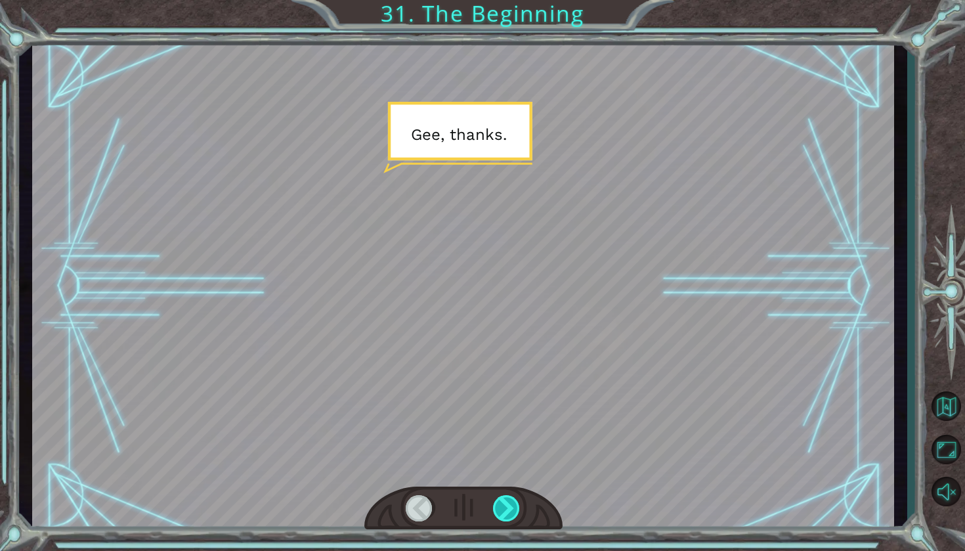
click at [508, 508] on div at bounding box center [507, 508] width 28 height 26
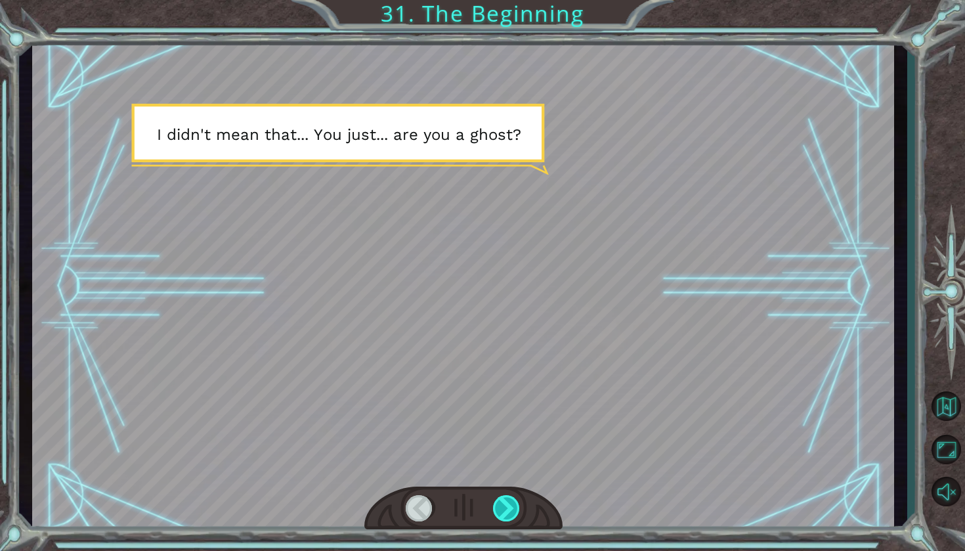
click at [508, 508] on div at bounding box center [507, 508] width 28 height 26
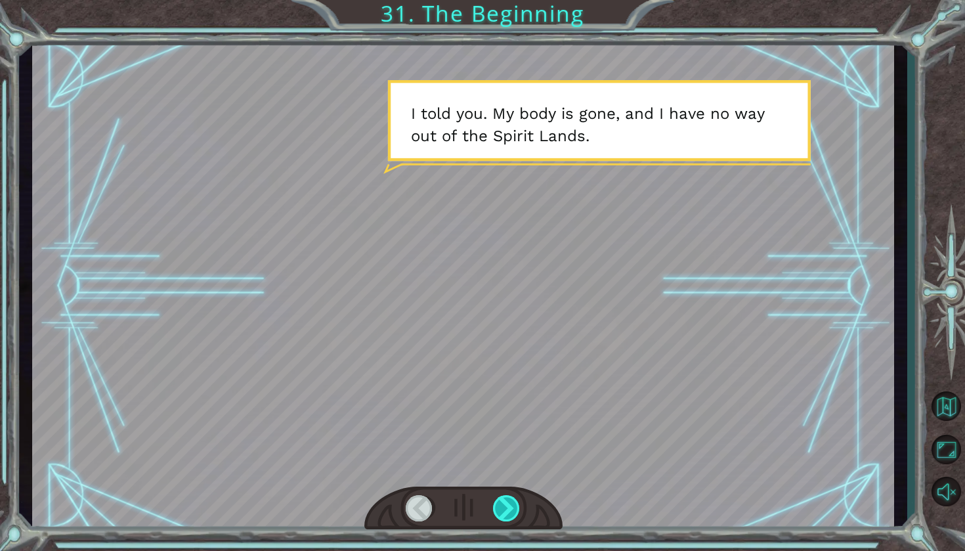
click at [508, 508] on div at bounding box center [507, 508] width 28 height 26
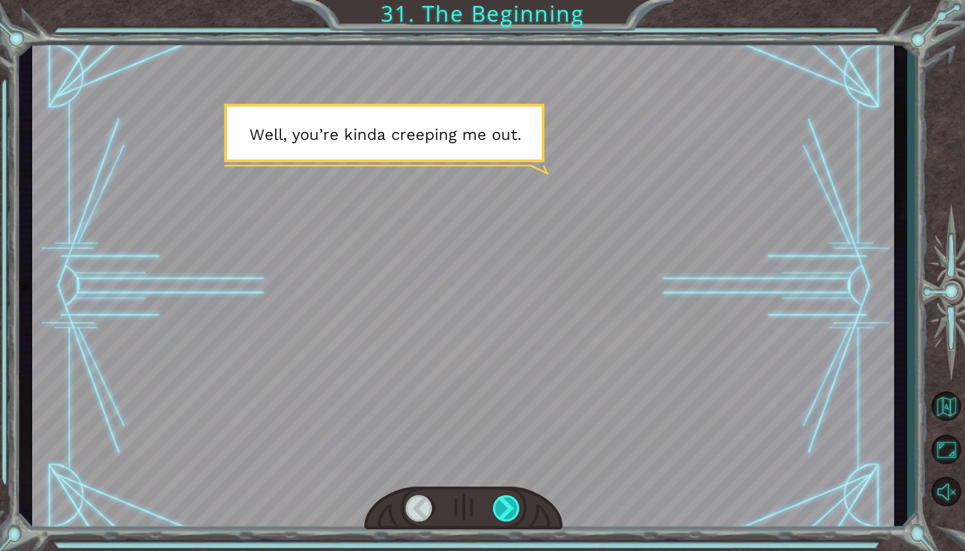
click at [508, 508] on div at bounding box center [507, 508] width 28 height 26
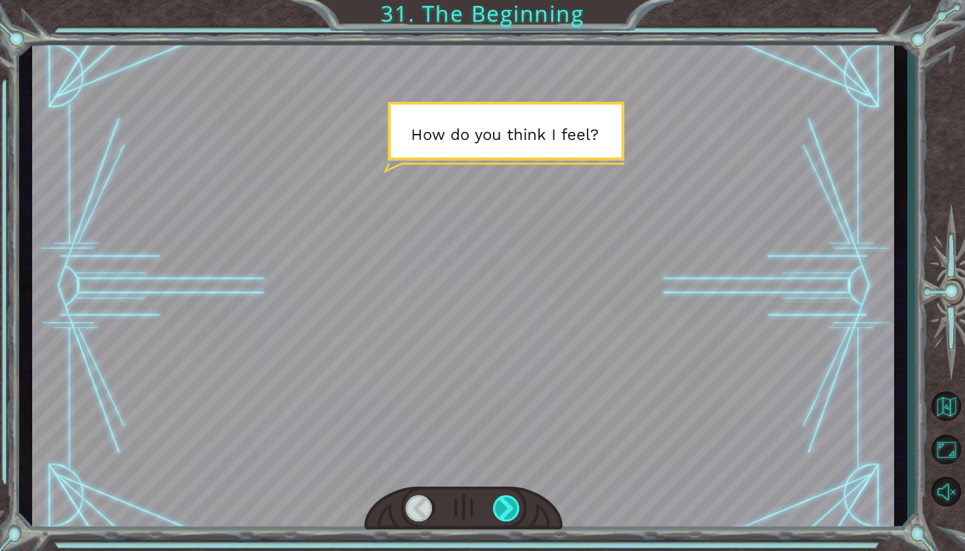
click at [508, 508] on div at bounding box center [507, 508] width 28 height 26
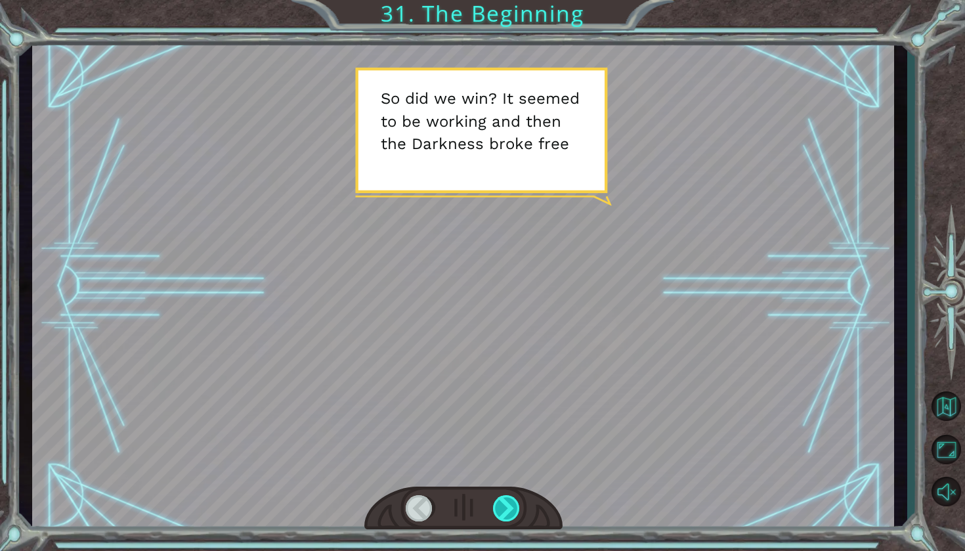
click at [508, 508] on div at bounding box center [507, 508] width 28 height 26
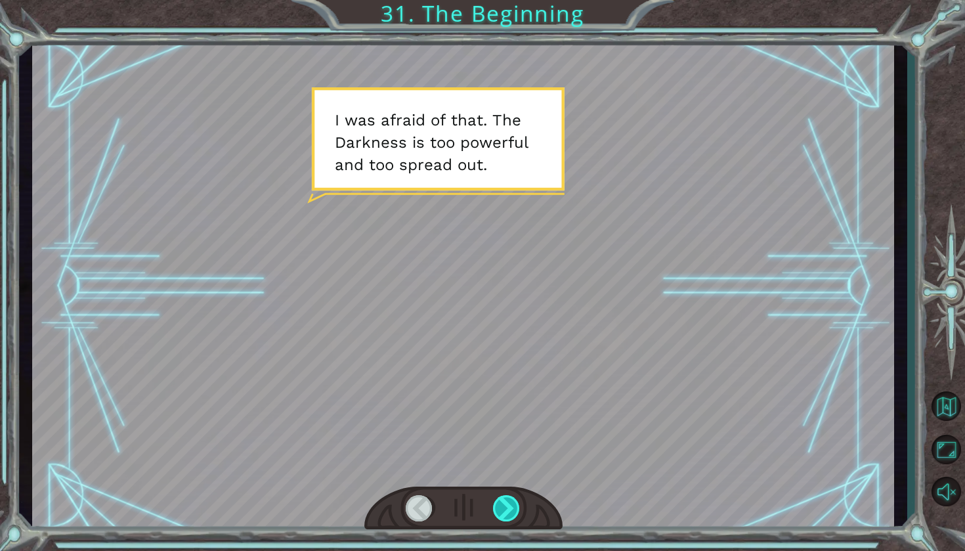
click at [508, 508] on div at bounding box center [507, 508] width 28 height 26
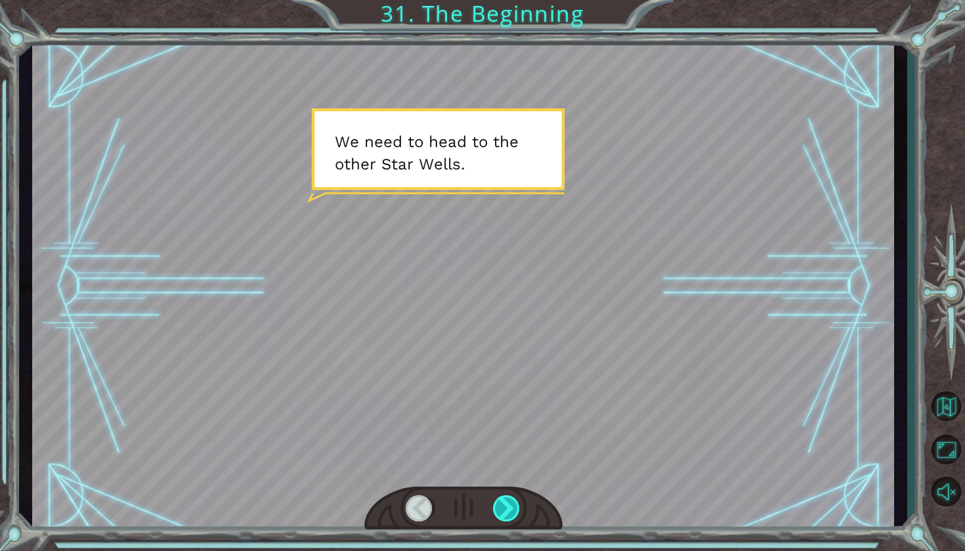
click at [508, 508] on div at bounding box center [507, 508] width 28 height 26
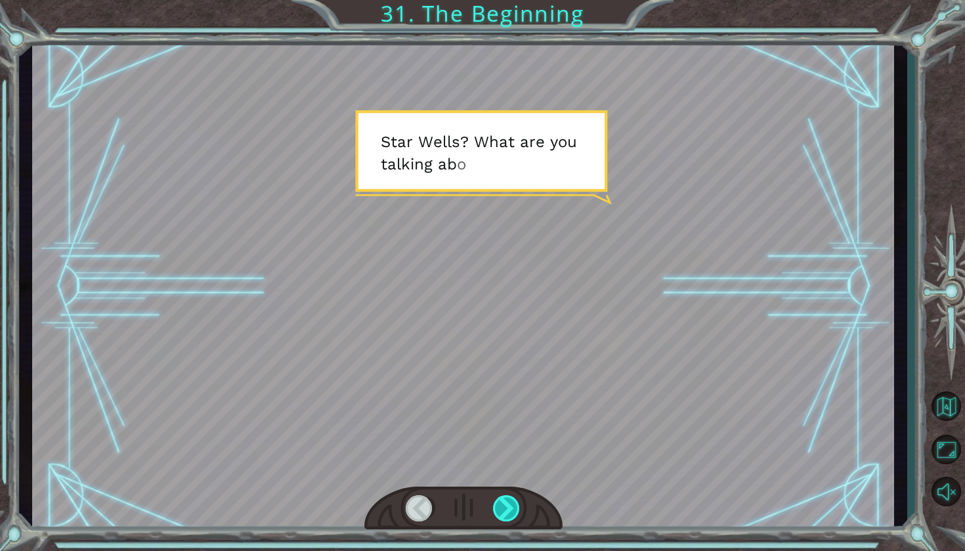
click at [508, 508] on div at bounding box center [507, 508] width 28 height 26
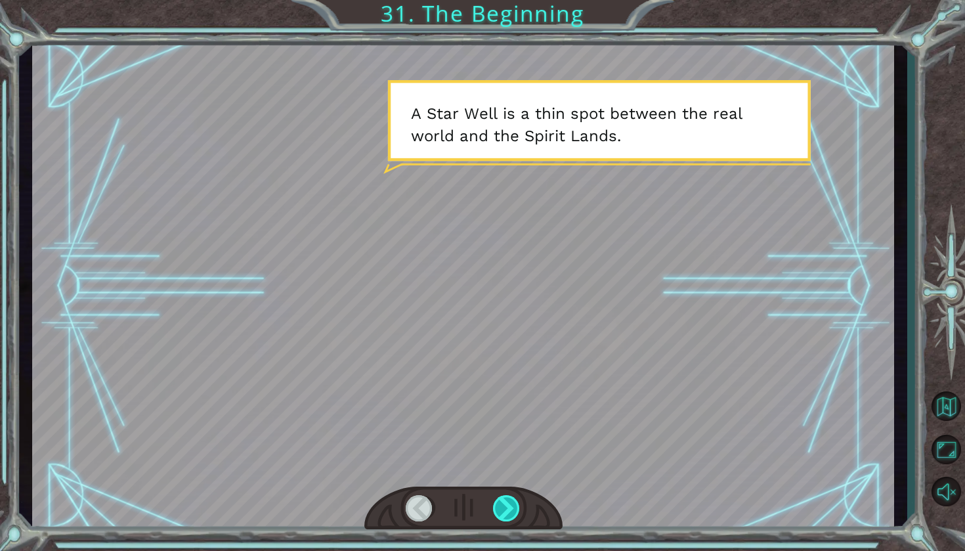
click at [508, 508] on div at bounding box center [507, 508] width 28 height 26
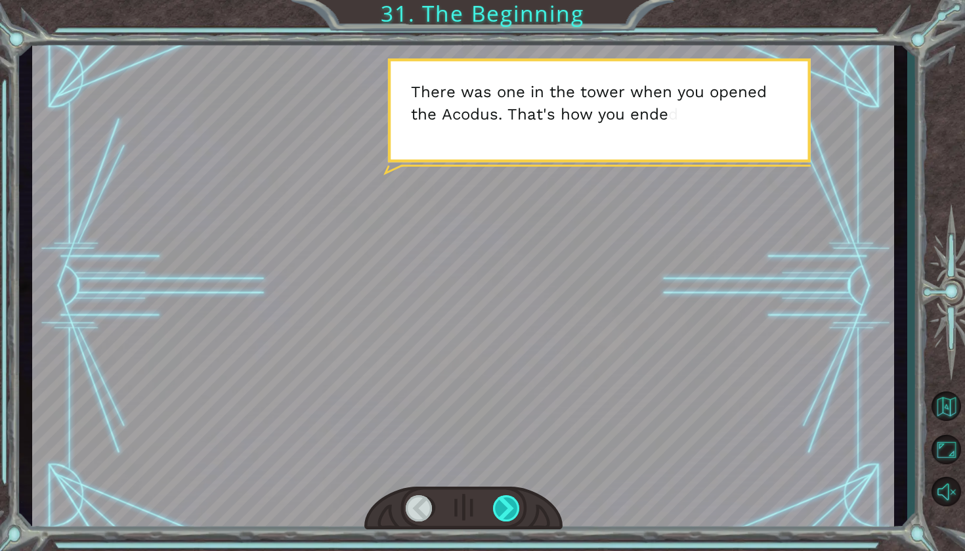
click at [508, 508] on div at bounding box center [507, 508] width 28 height 26
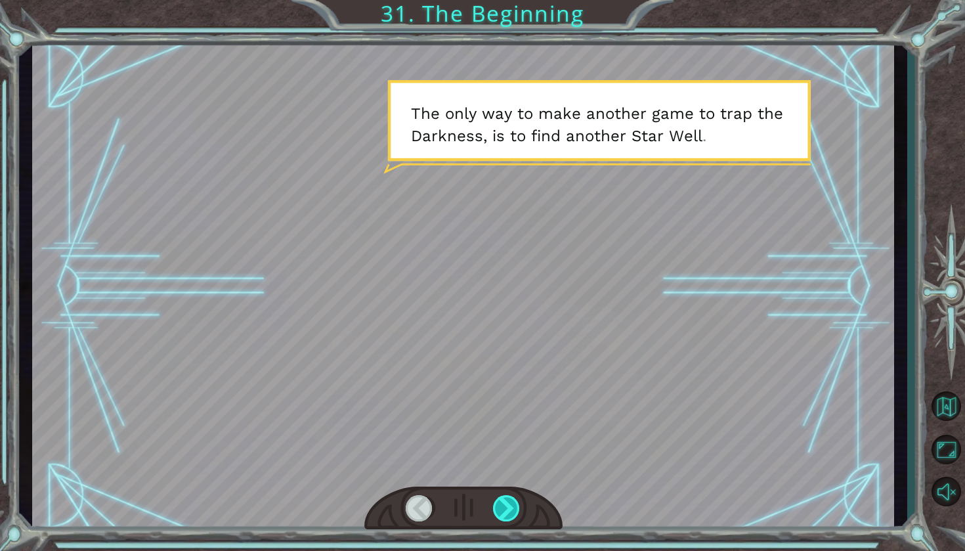
click at [508, 508] on div at bounding box center [507, 508] width 28 height 26
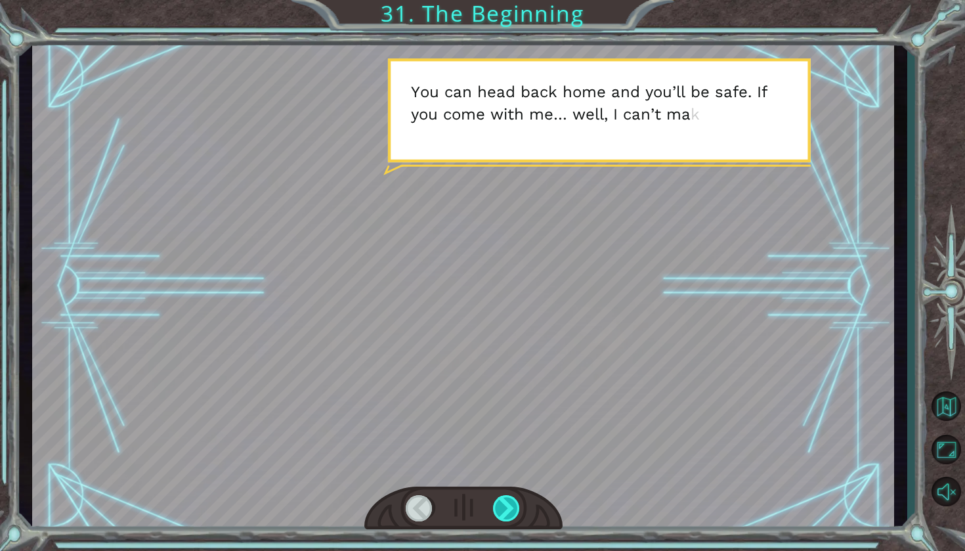
click at [508, 508] on div at bounding box center [507, 508] width 28 height 26
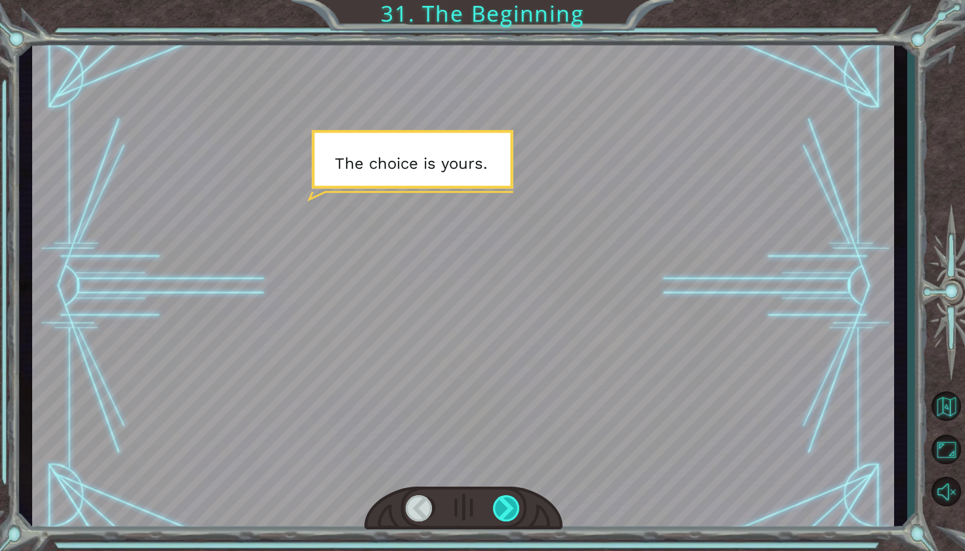
click at [508, 508] on div at bounding box center [507, 508] width 28 height 26
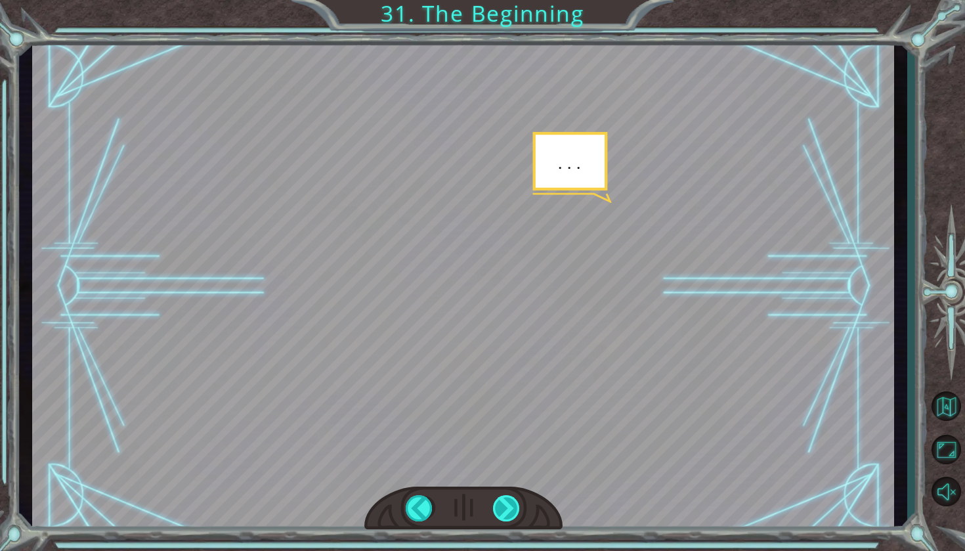
click at [508, 508] on div at bounding box center [507, 508] width 28 height 26
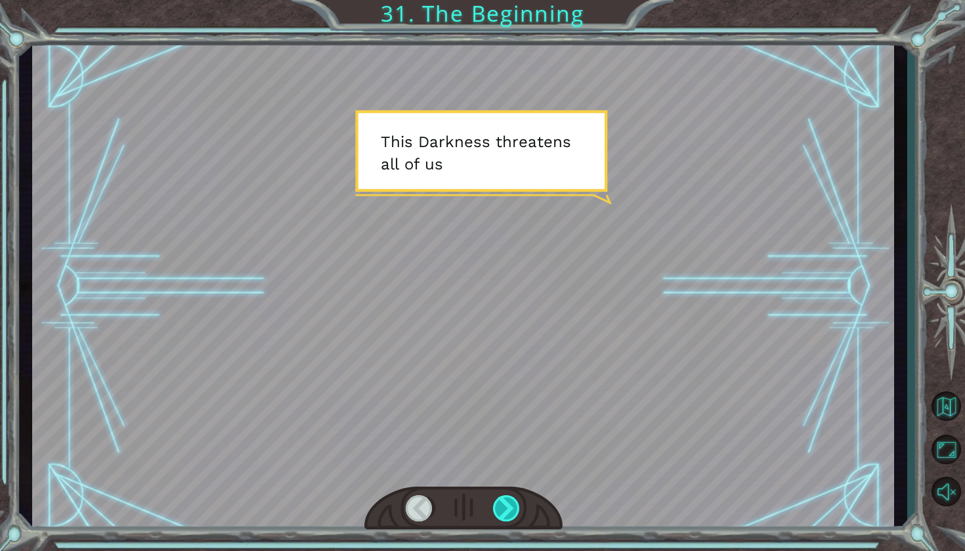
click at [508, 508] on div at bounding box center [507, 508] width 28 height 26
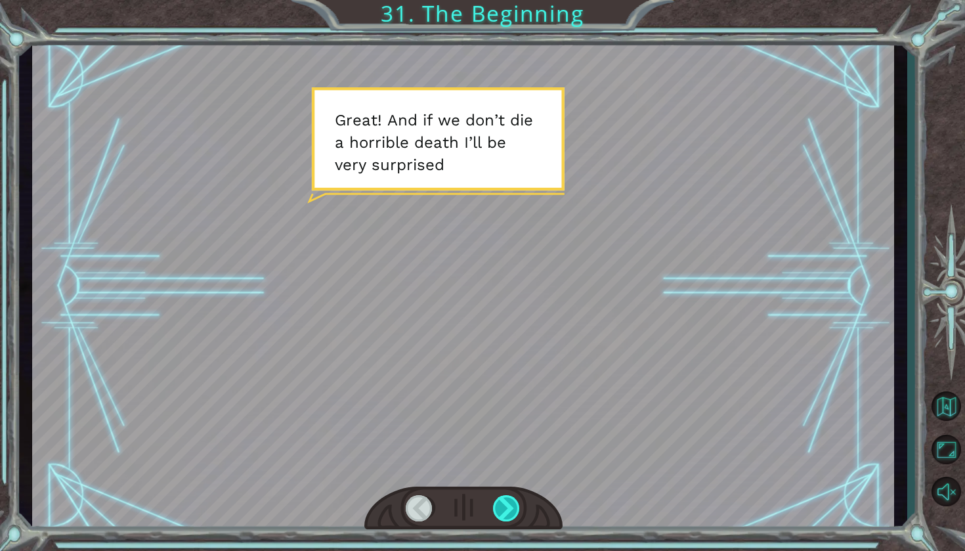
click at [508, 508] on div at bounding box center [507, 508] width 28 height 26
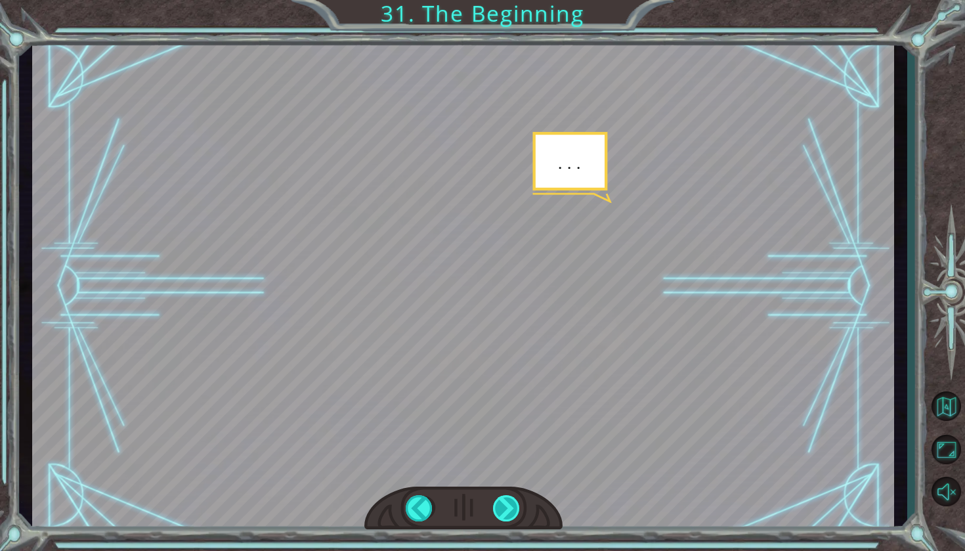
click at [508, 508] on div at bounding box center [507, 508] width 28 height 26
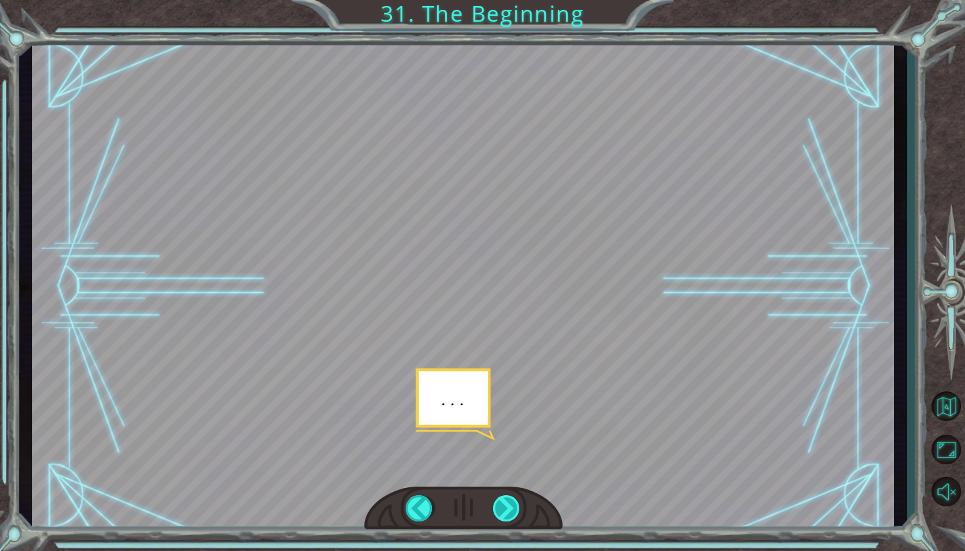
click at [508, 508] on div at bounding box center [507, 508] width 28 height 26
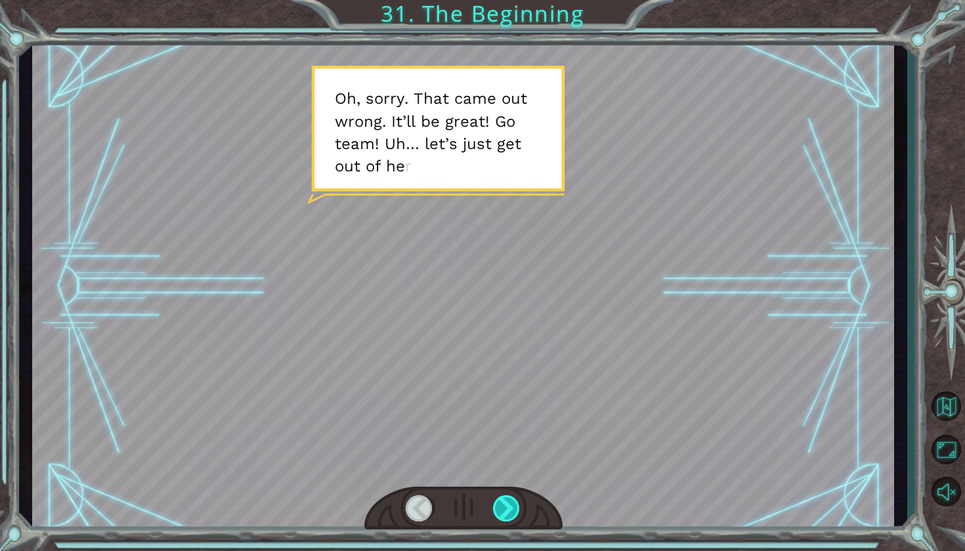
click at [508, 508] on div at bounding box center [507, 508] width 28 height 26
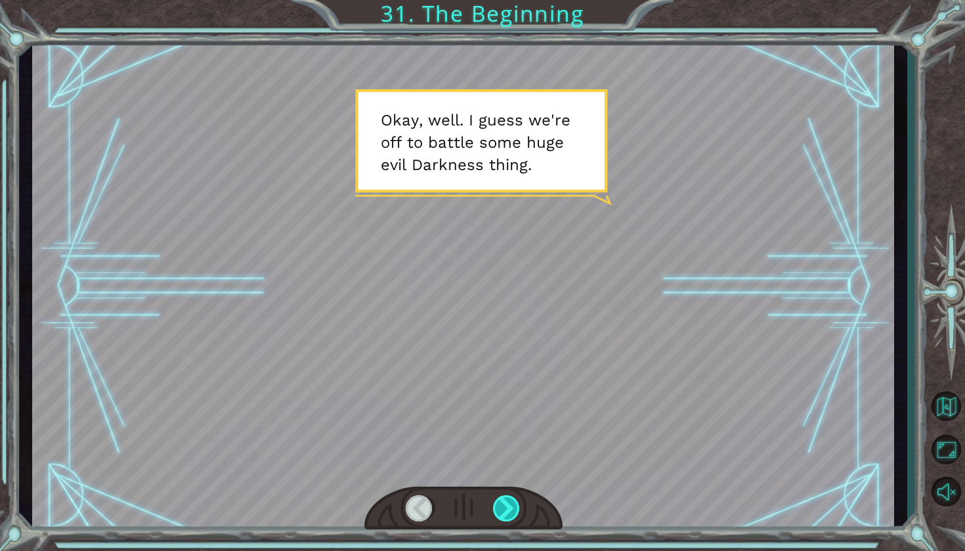
click at [508, 508] on div at bounding box center [507, 508] width 28 height 26
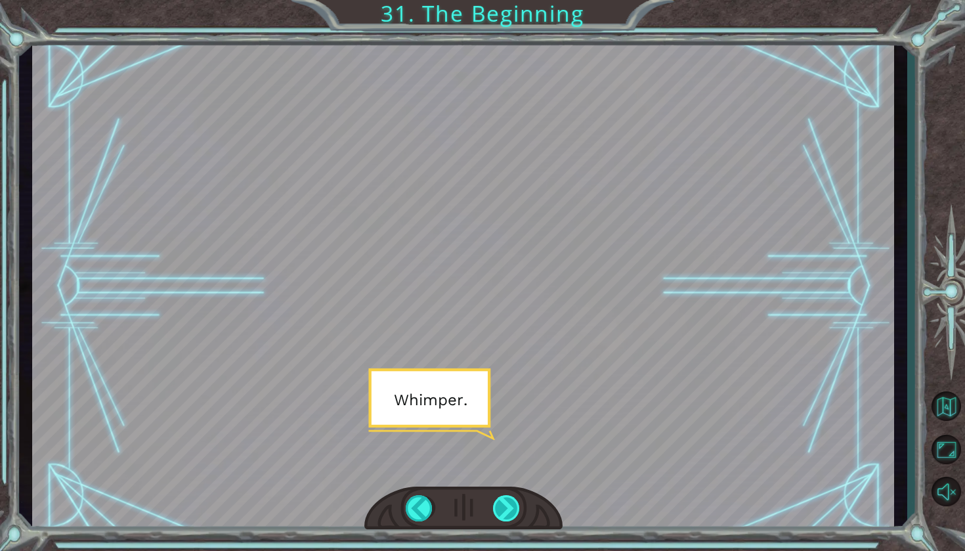
click at [508, 508] on div at bounding box center [507, 508] width 28 height 26
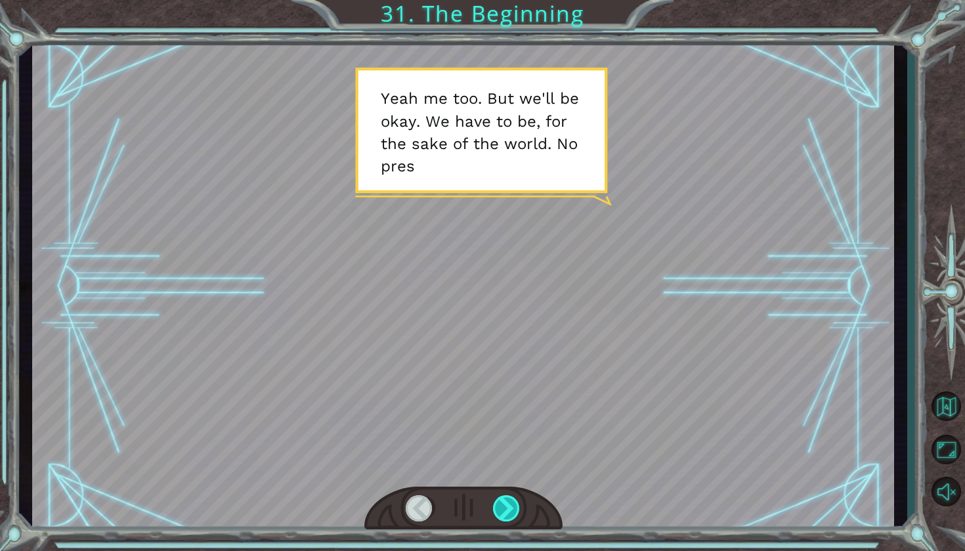
click at [508, 510] on div at bounding box center [507, 508] width 28 height 26
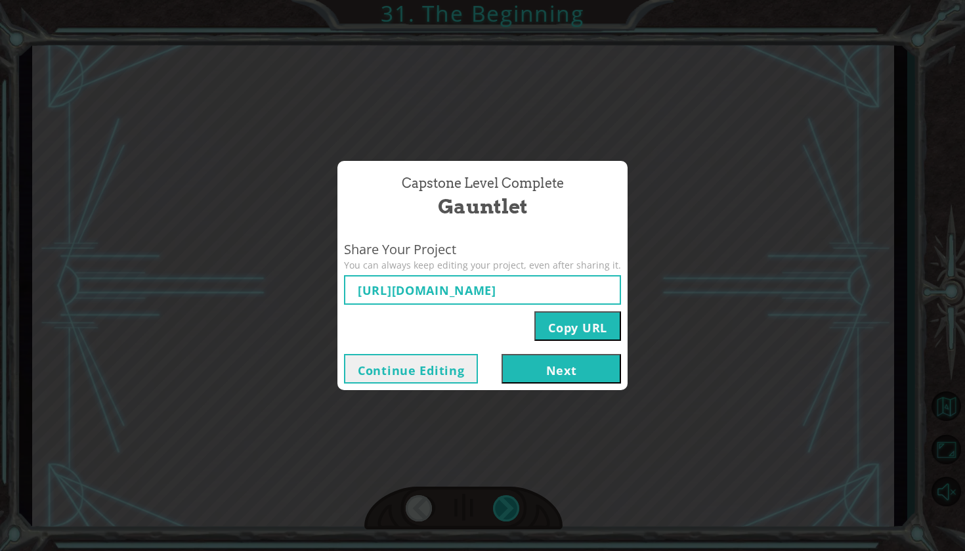
type input "[URL][DOMAIN_NAME]"
click at [552, 373] on button "Next" at bounding box center [561, 369] width 119 height 30
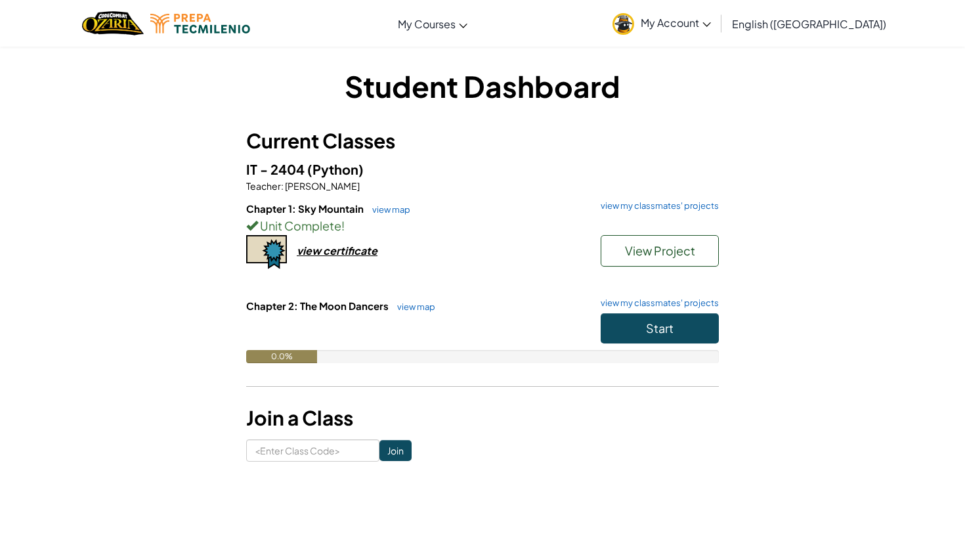
click at [584, 7] on div "Toggle navigation My Courses Ozaria Classroom CodeCombat Classroom AI League Es…" at bounding box center [483, 23] width 972 height 47
